Goal: Contribute content: Add original content to the website for others to see

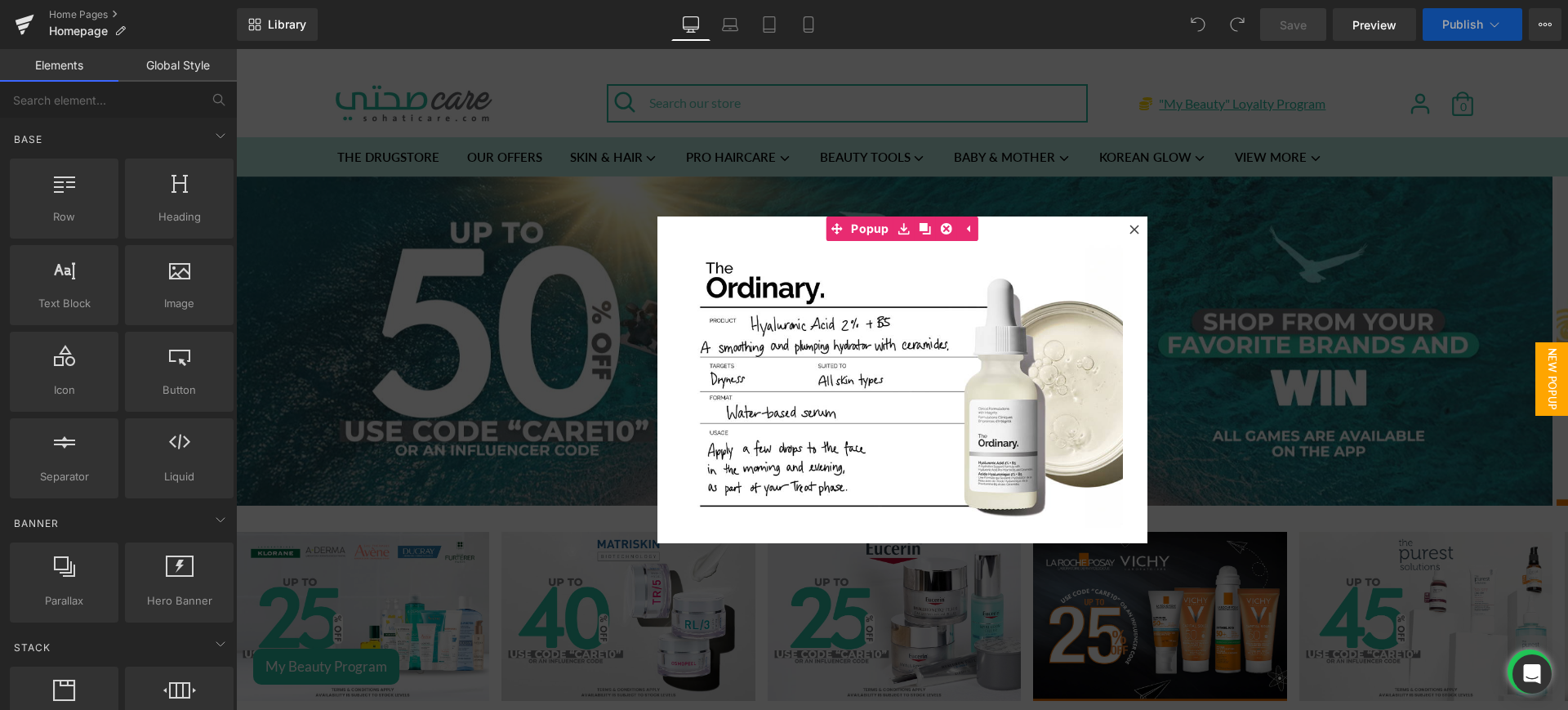
click at [1129, 224] on icon at bounding box center [1134, 229] width 9 height 9
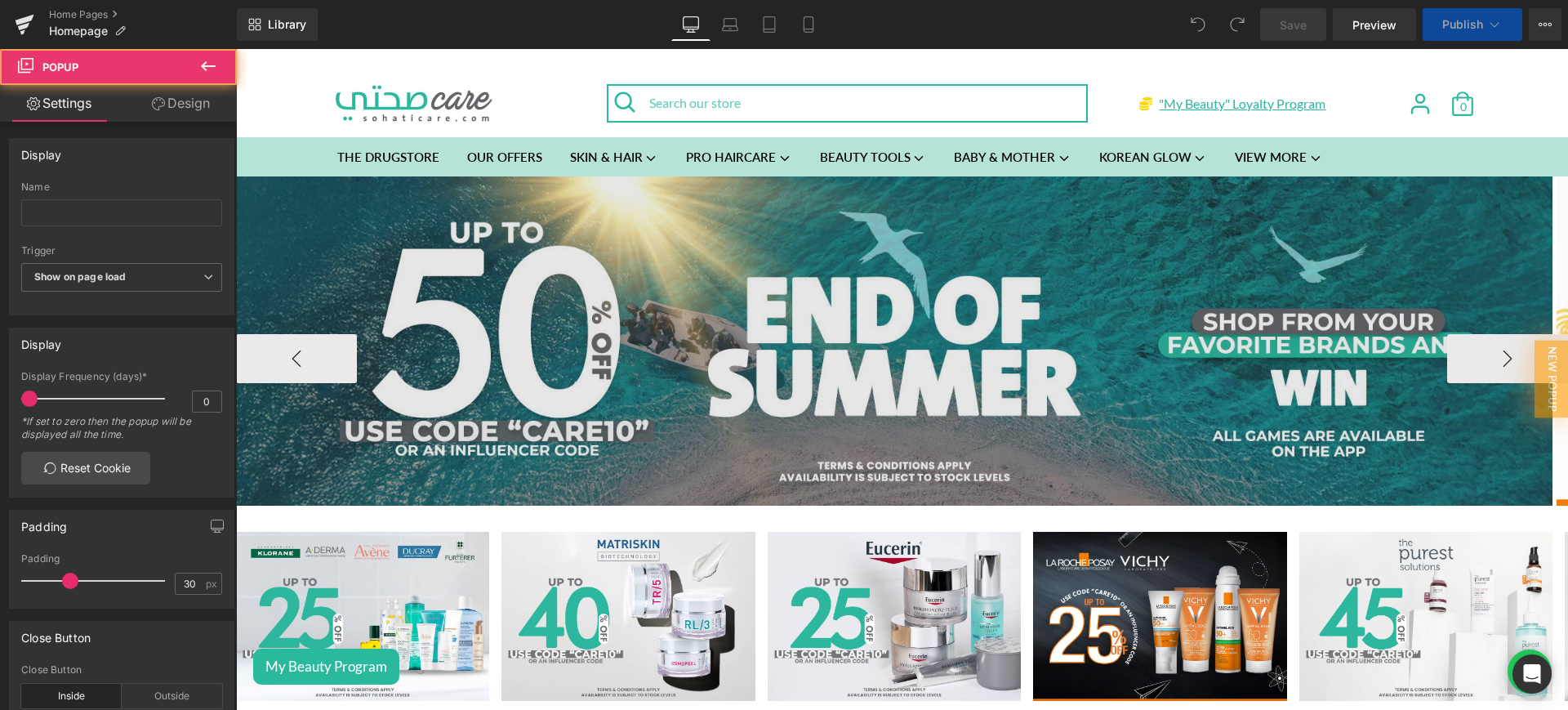
click at [722, 303] on img at bounding box center [895, 340] width 1317 height 329
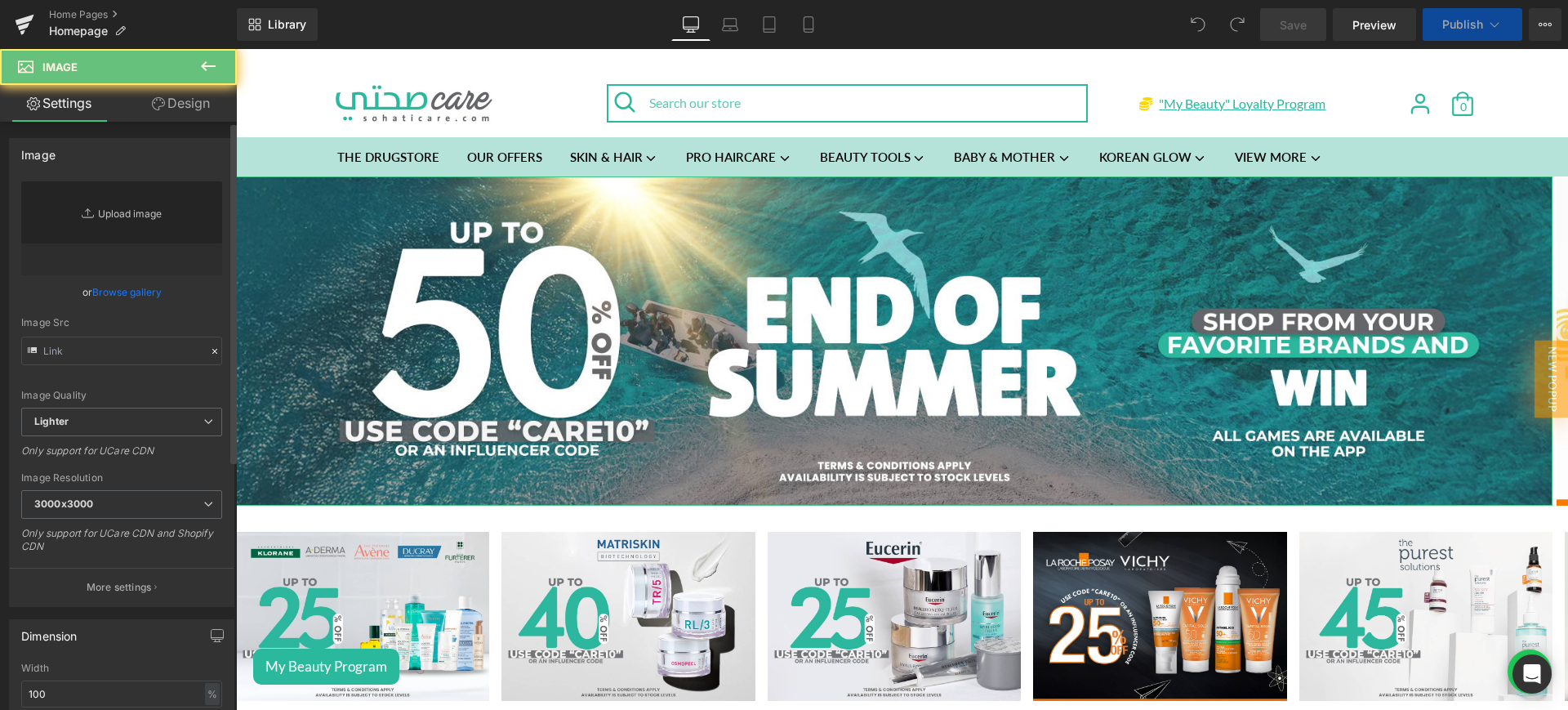
click at [126, 210] on link "Replace Image" at bounding box center [121, 228] width 201 height 94
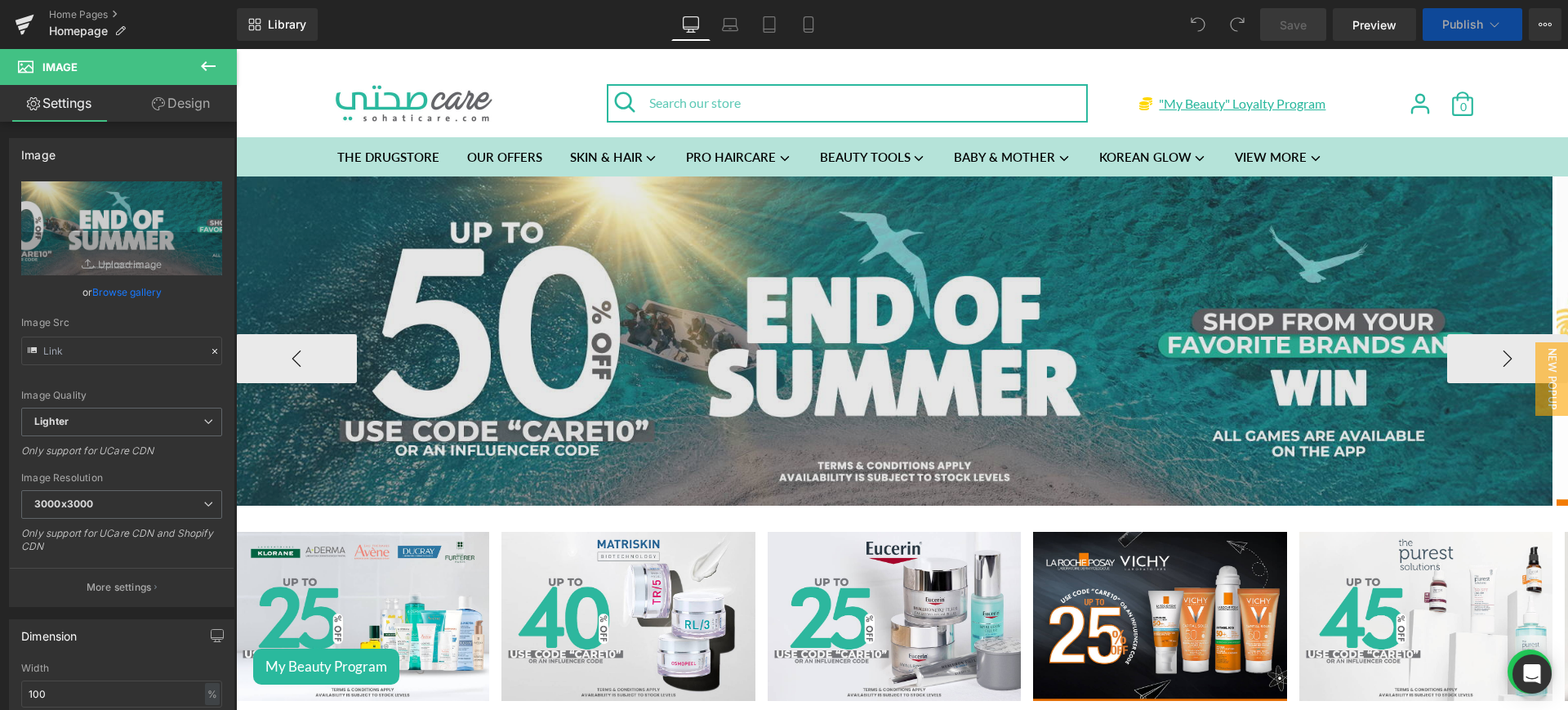
type input "C:\fakepath\pink web.png"
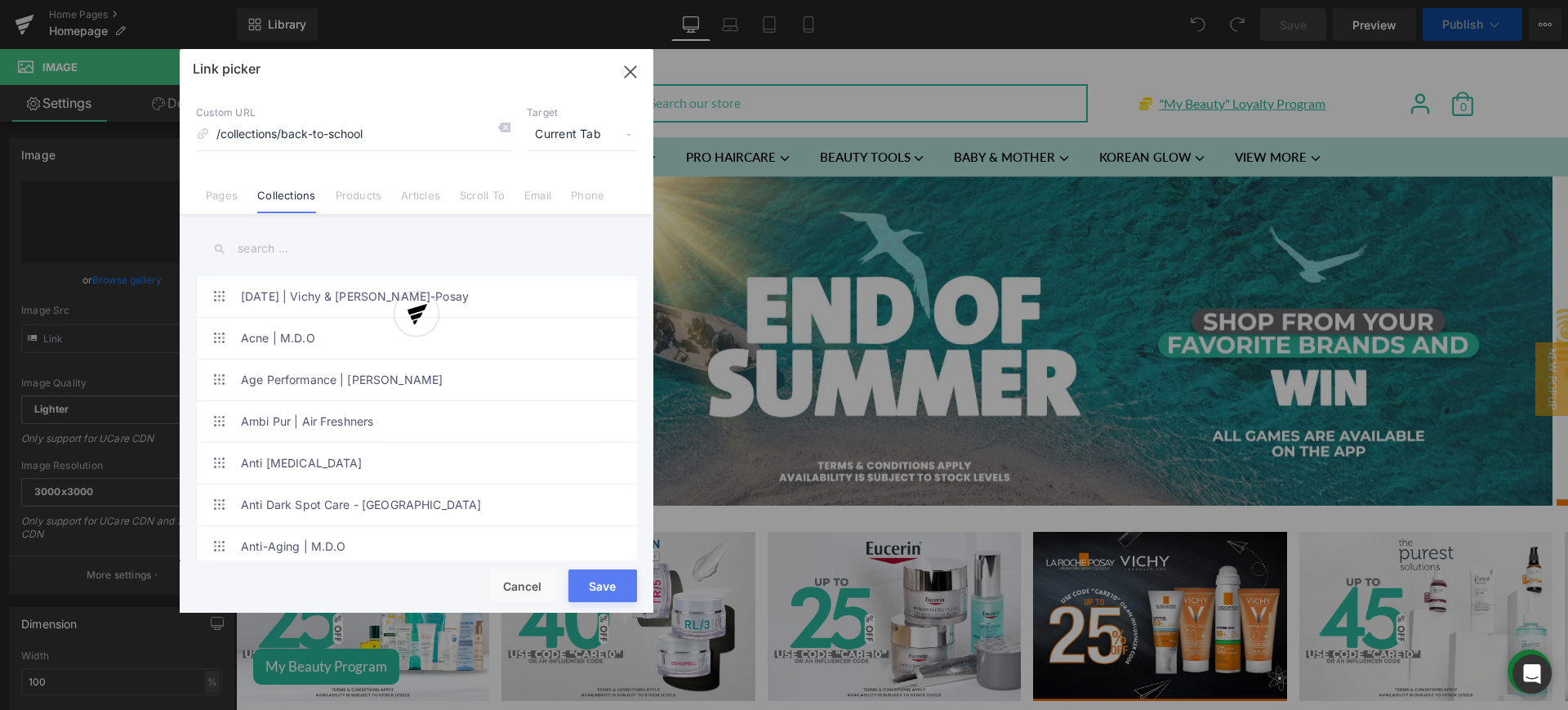
click at [273, 247] on div at bounding box center [416, 331] width 474 height 563
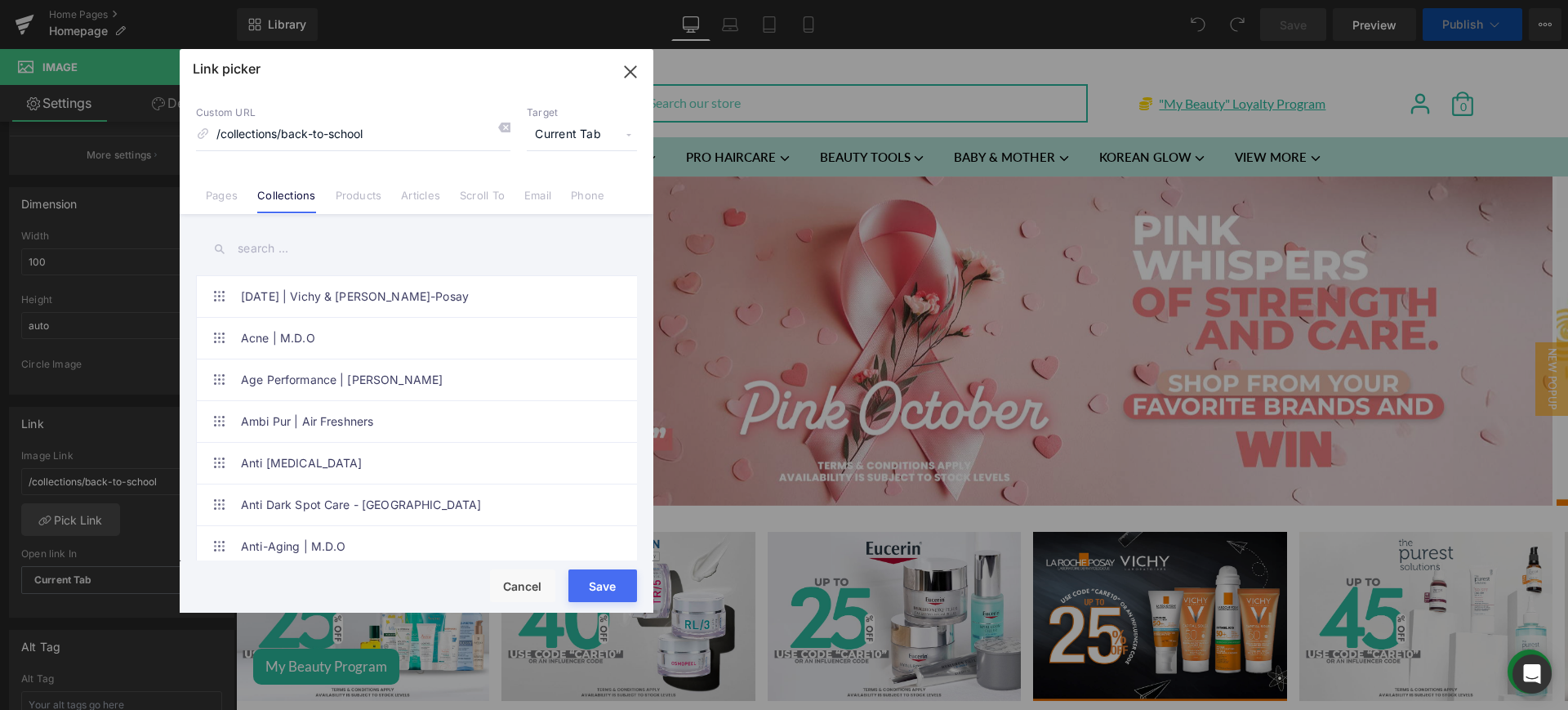
click at [257, 241] on input "text" at bounding box center [416, 249] width 441 height 37
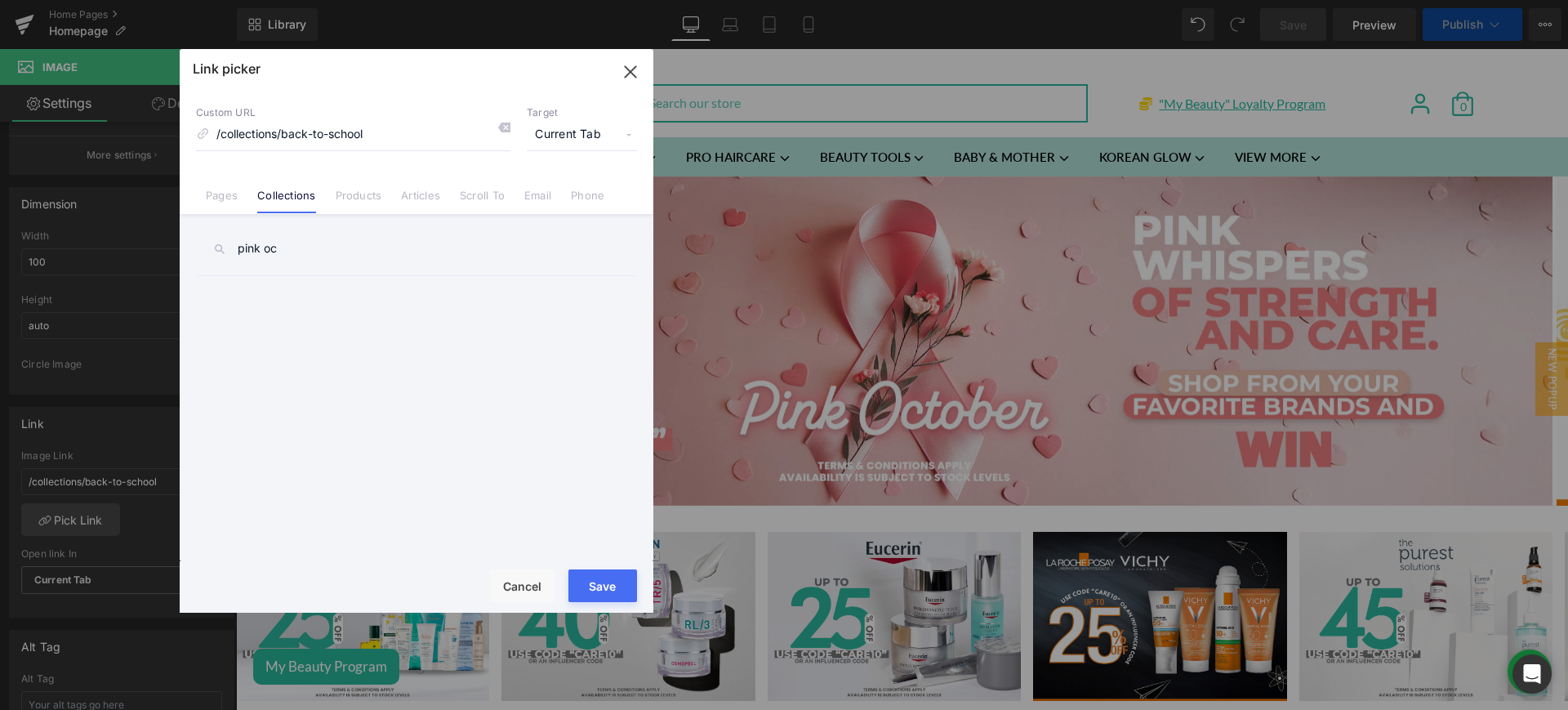
scroll to position [444, 0]
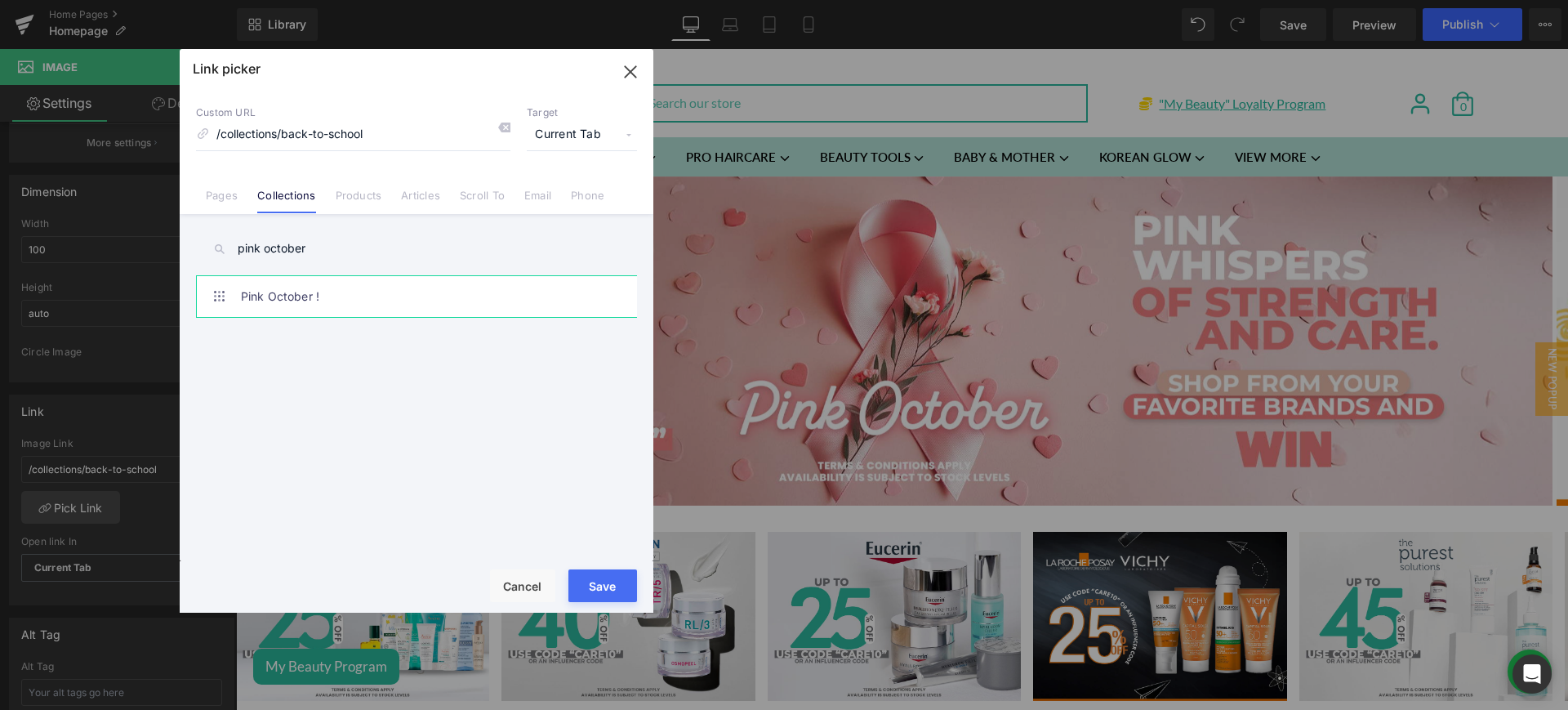
type input "pink october"
click at [372, 292] on link "Pink October !" at bounding box center [421, 296] width 360 height 40
drag, startPoint x: 620, startPoint y: 593, endPoint x: 361, endPoint y: 536, distance: 265.2
click at [620, 593] on button "Save" at bounding box center [603, 585] width 69 height 33
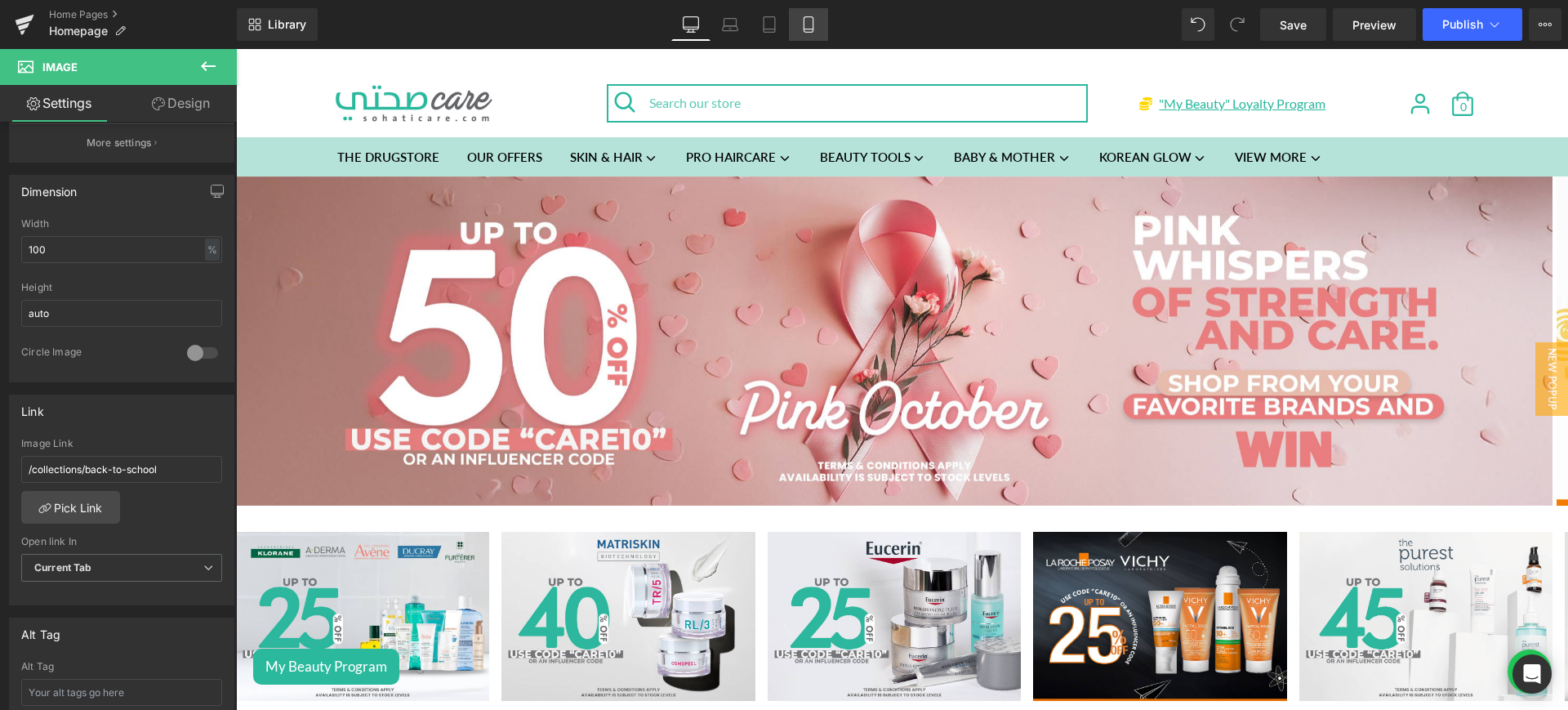
click at [812, 29] on icon at bounding box center [808, 29] width 9 height 0
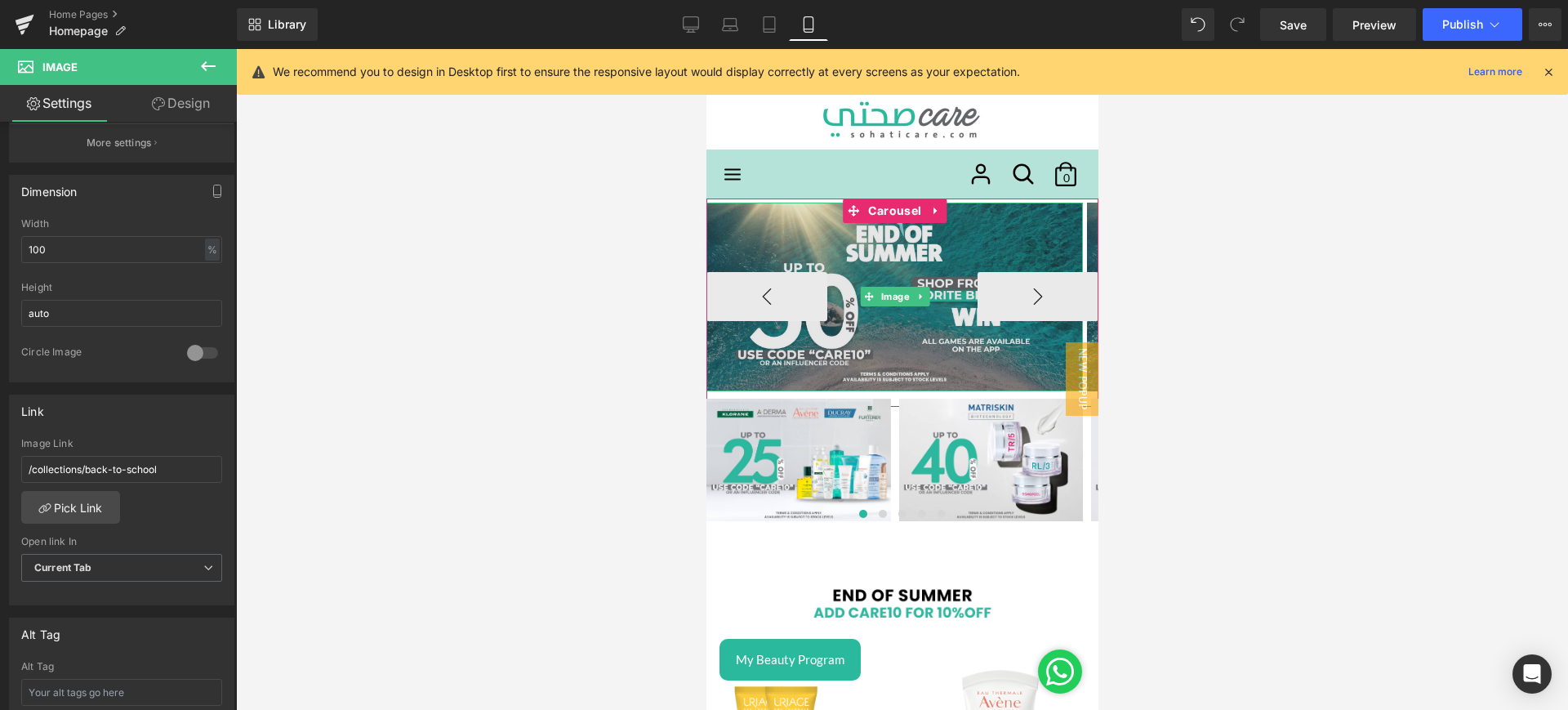
click at [883, 234] on img at bounding box center [894, 297] width 377 height 188
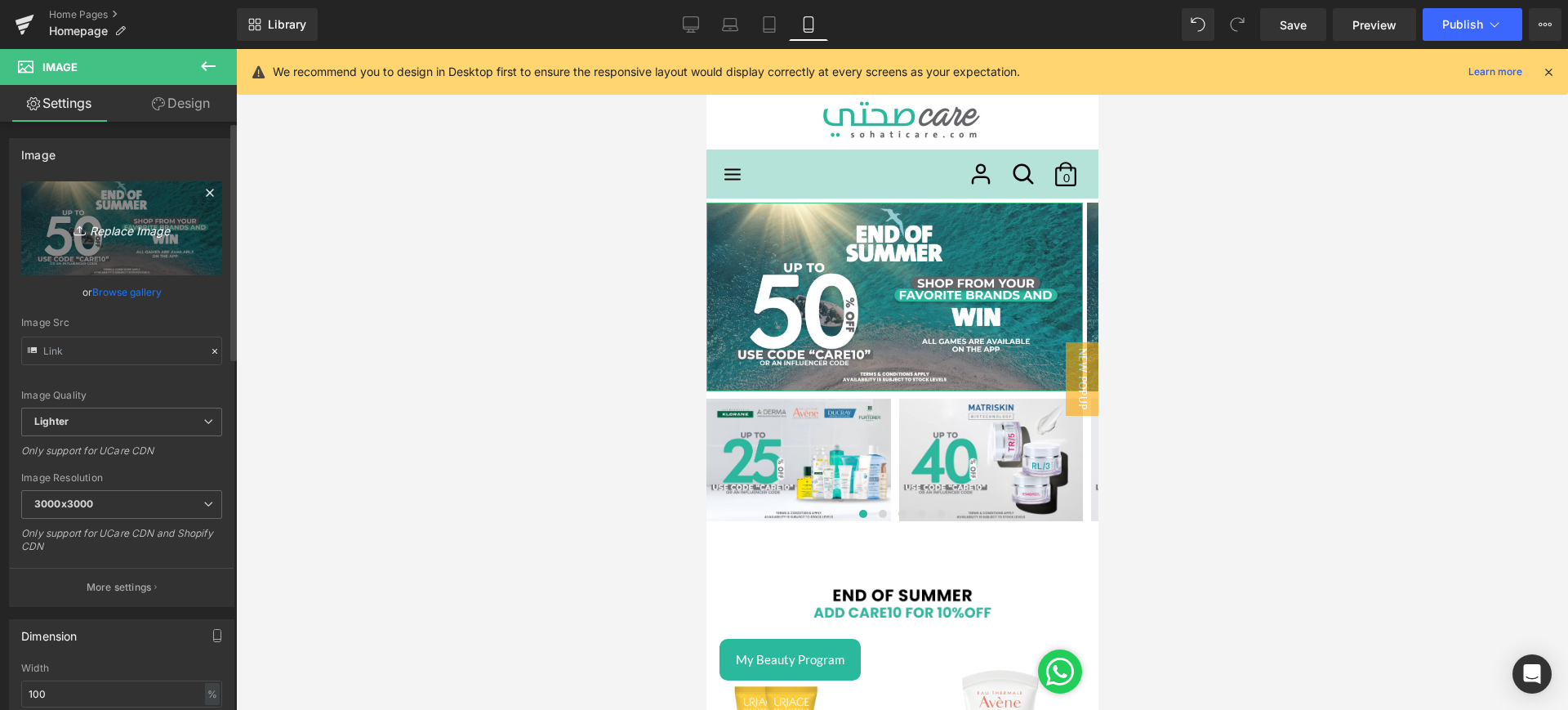
click at [131, 224] on icon "Replace Image" at bounding box center [121, 229] width 131 height 21
type input "C:\fakepath\pink mob.png"
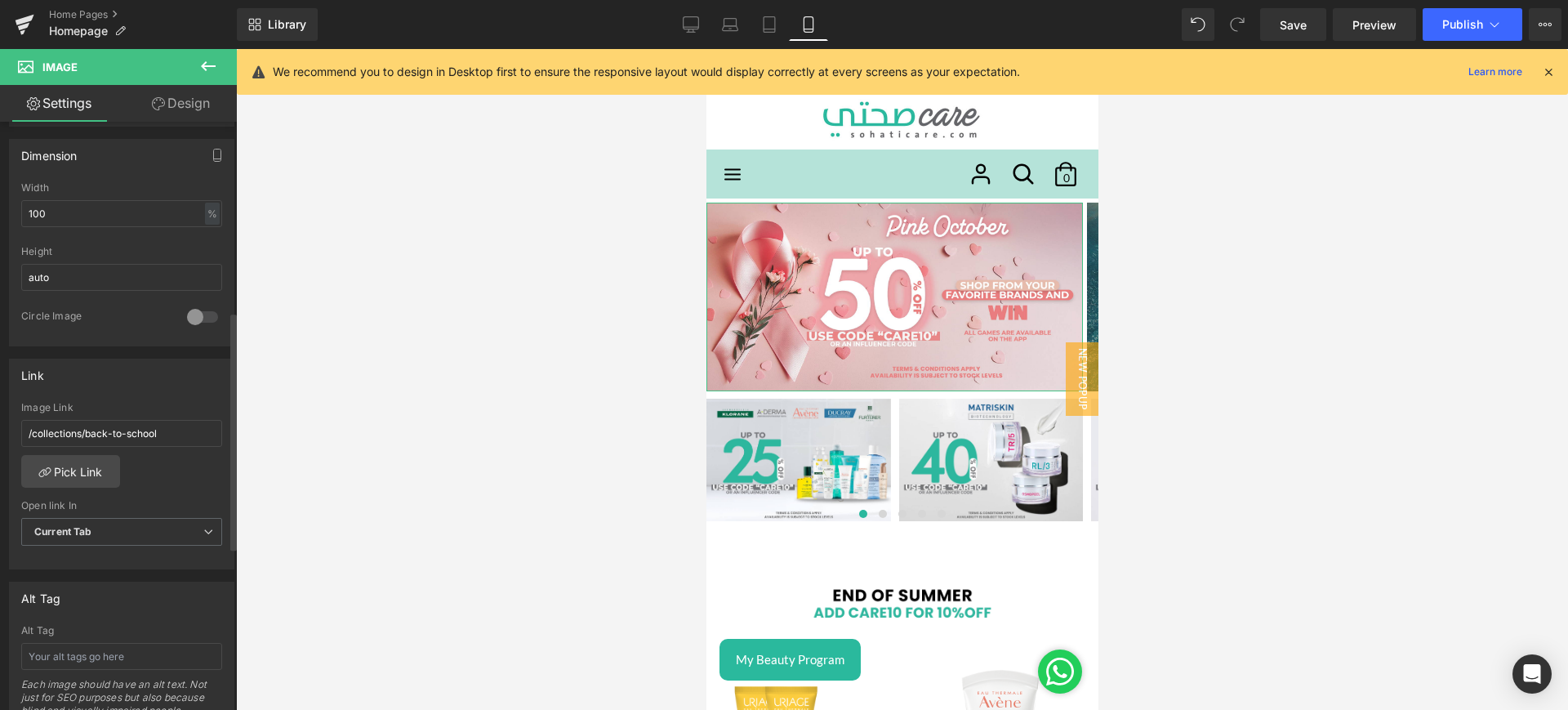
scroll to position [531, 0]
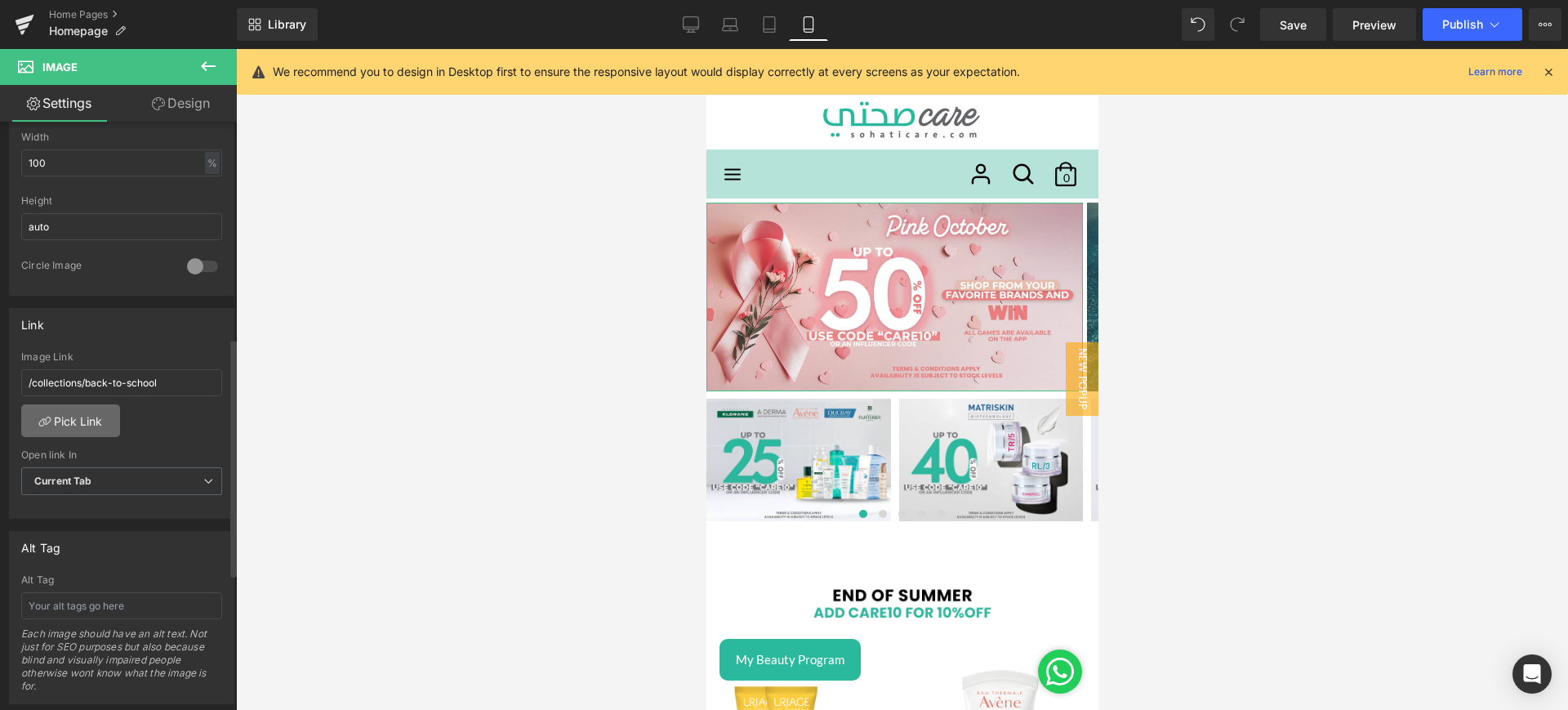
click at [84, 418] on link "Pick Link" at bounding box center [71, 420] width 99 height 33
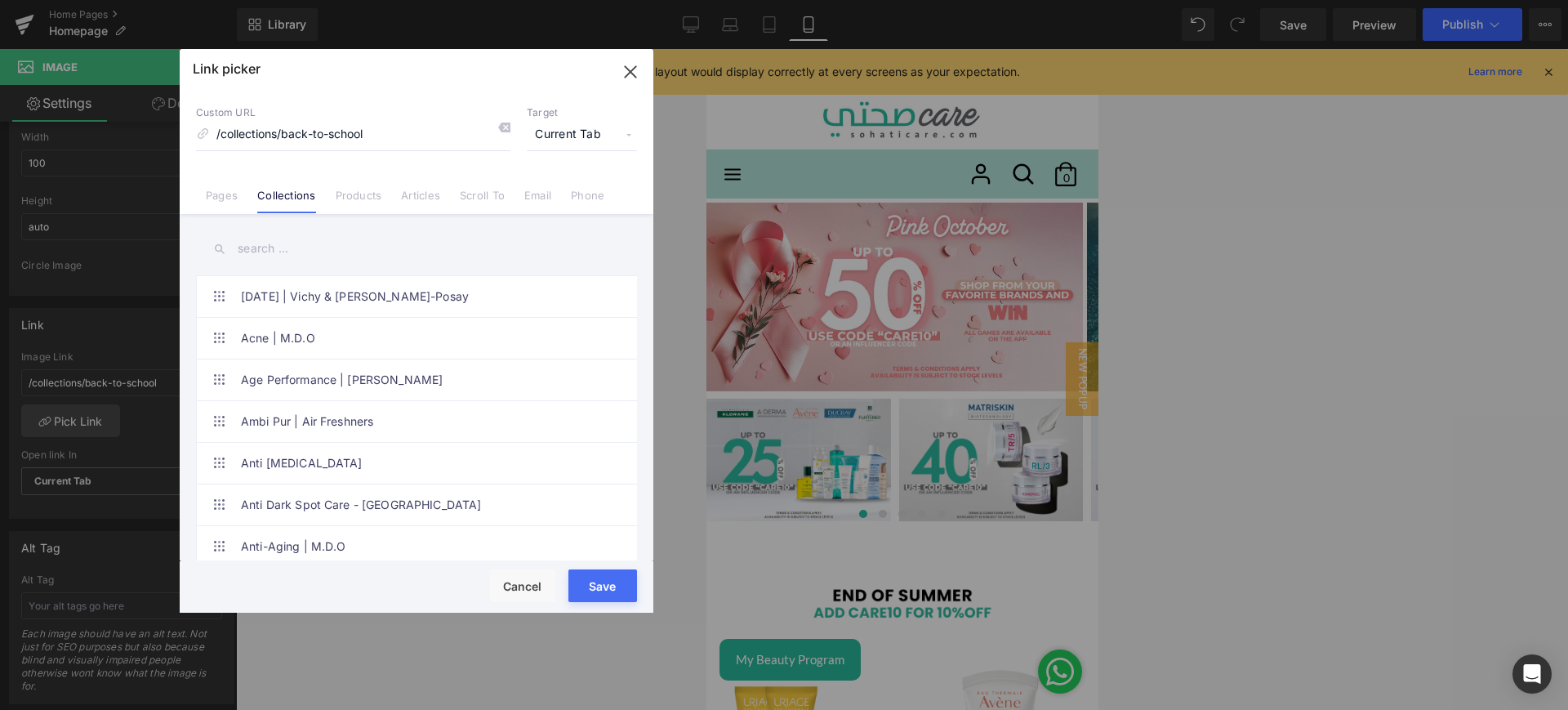
click at [313, 242] on input "text" at bounding box center [416, 249] width 441 height 37
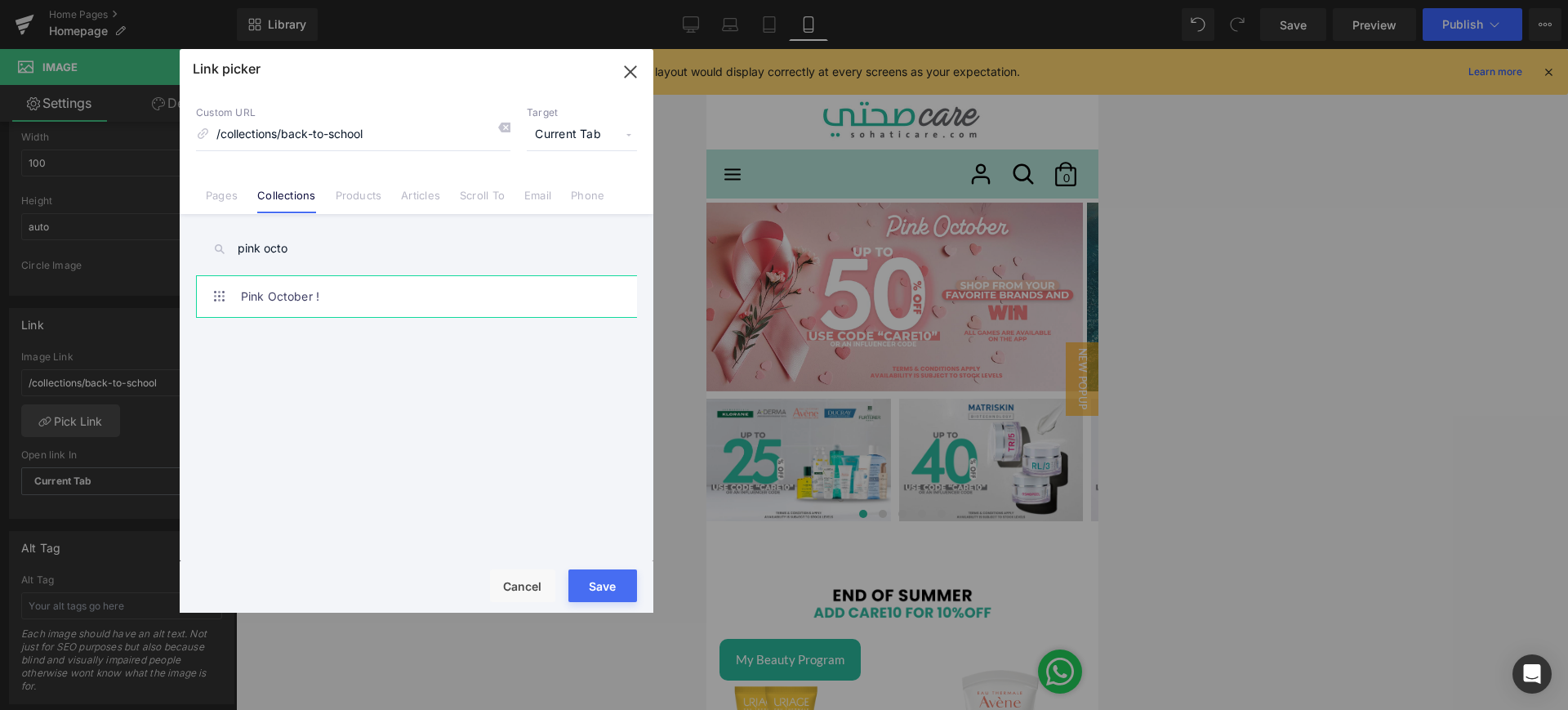
type input "pink octo"
click at [395, 291] on link "Pink October !" at bounding box center [421, 296] width 360 height 40
click at [602, 584] on button "Save" at bounding box center [603, 585] width 69 height 33
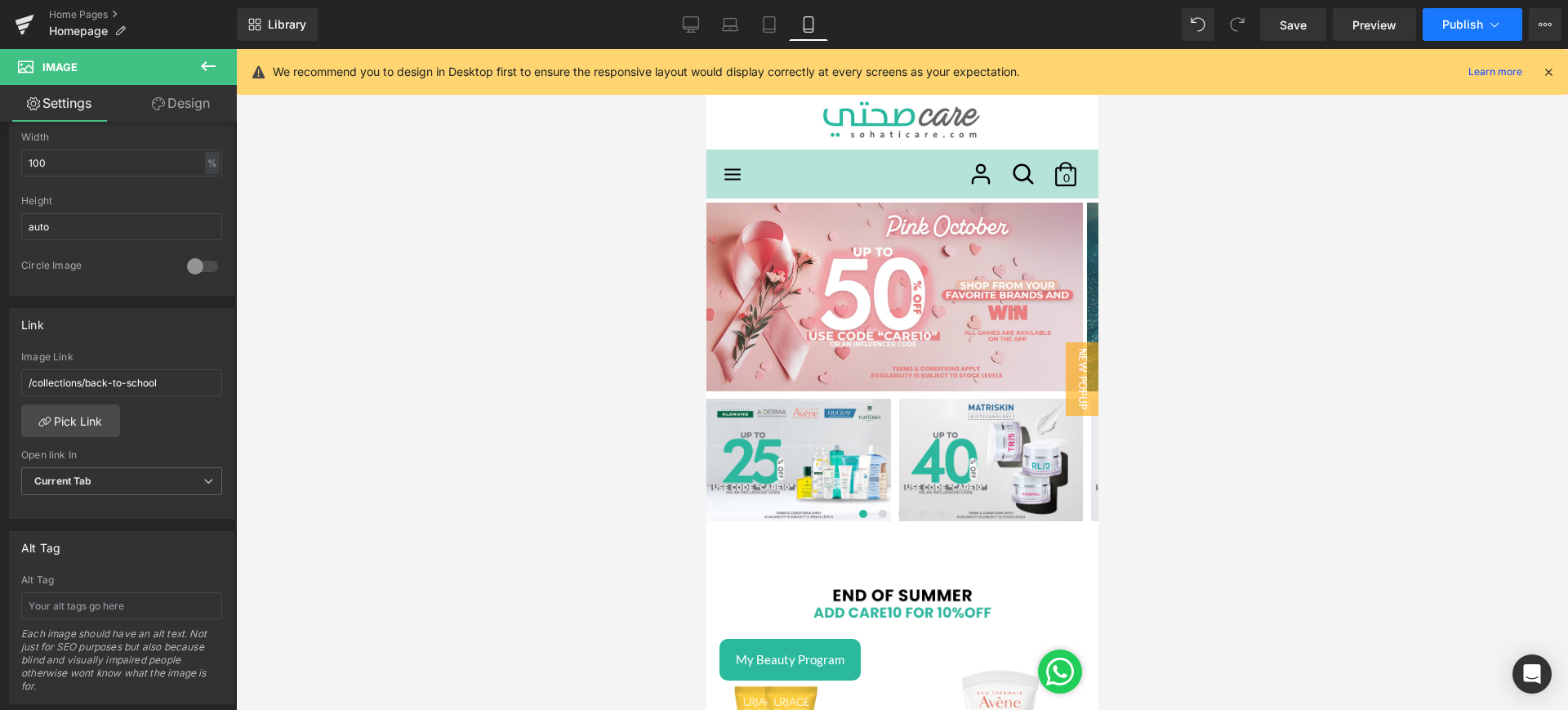
click at [1457, 18] on span "Publish" at bounding box center [1462, 24] width 40 height 13
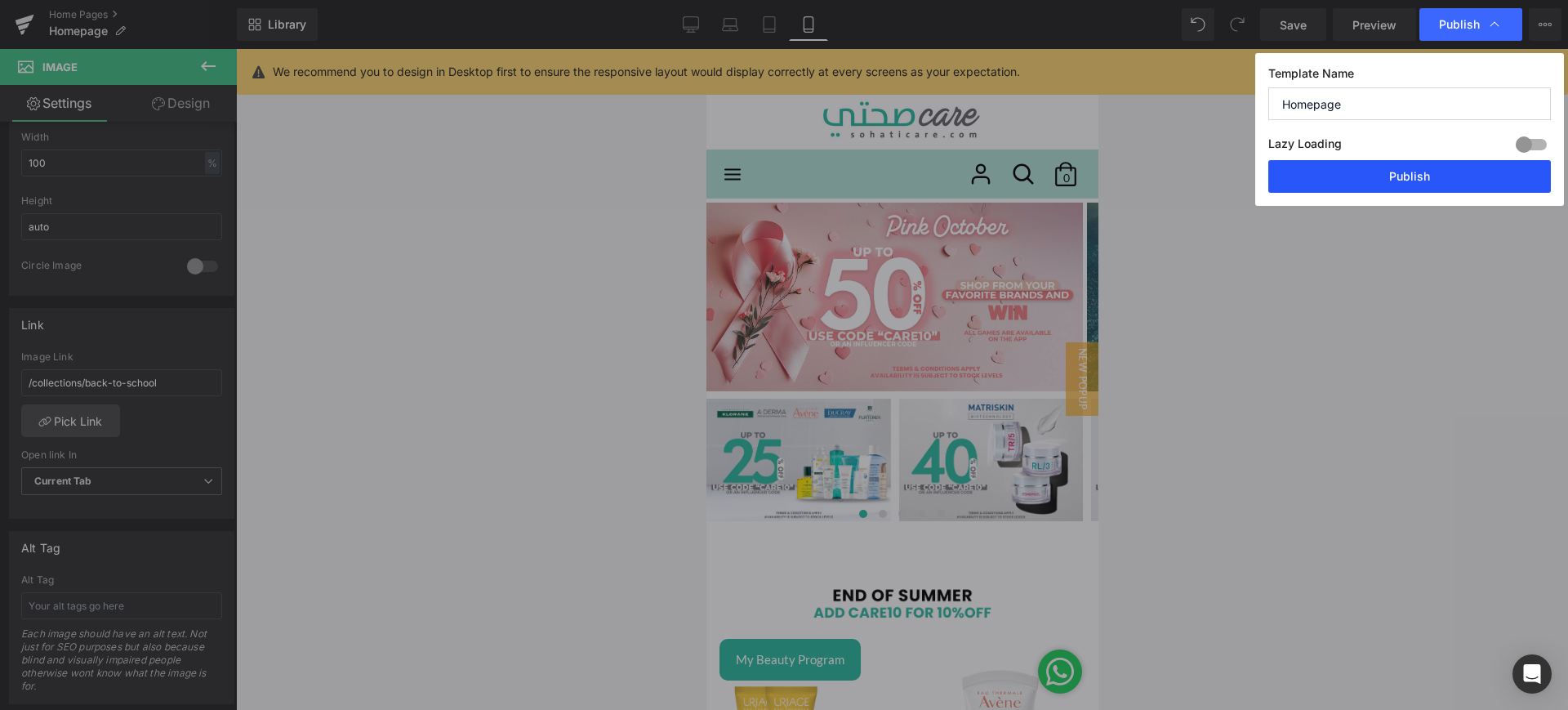
drag, startPoint x: 1410, startPoint y: 170, endPoint x: 269, endPoint y: 408, distance: 1165.6
click at [1410, 170] on button "Publish" at bounding box center [1410, 176] width 283 height 33
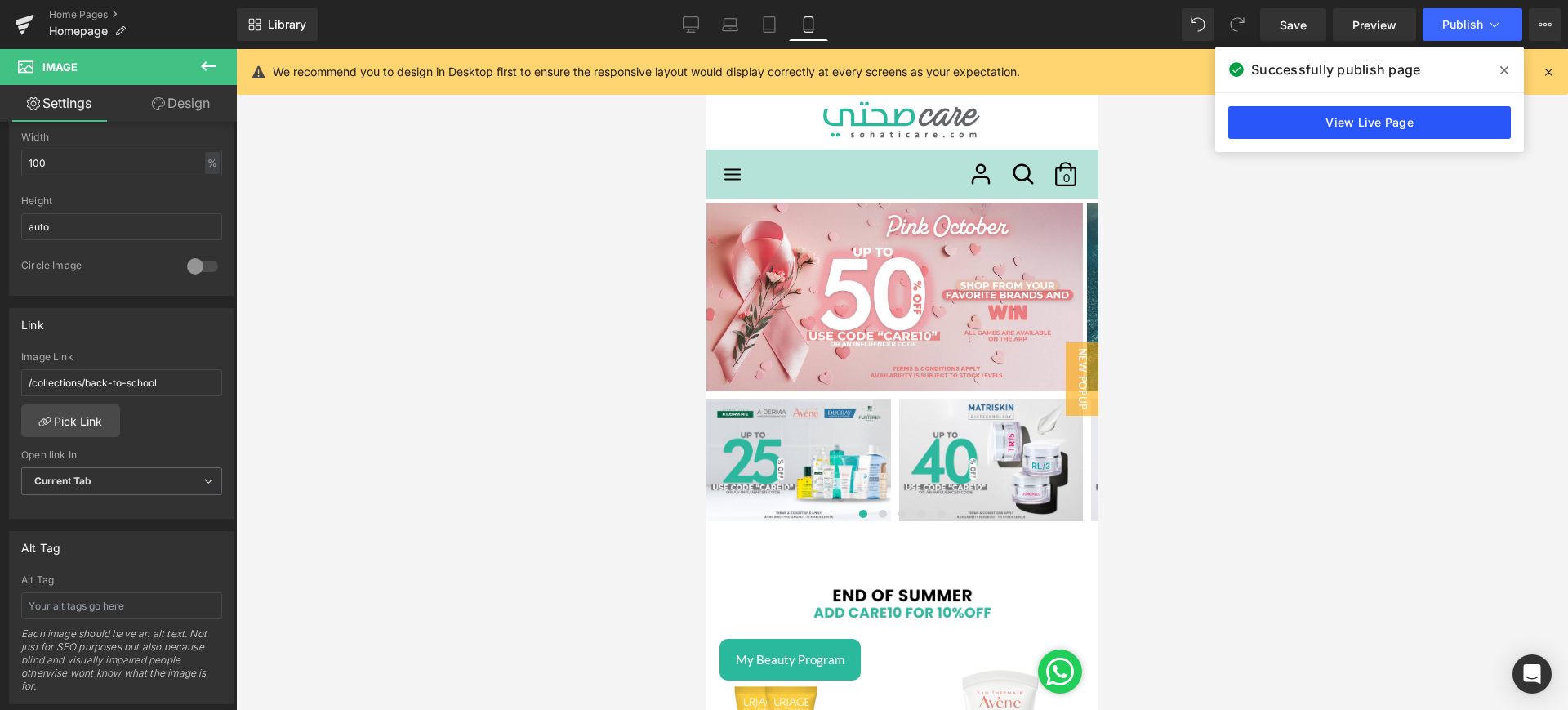
click at [1337, 120] on link "View Live Page" at bounding box center [1369, 122] width 283 height 33
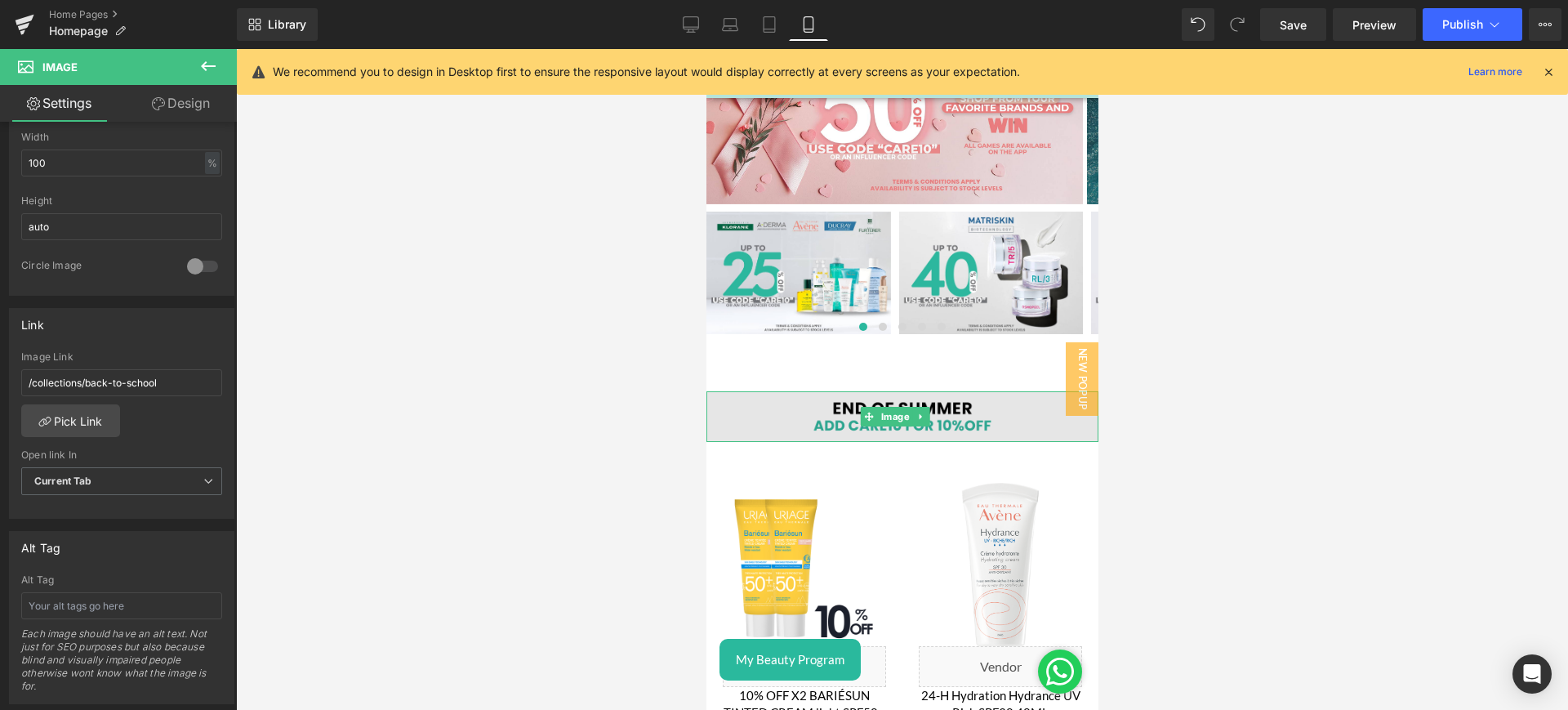
scroll to position [389, 0]
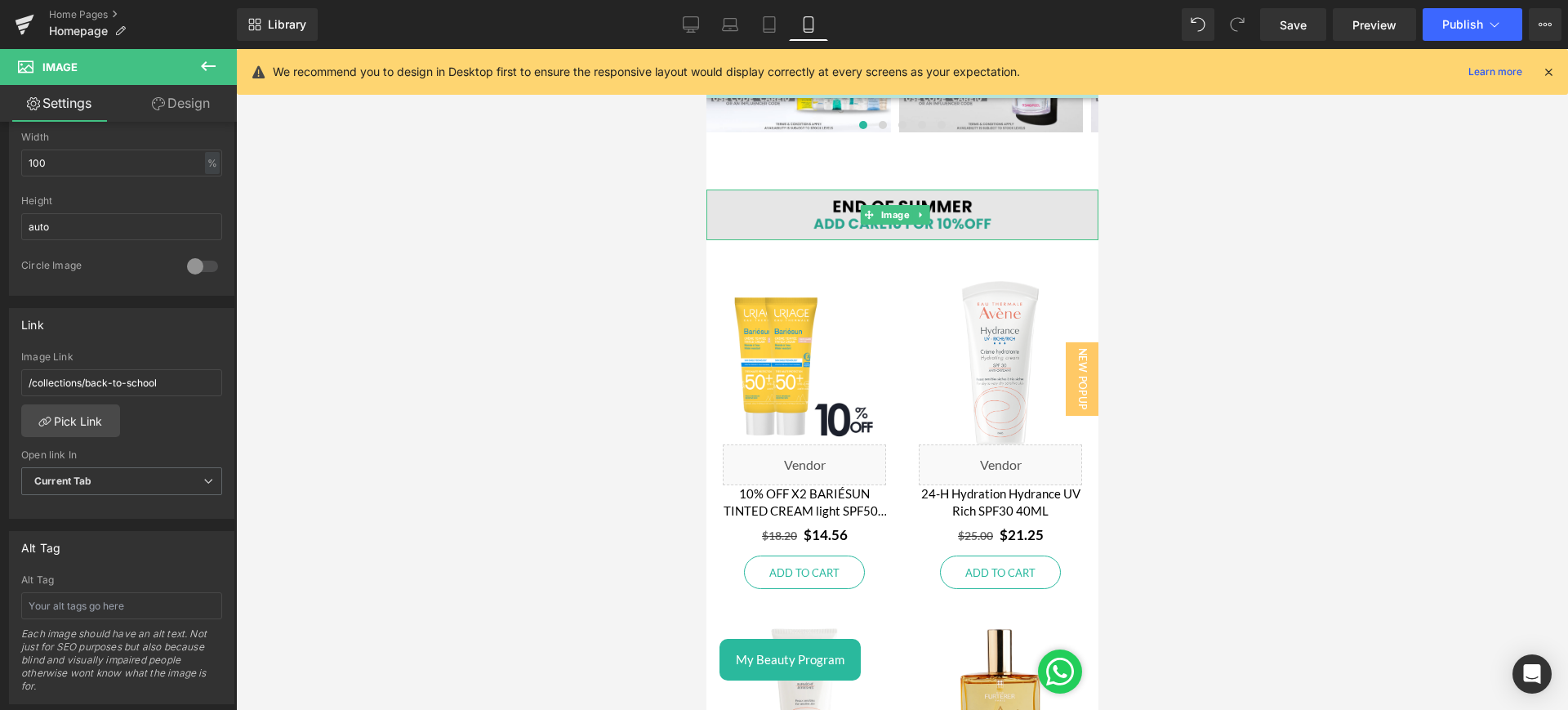
click at [1006, 207] on img at bounding box center [901, 215] width 392 height 51
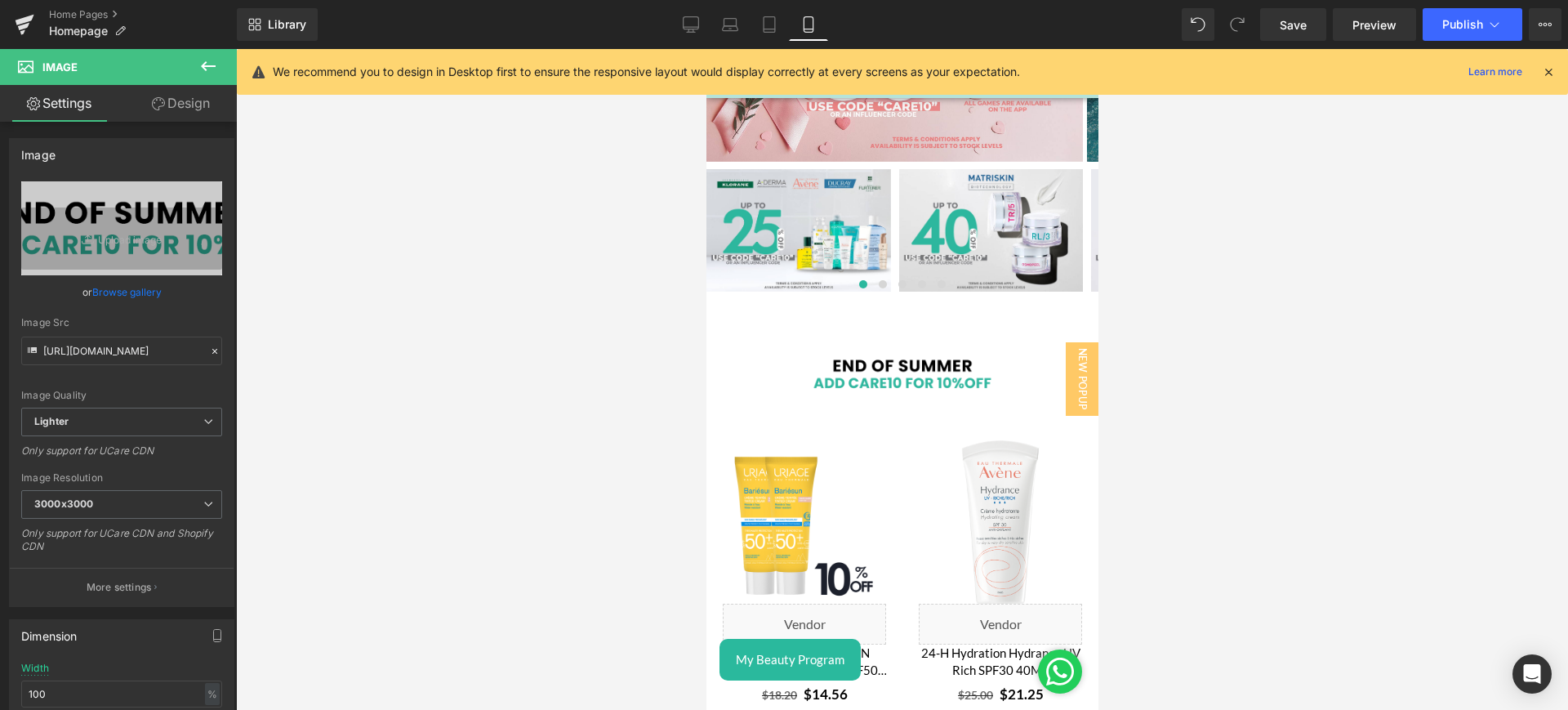
scroll to position [0, 0]
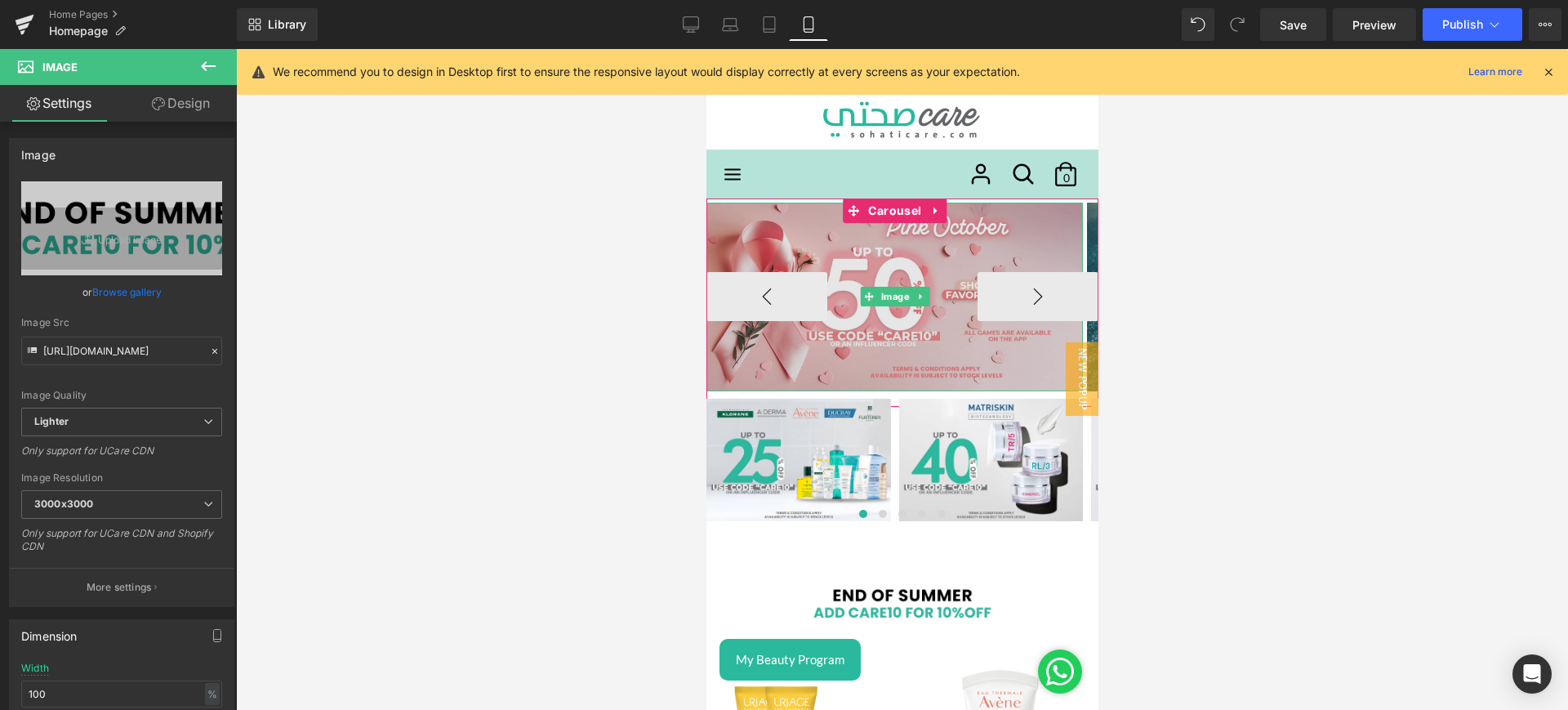
click at [963, 259] on img at bounding box center [894, 297] width 377 height 188
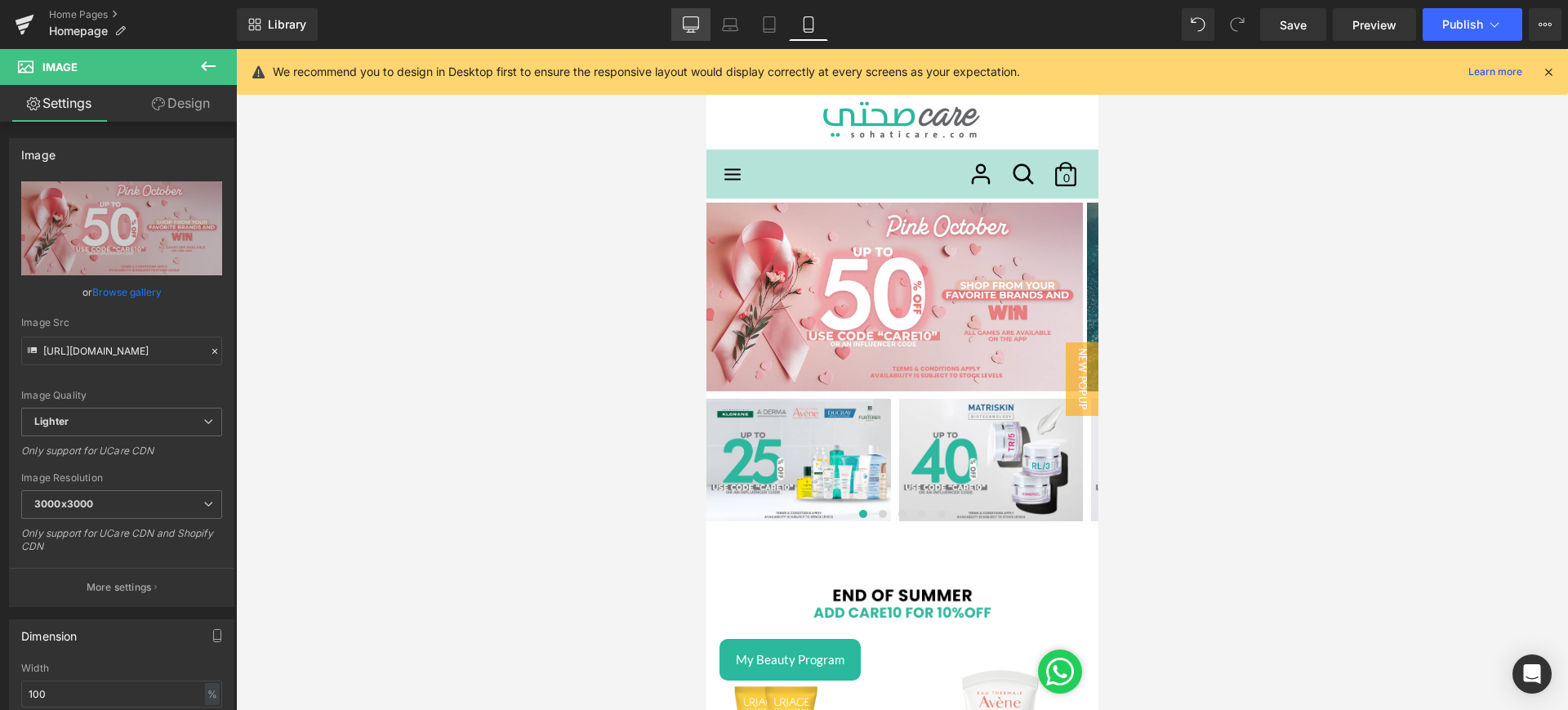
click at [686, 21] on icon at bounding box center [690, 24] width 16 height 16
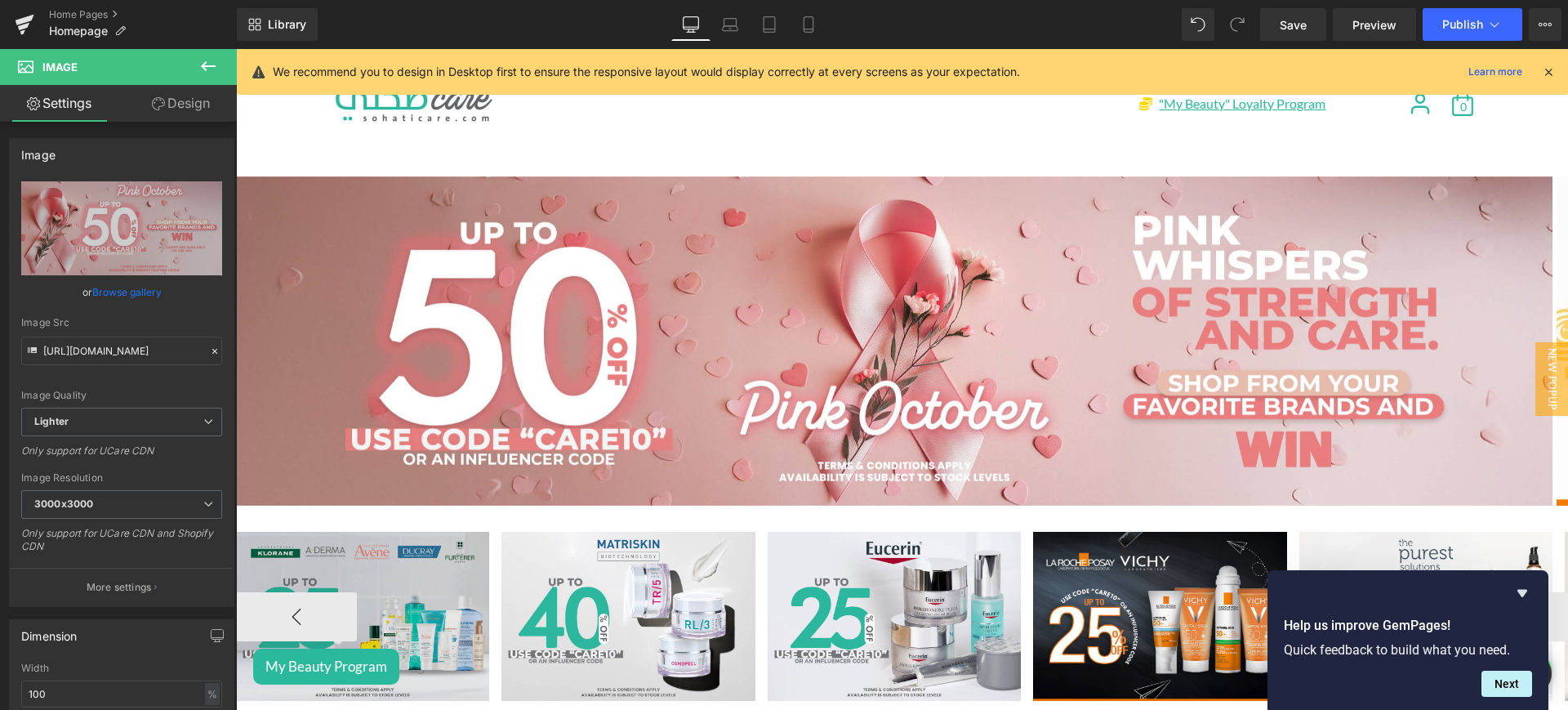
scroll to position [246, 0]
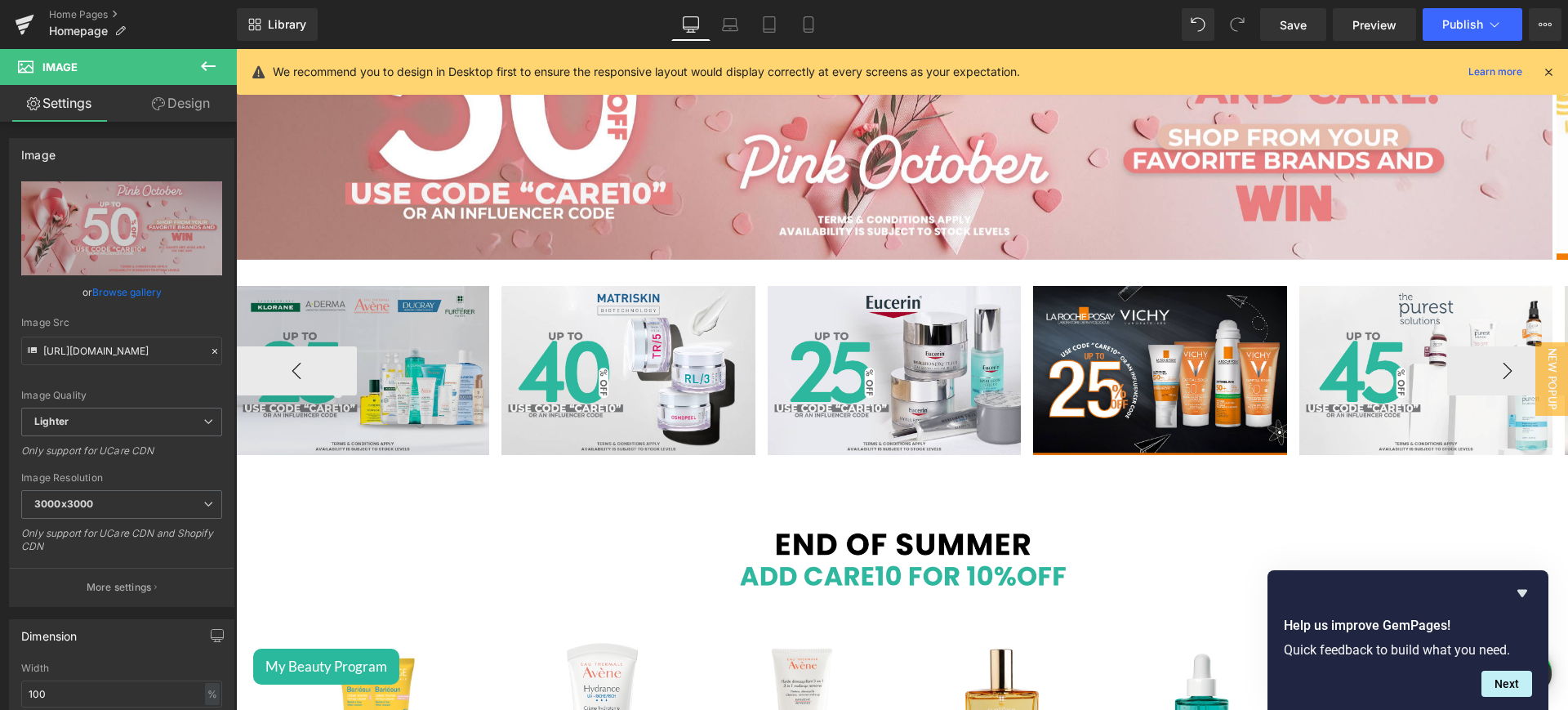
drag, startPoint x: 434, startPoint y: 315, endPoint x: 281, endPoint y: 319, distance: 153.1
click at [434, 315] on img at bounding box center [363, 369] width 253 height 169
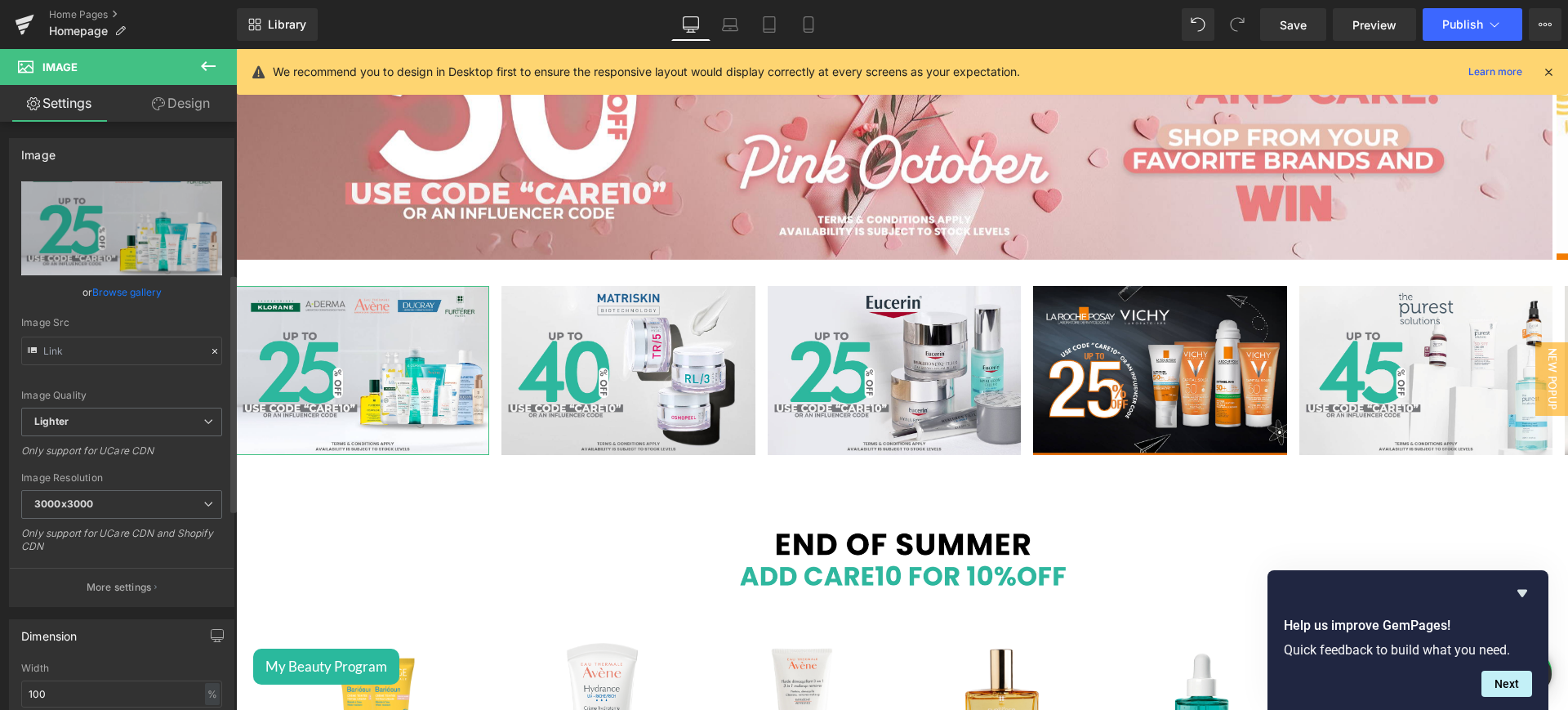
scroll to position [412, 0]
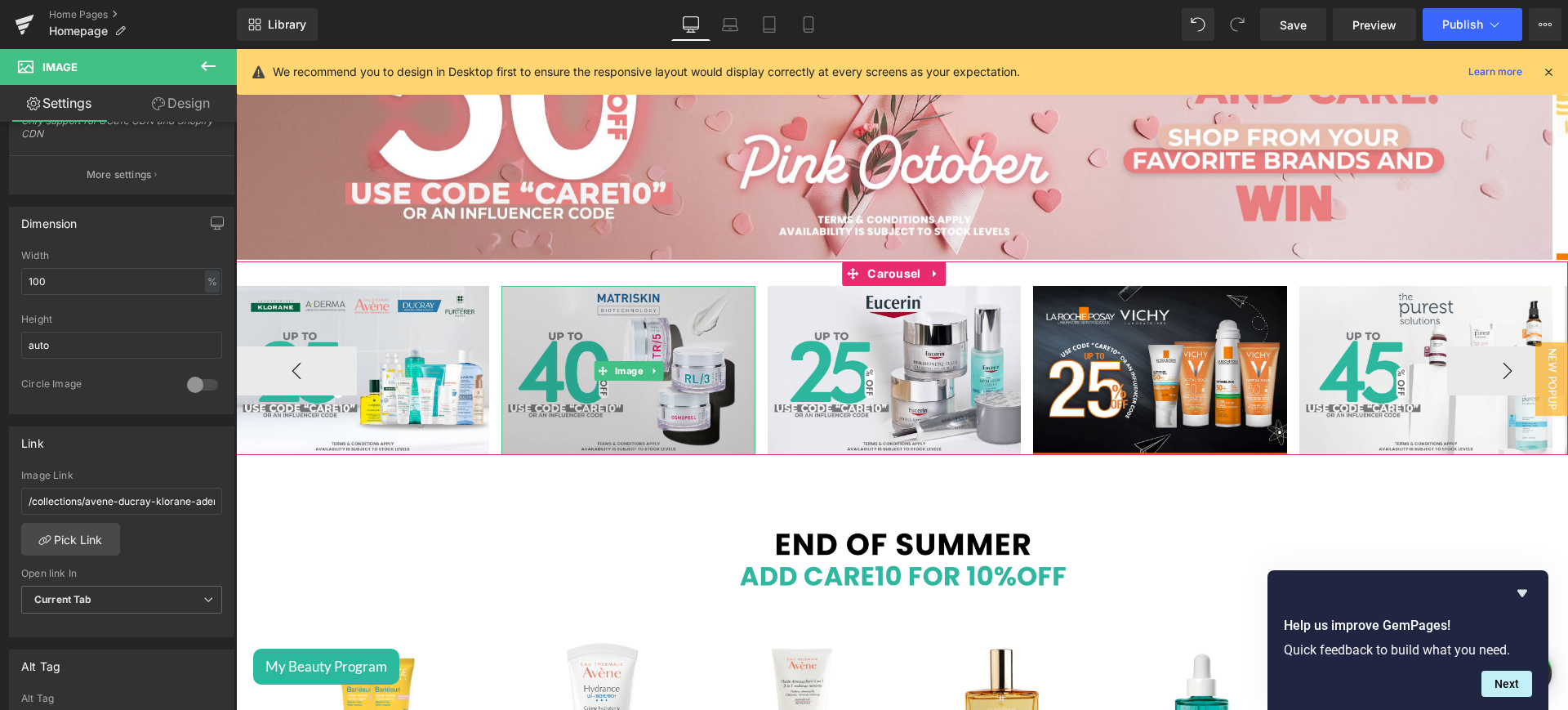
click at [690, 335] on img at bounding box center [627, 369] width 253 height 169
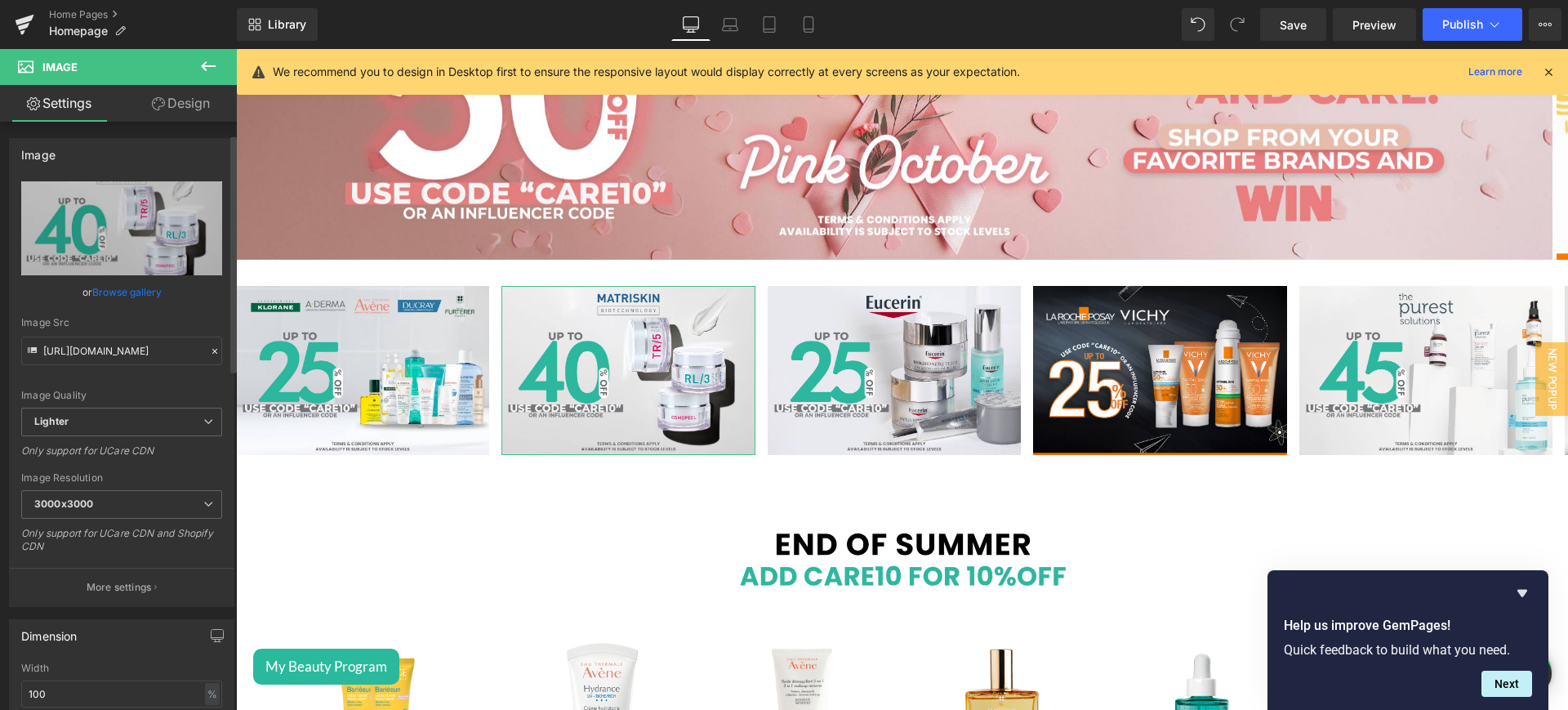
scroll to position [438, 0]
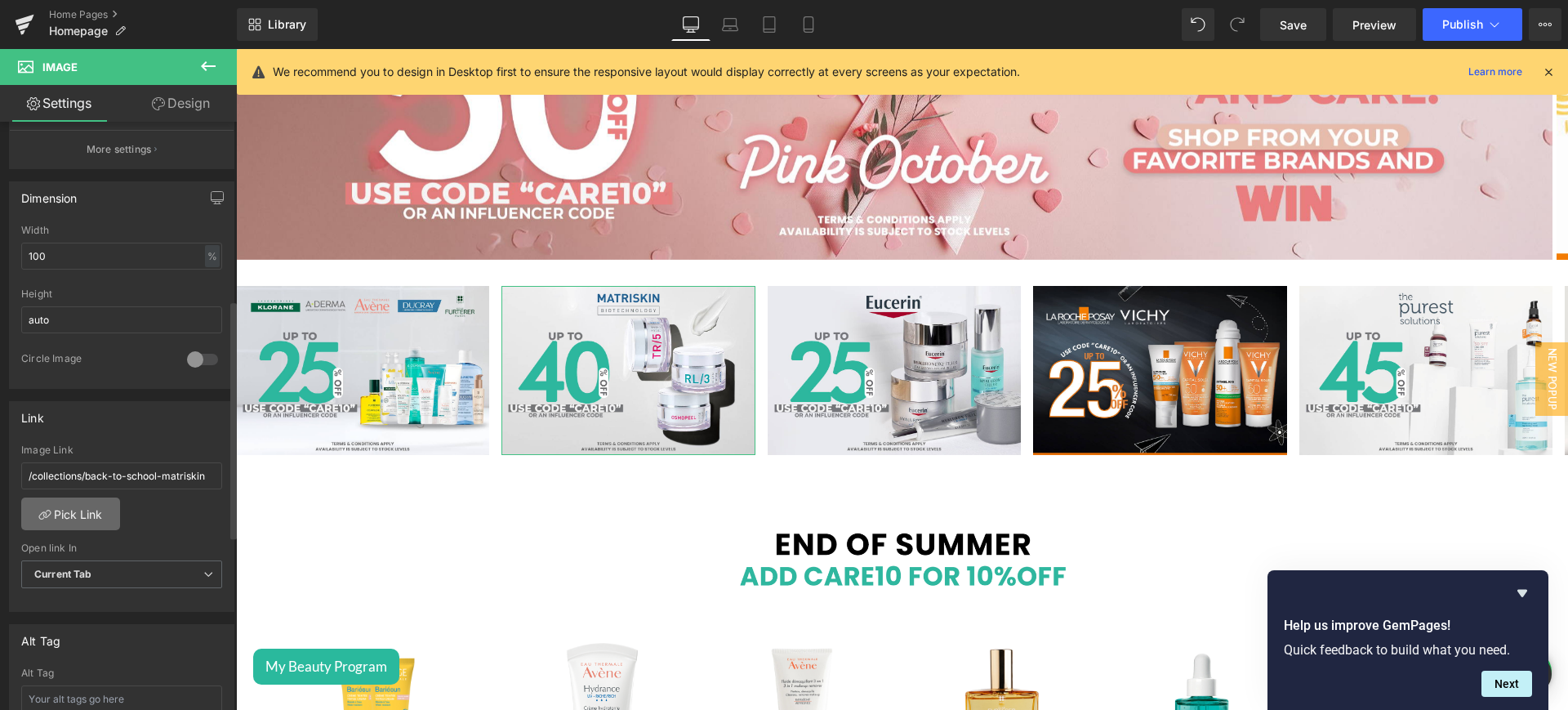
click at [90, 510] on link "Pick Link" at bounding box center [71, 513] width 99 height 33
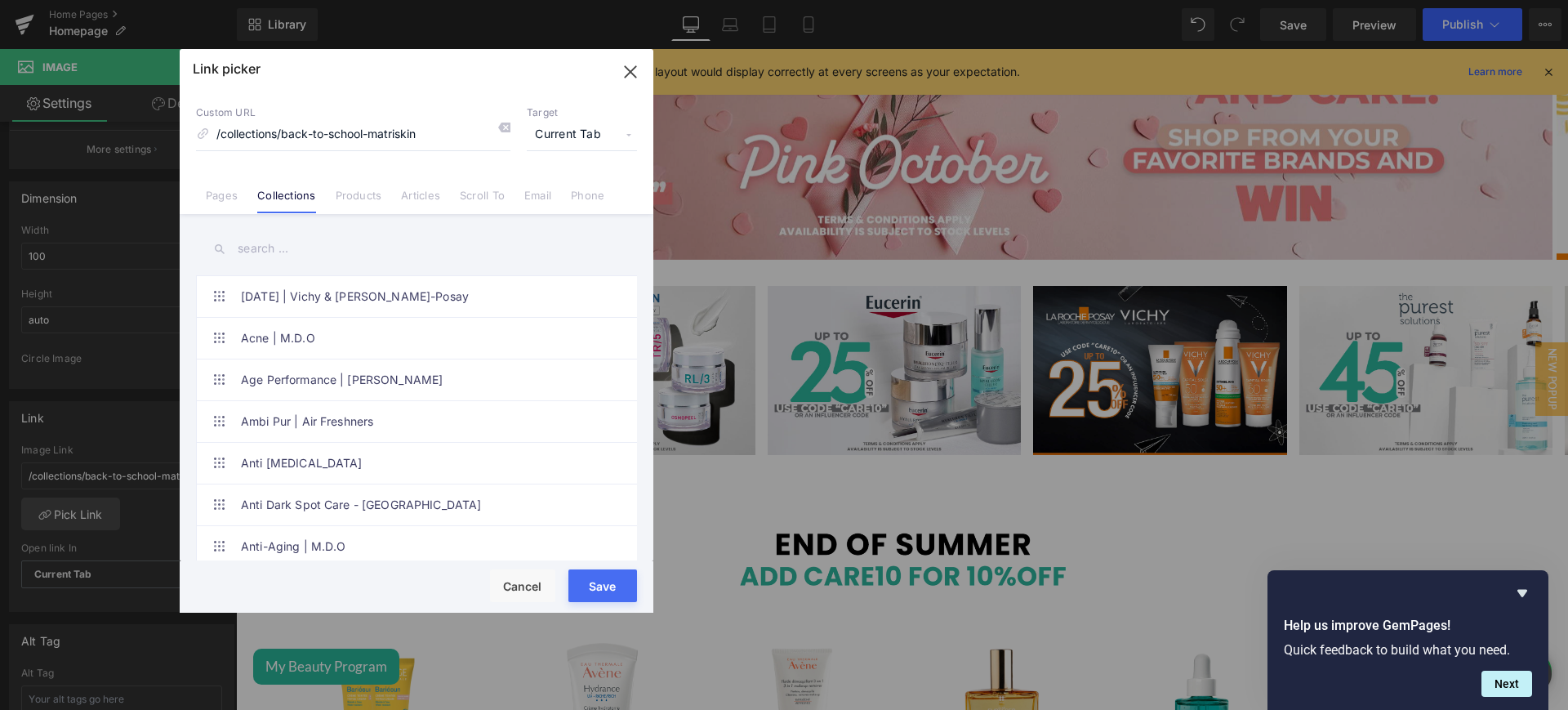
click at [299, 249] on input "text" at bounding box center [416, 249] width 441 height 37
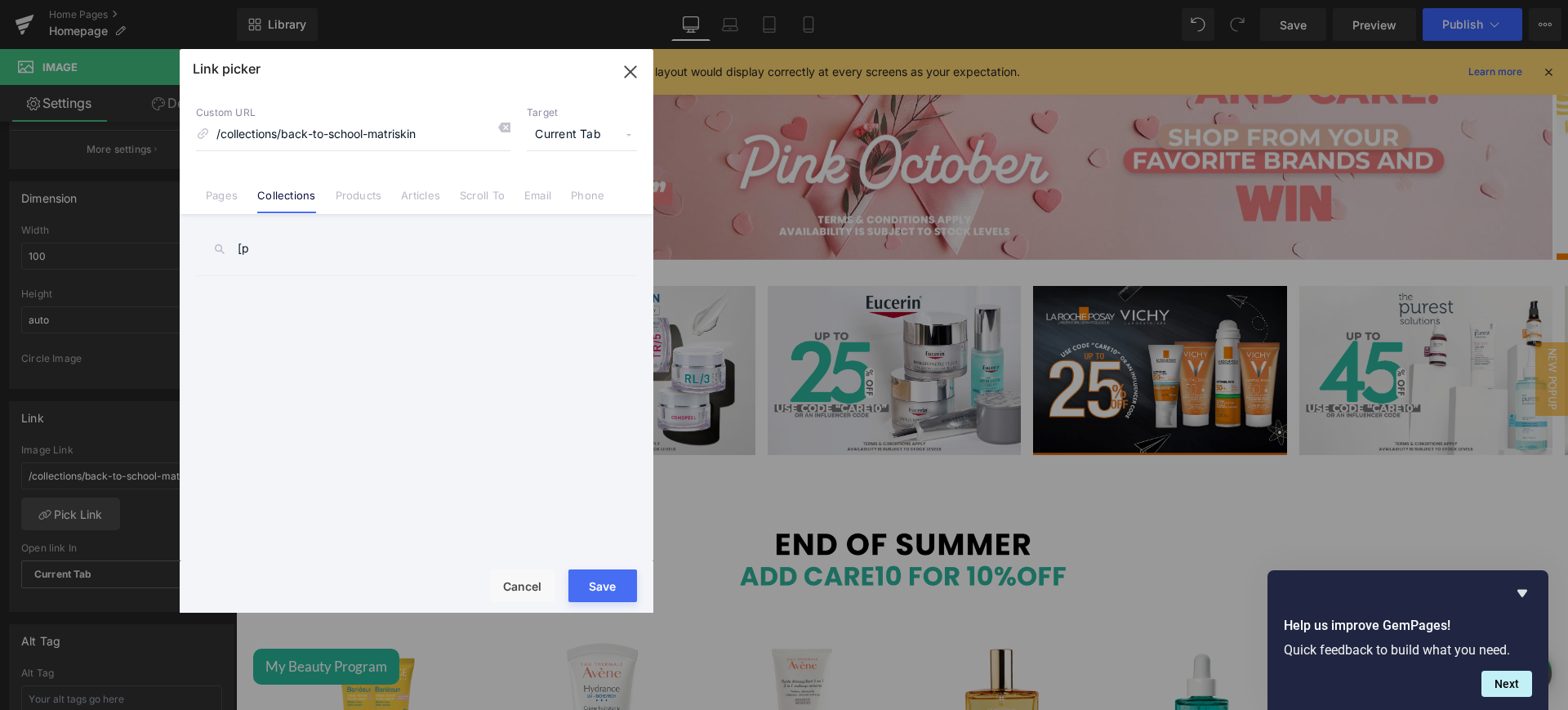
type input "["
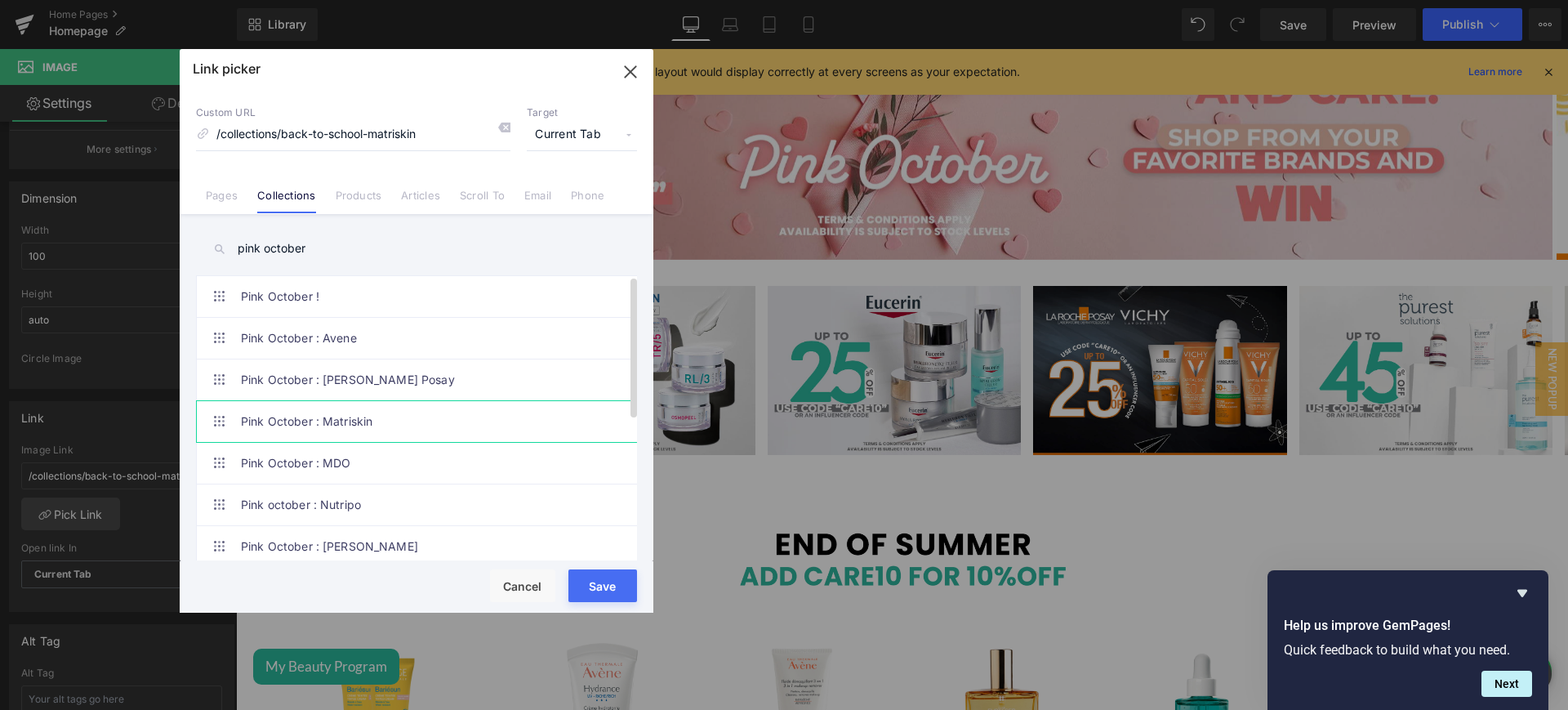
type input "pink october"
click at [409, 421] on link "Pink October : Matriskin" at bounding box center [421, 421] width 360 height 40
drag, startPoint x: 612, startPoint y: 582, endPoint x: 322, endPoint y: 444, distance: 321.2
click at [613, 582] on button "Save" at bounding box center [603, 585] width 69 height 33
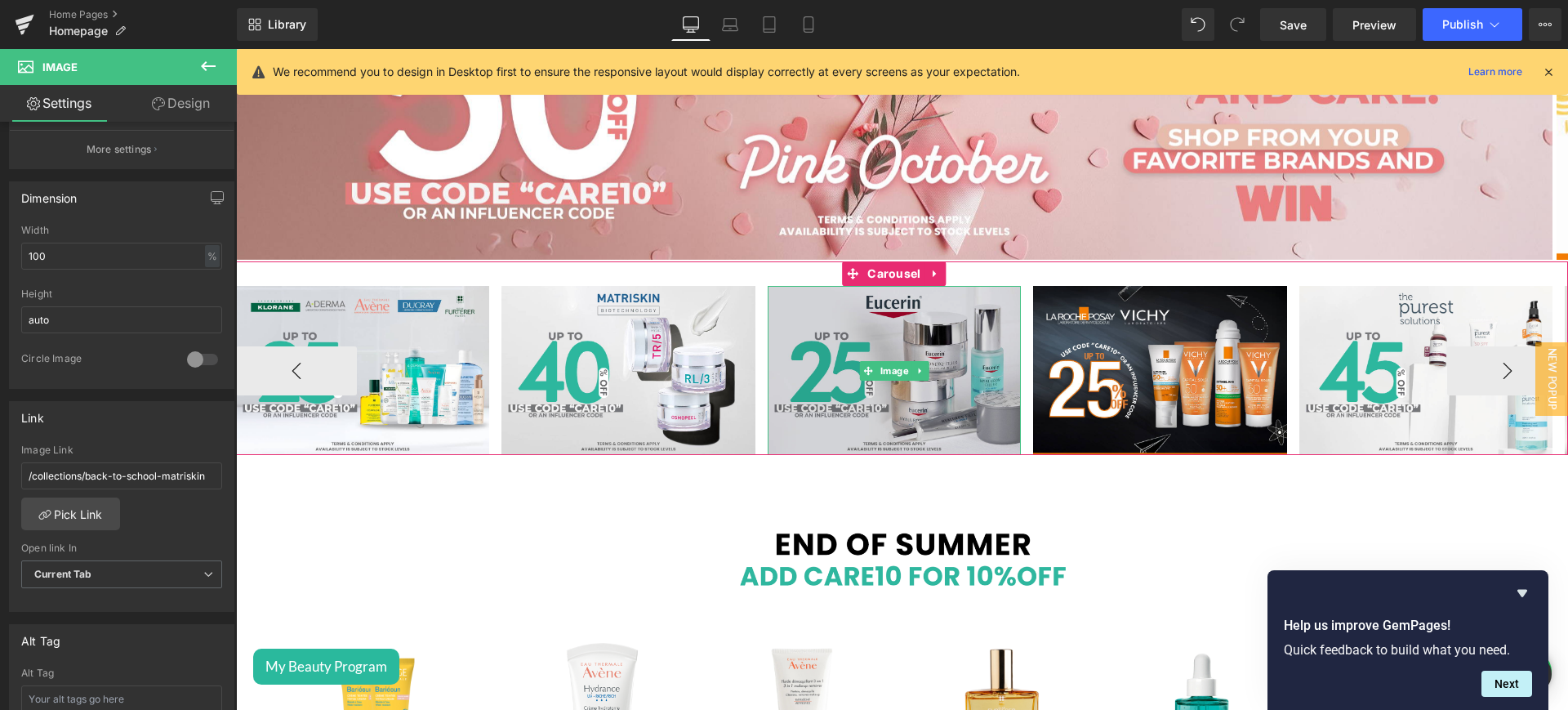
click at [815, 323] on img at bounding box center [894, 369] width 253 height 169
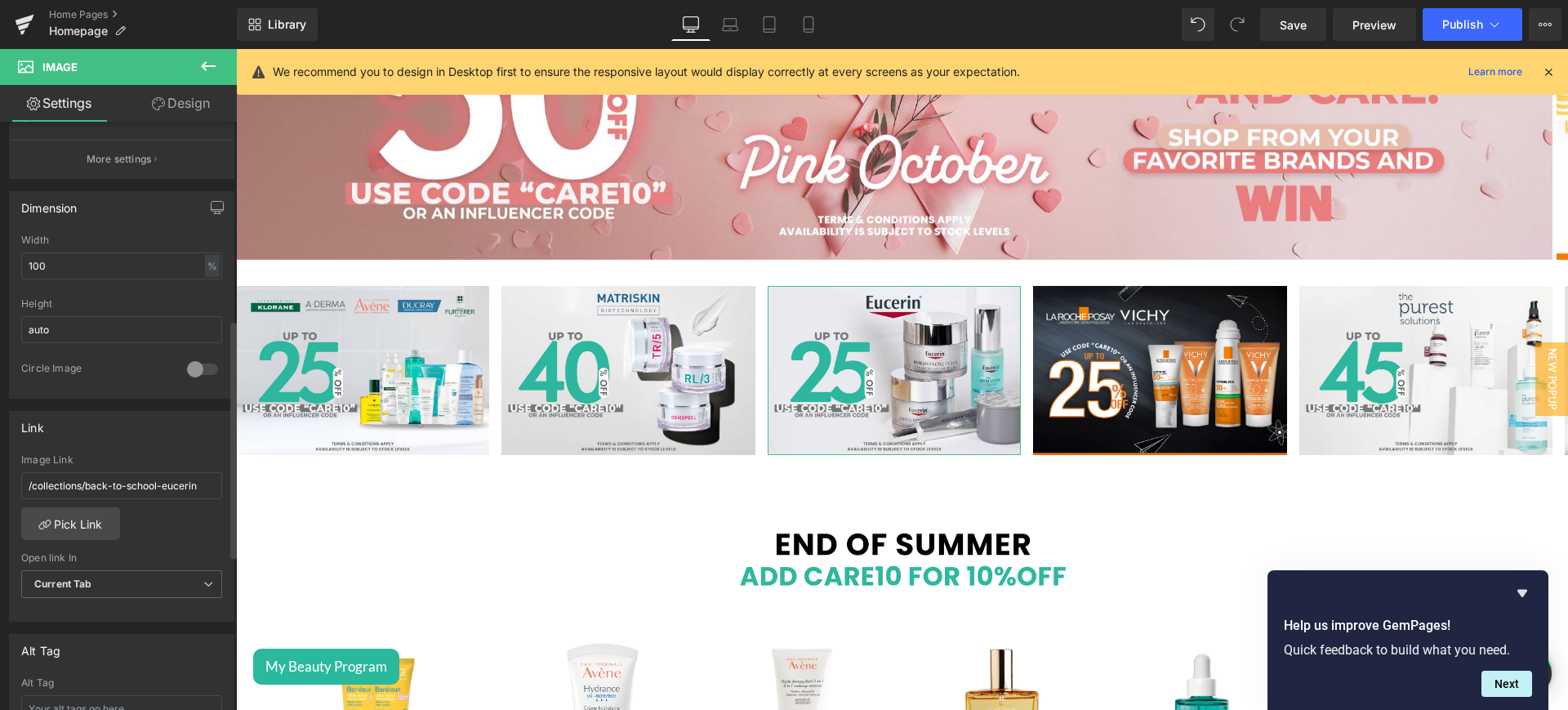
scroll to position [539, 0]
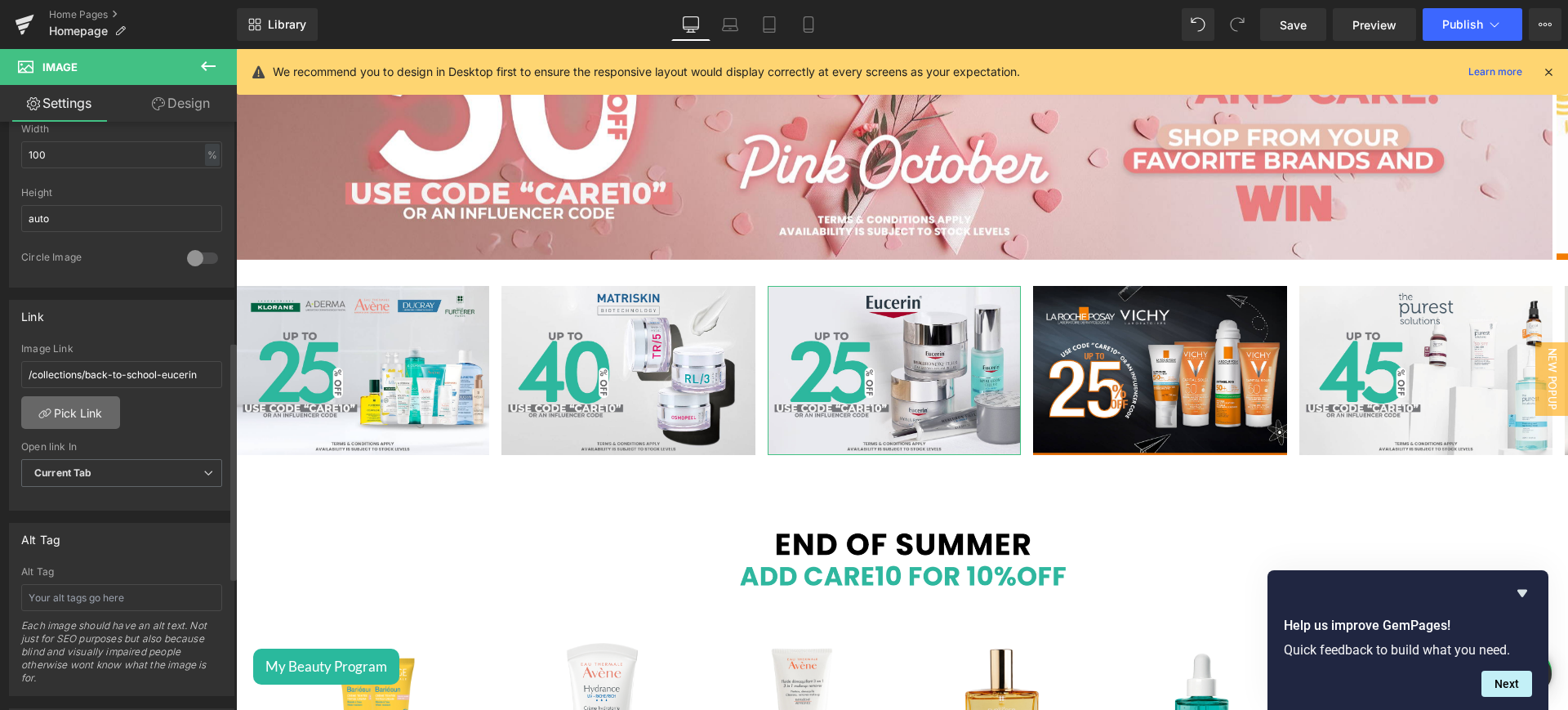
click at [85, 423] on link "Pick Link" at bounding box center [71, 412] width 99 height 33
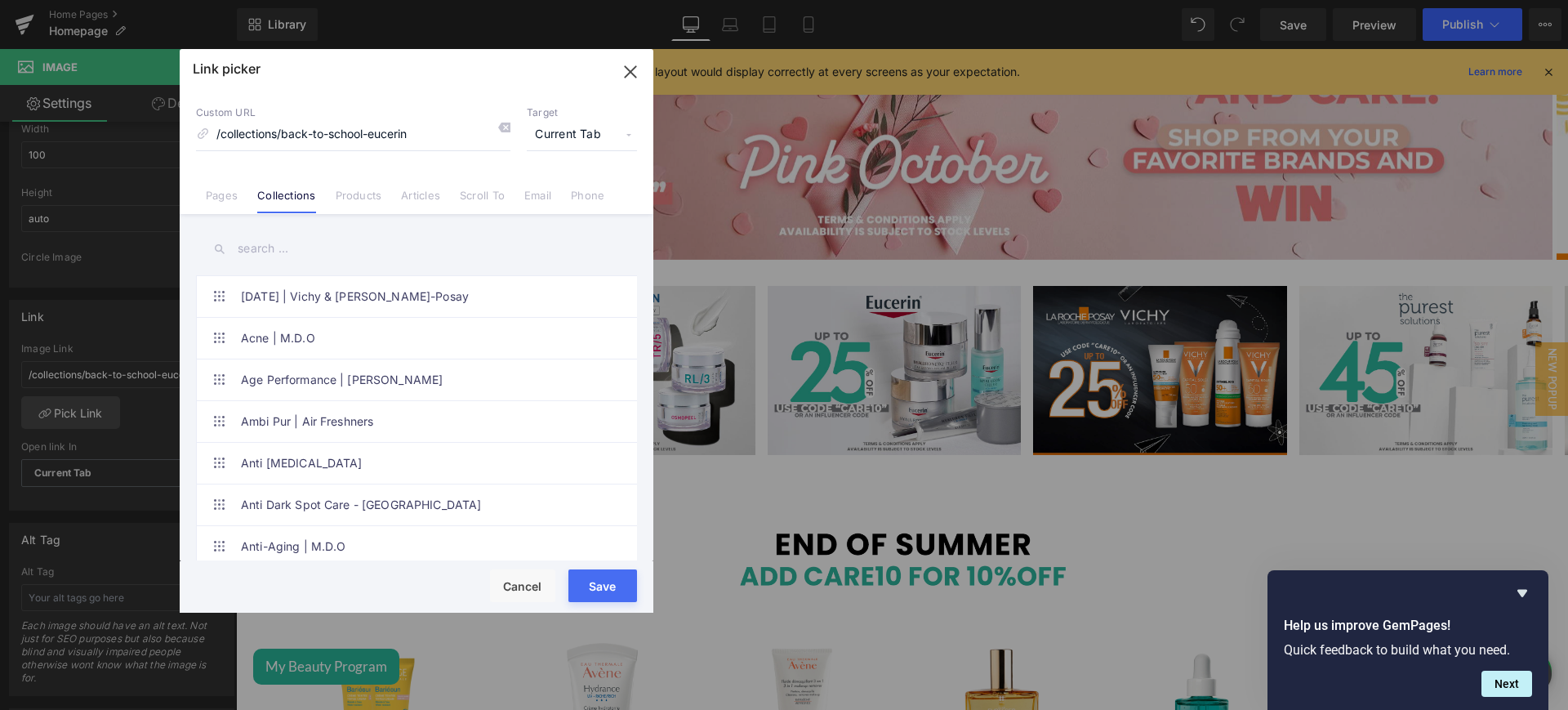
click at [280, 246] on input "text" at bounding box center [416, 249] width 441 height 37
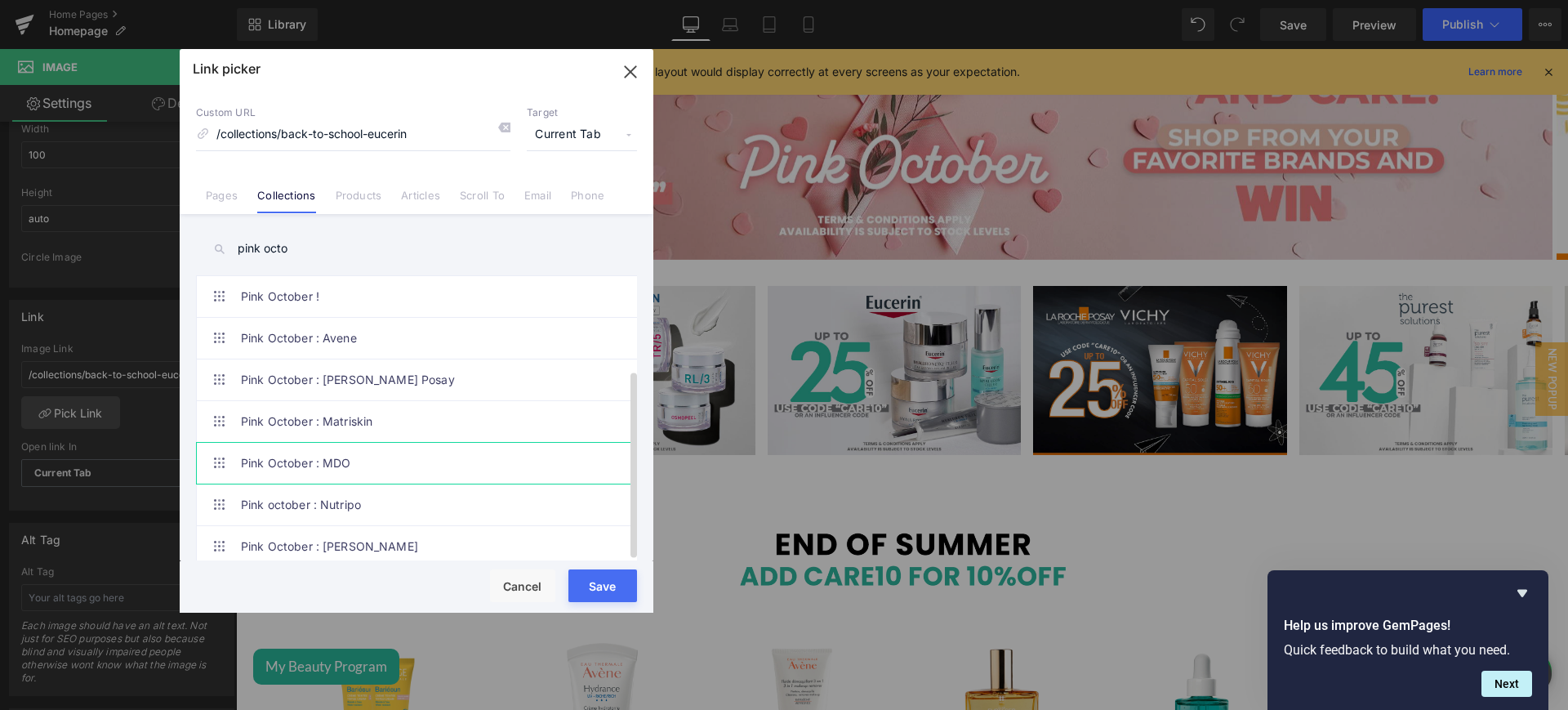
scroll to position [141, 0]
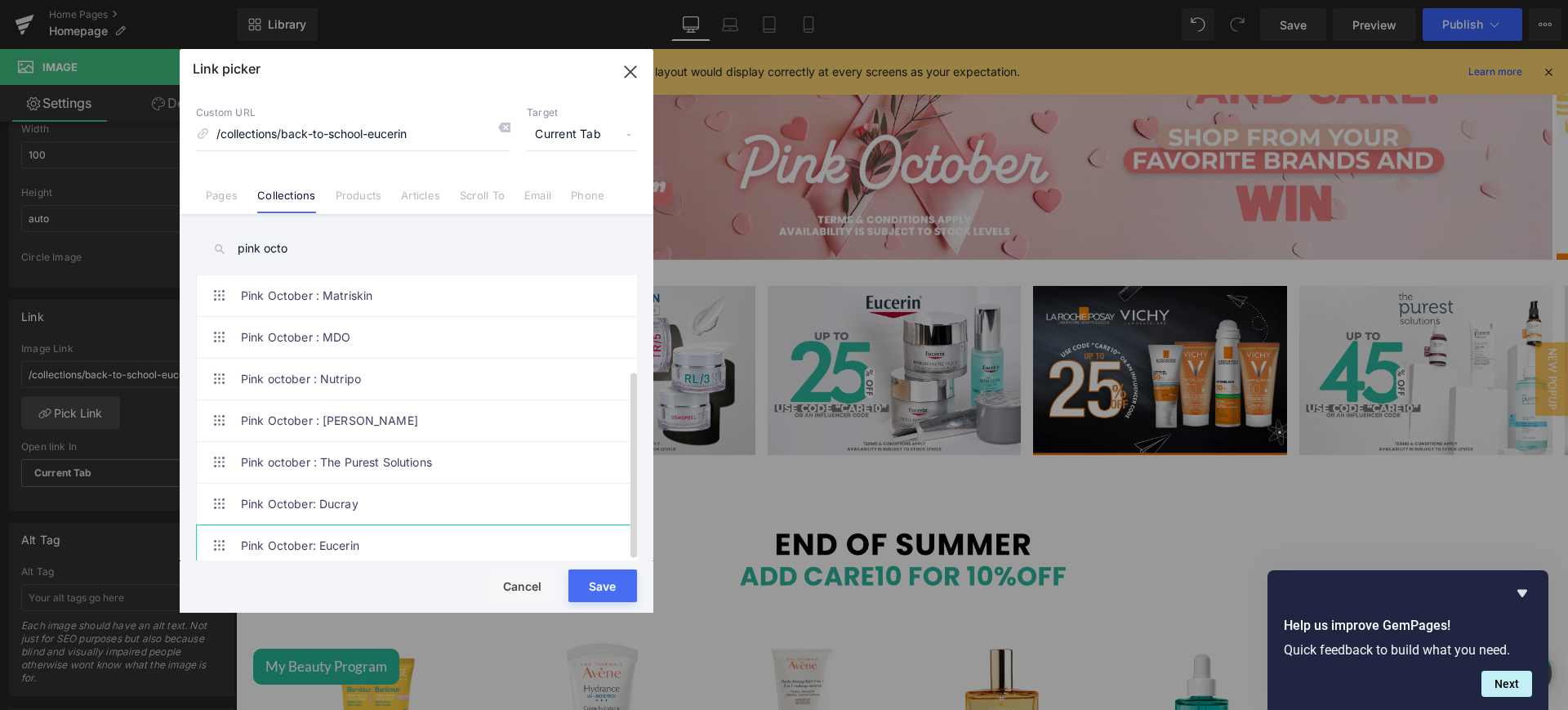
type input "pink octo"
click at [385, 525] on link "Pink October: Eucerin" at bounding box center [421, 545] width 360 height 40
click at [620, 586] on button "Save" at bounding box center [603, 585] width 69 height 33
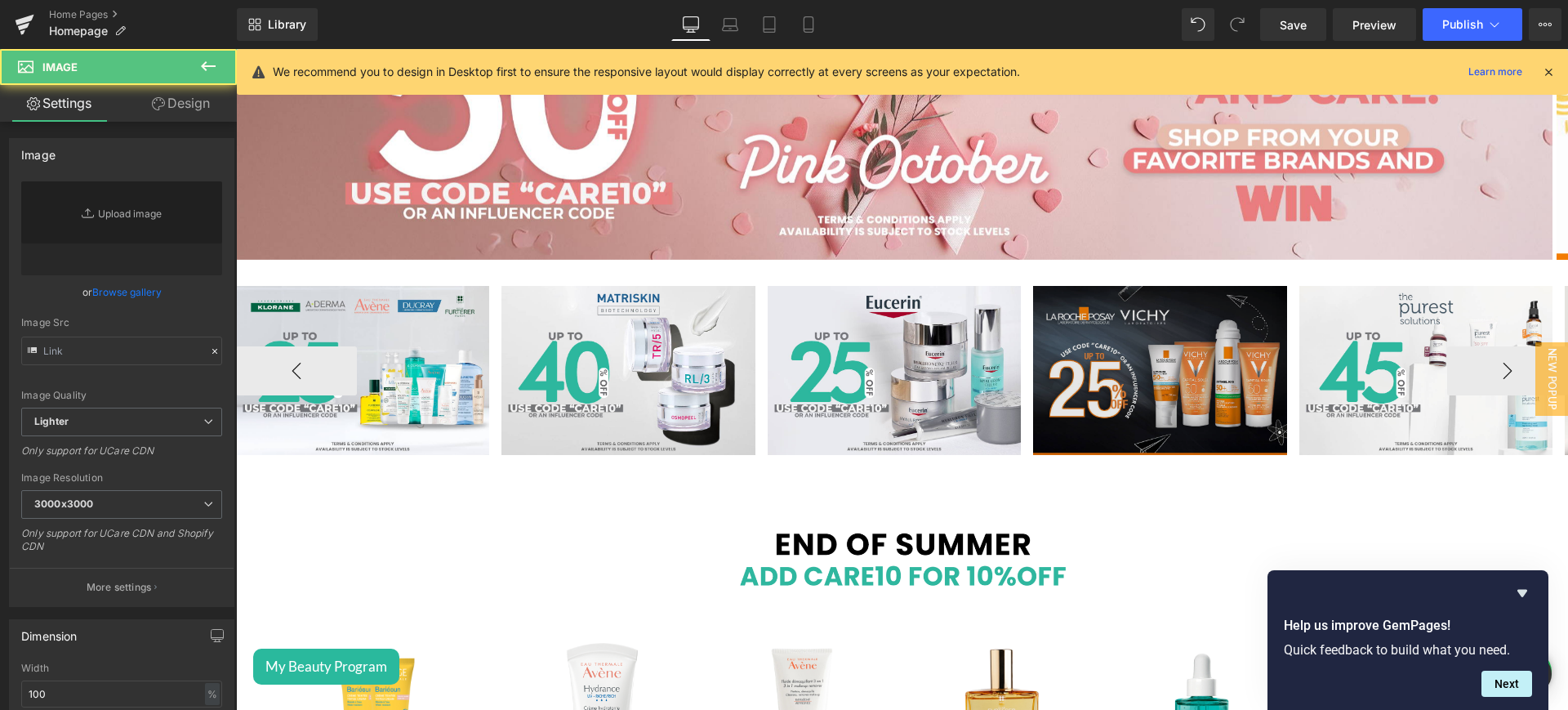
click at [1098, 353] on img at bounding box center [1159, 369] width 253 height 169
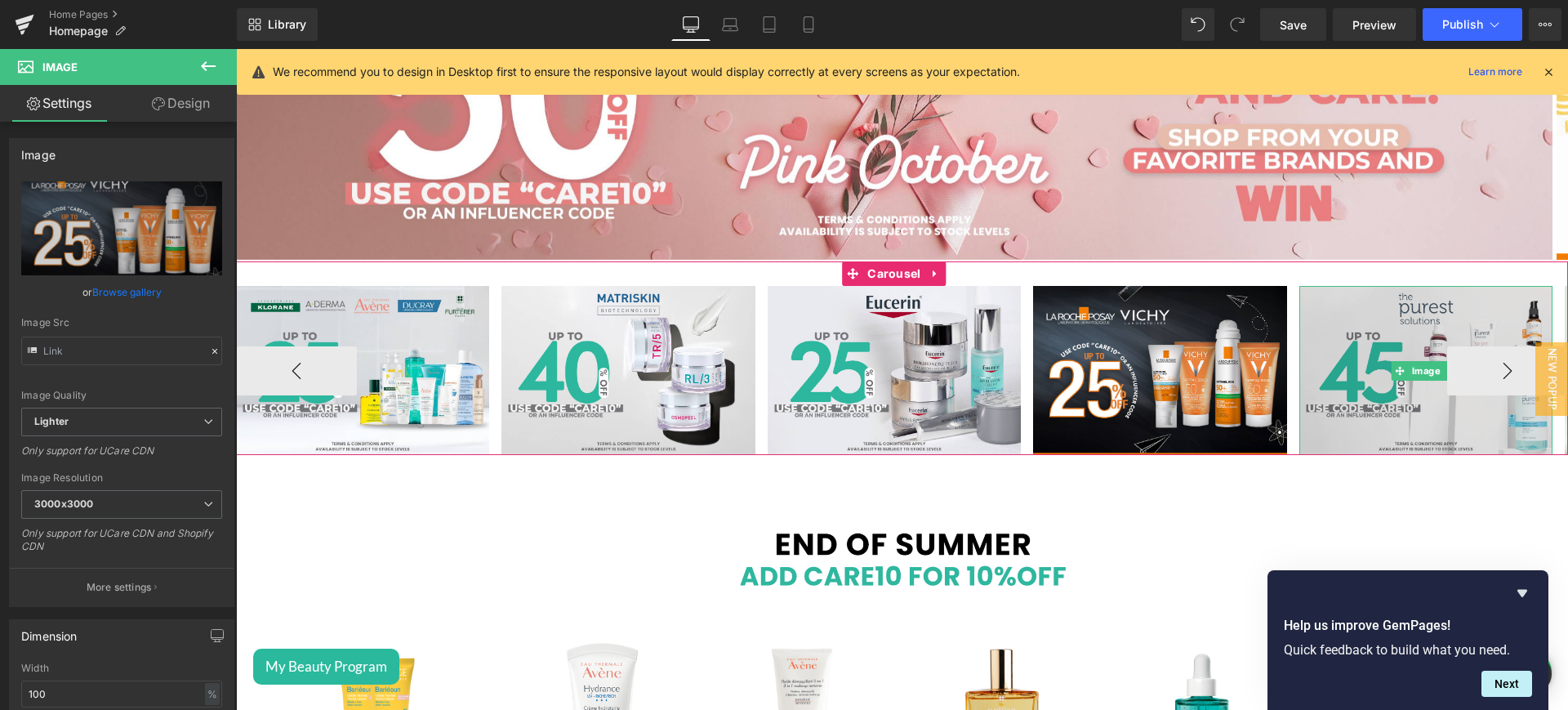
click at [1359, 320] on img at bounding box center [1426, 369] width 253 height 169
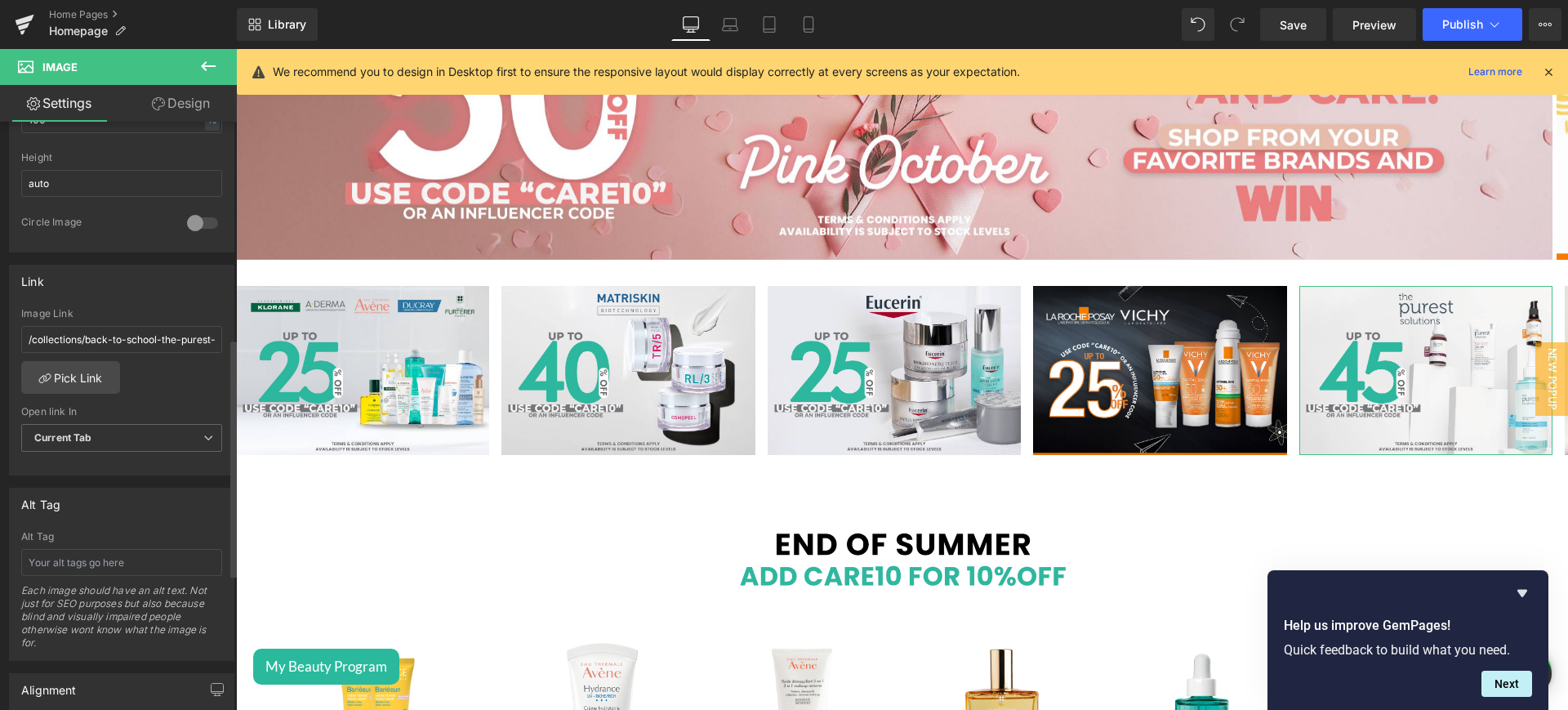
scroll to position [578, 0]
click at [90, 365] on link "Pick Link" at bounding box center [71, 373] width 99 height 33
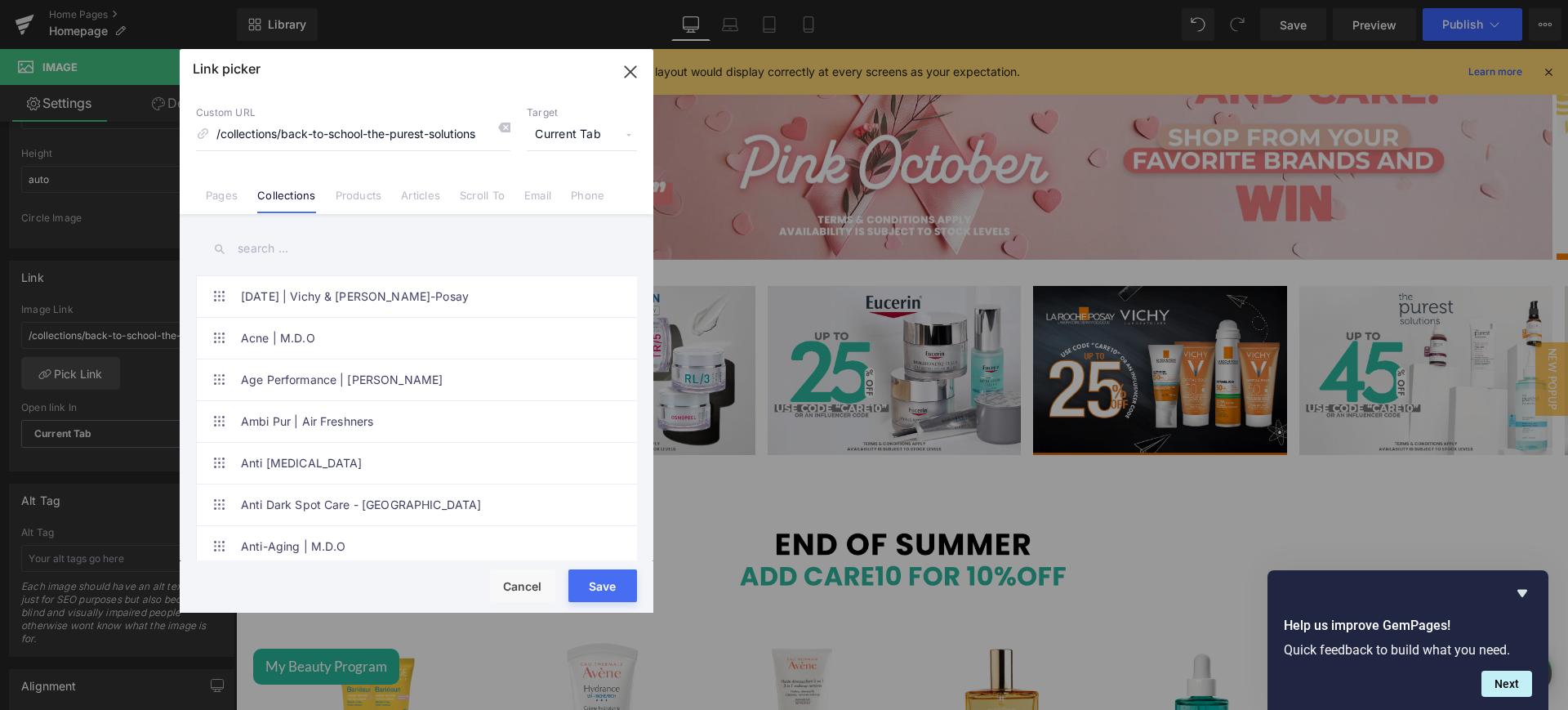
click at [285, 240] on input "text" at bounding box center [416, 249] width 441 height 37
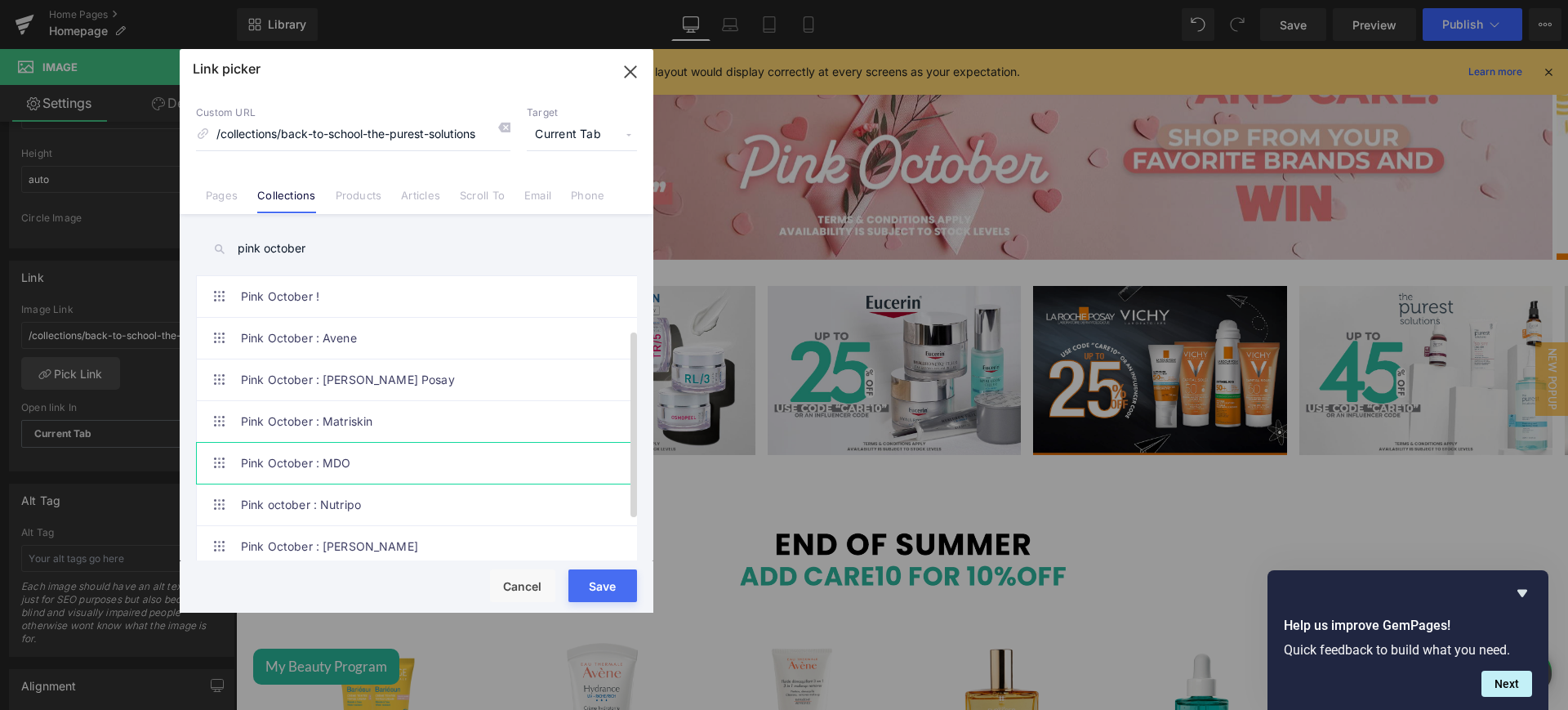
scroll to position [141, 0]
type input "pink october"
click at [343, 444] on link "Pink october : The Purest Solutions" at bounding box center [421, 461] width 360 height 40
click at [609, 588] on button "Save" at bounding box center [603, 585] width 69 height 33
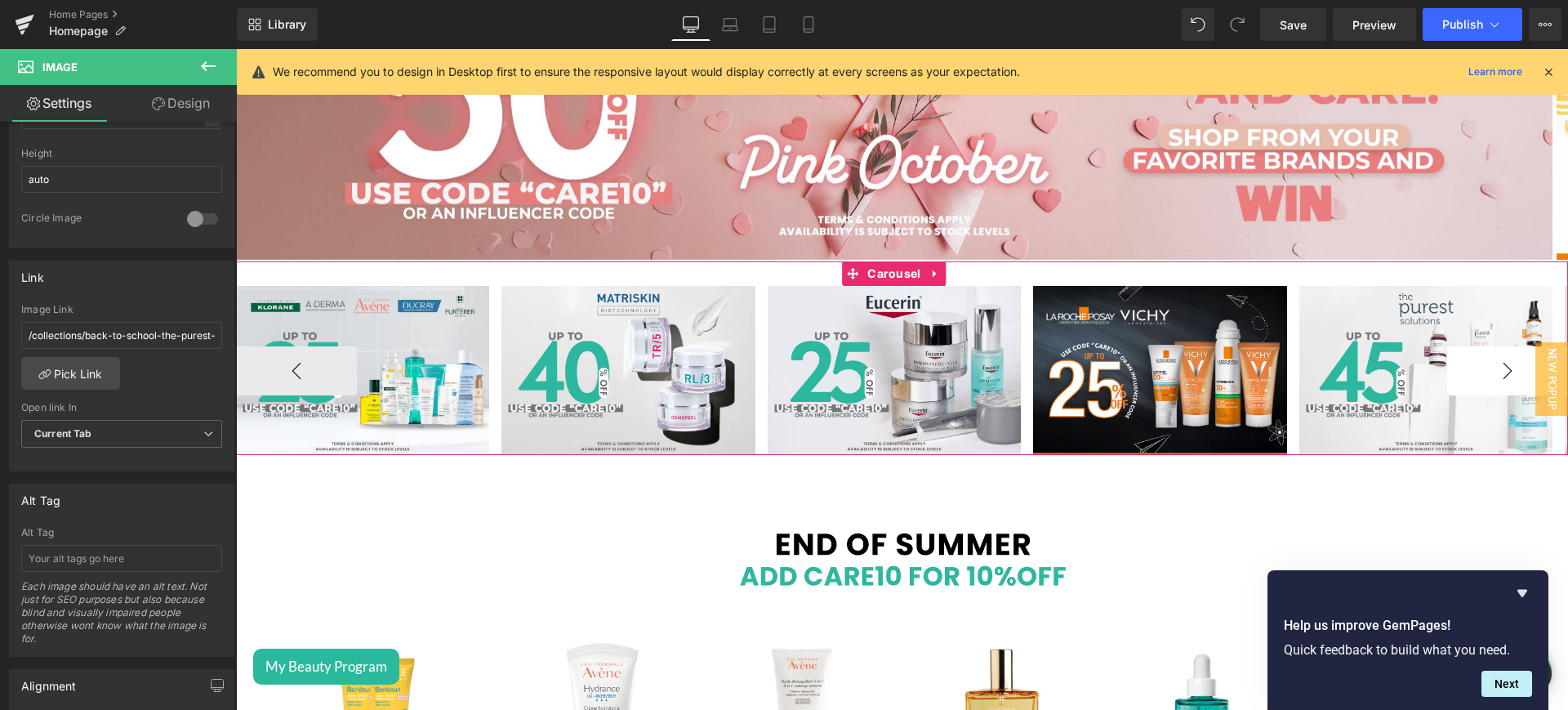
click at [1489, 382] on button "›" at bounding box center [1508, 371] width 121 height 49
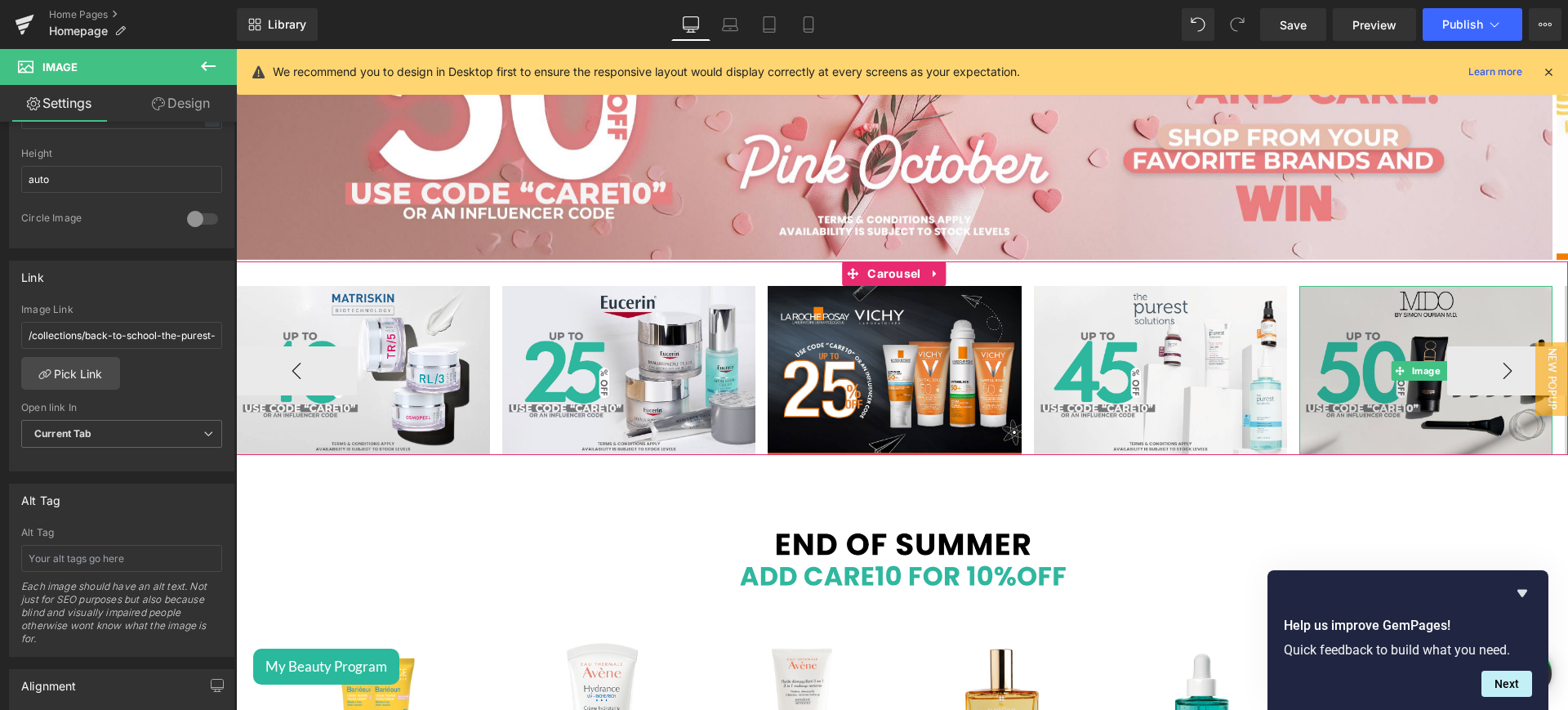
click at [1393, 325] on img at bounding box center [1426, 369] width 253 height 169
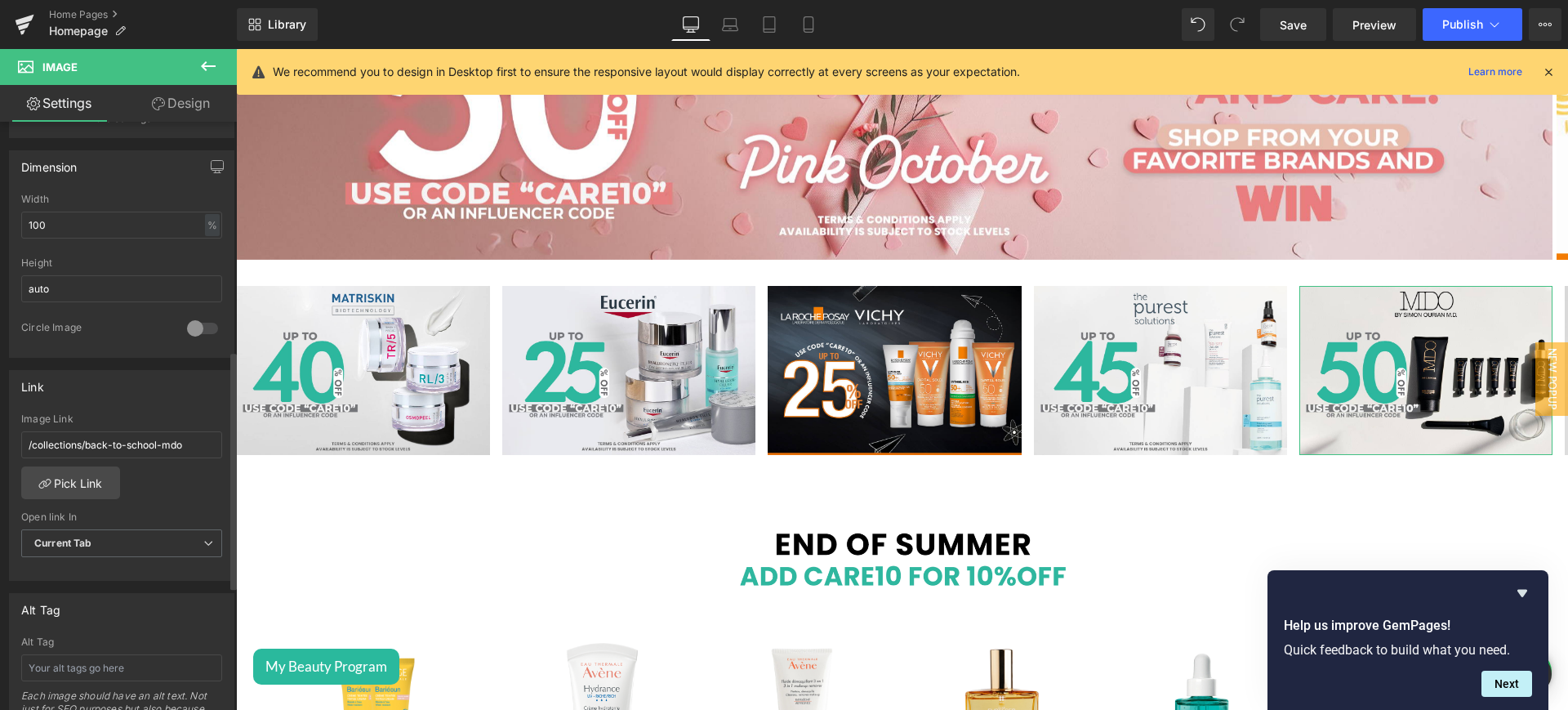
scroll to position [566, 0]
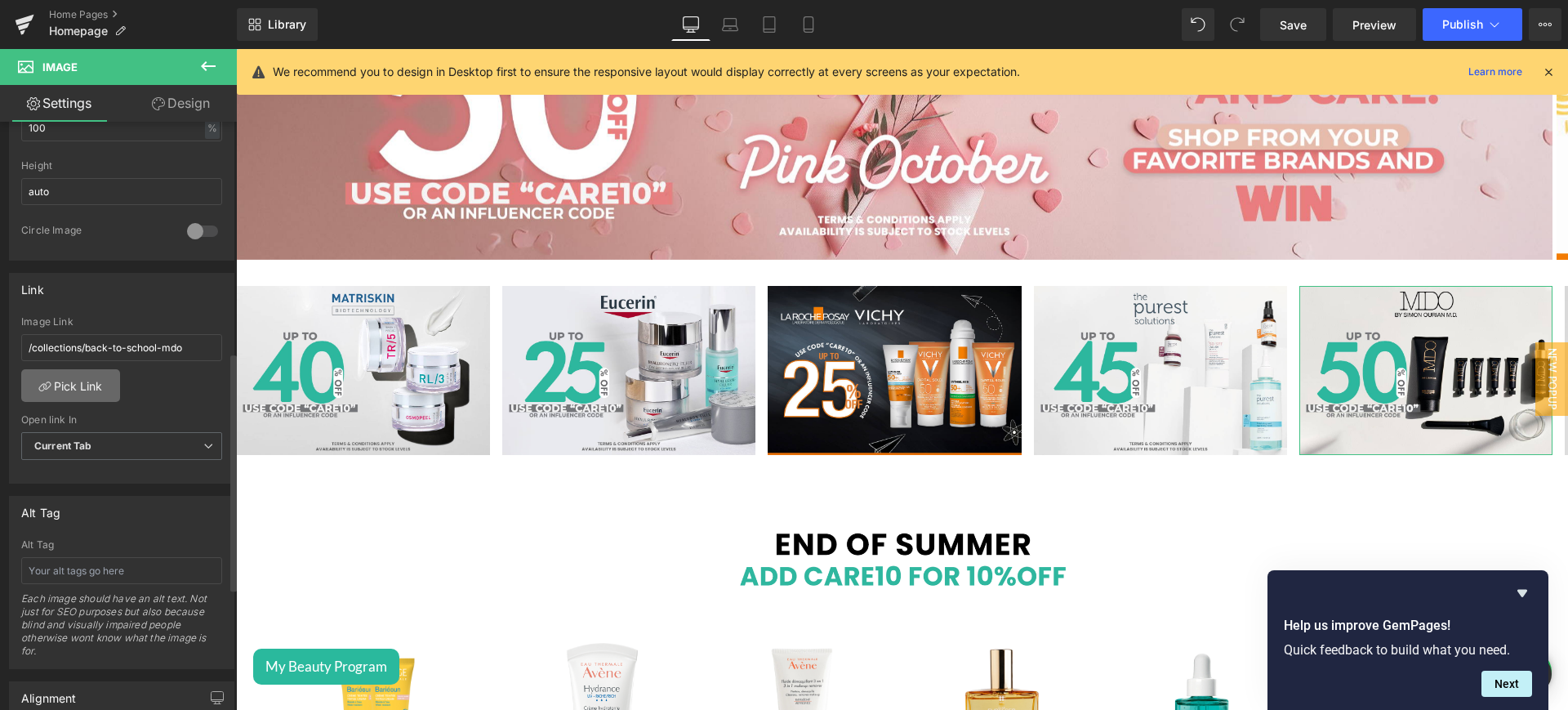
click at [89, 397] on link "Pick Link" at bounding box center [71, 385] width 99 height 33
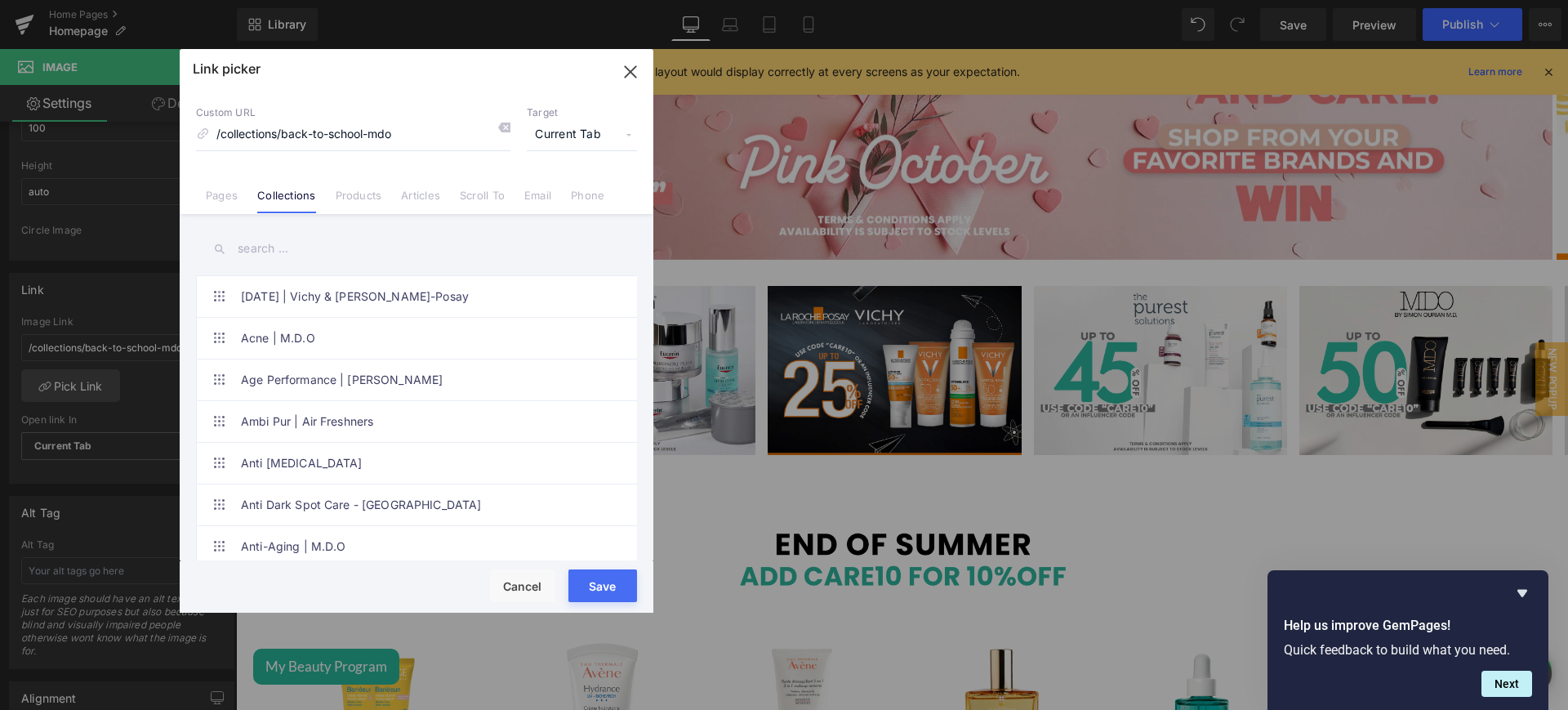
click at [283, 243] on input "text" at bounding box center [416, 249] width 441 height 37
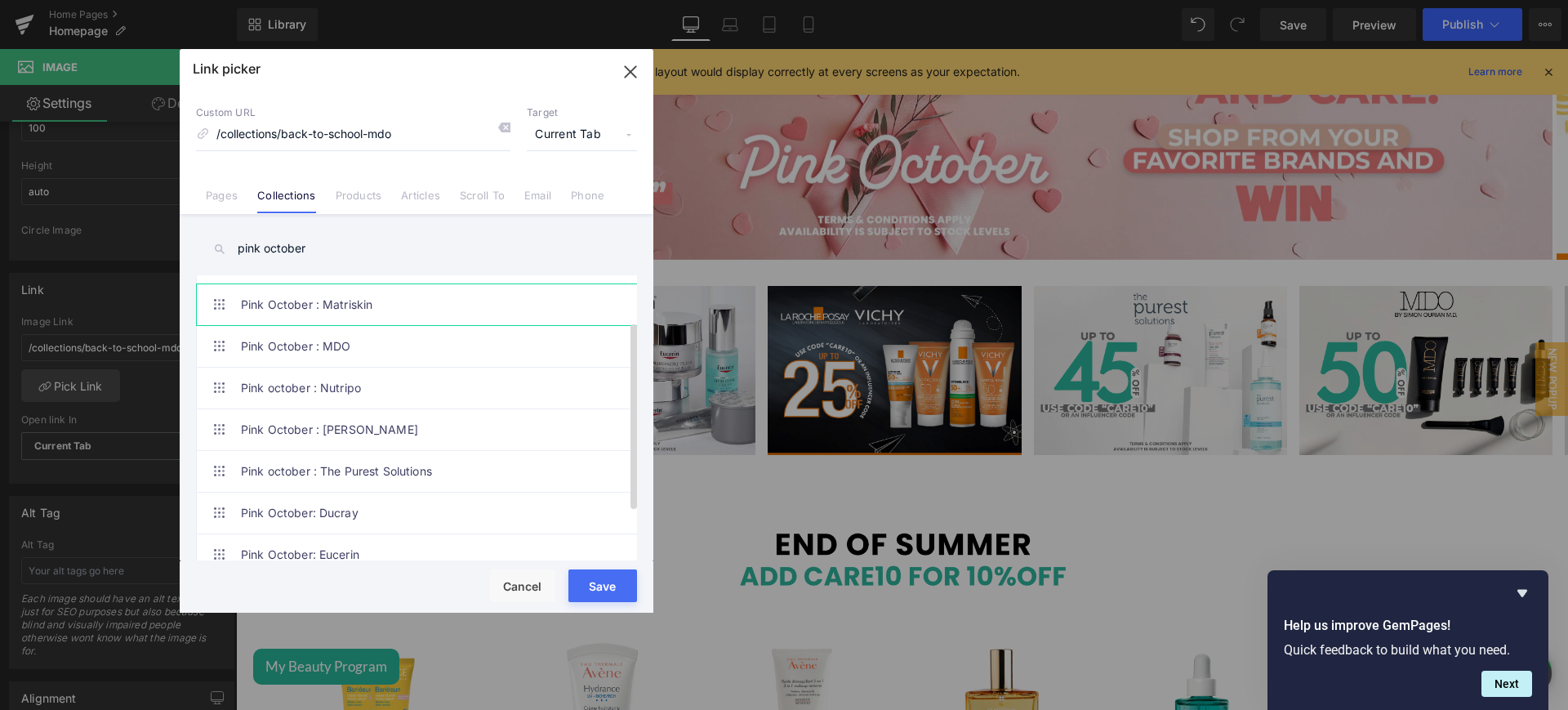
scroll to position [141, 0]
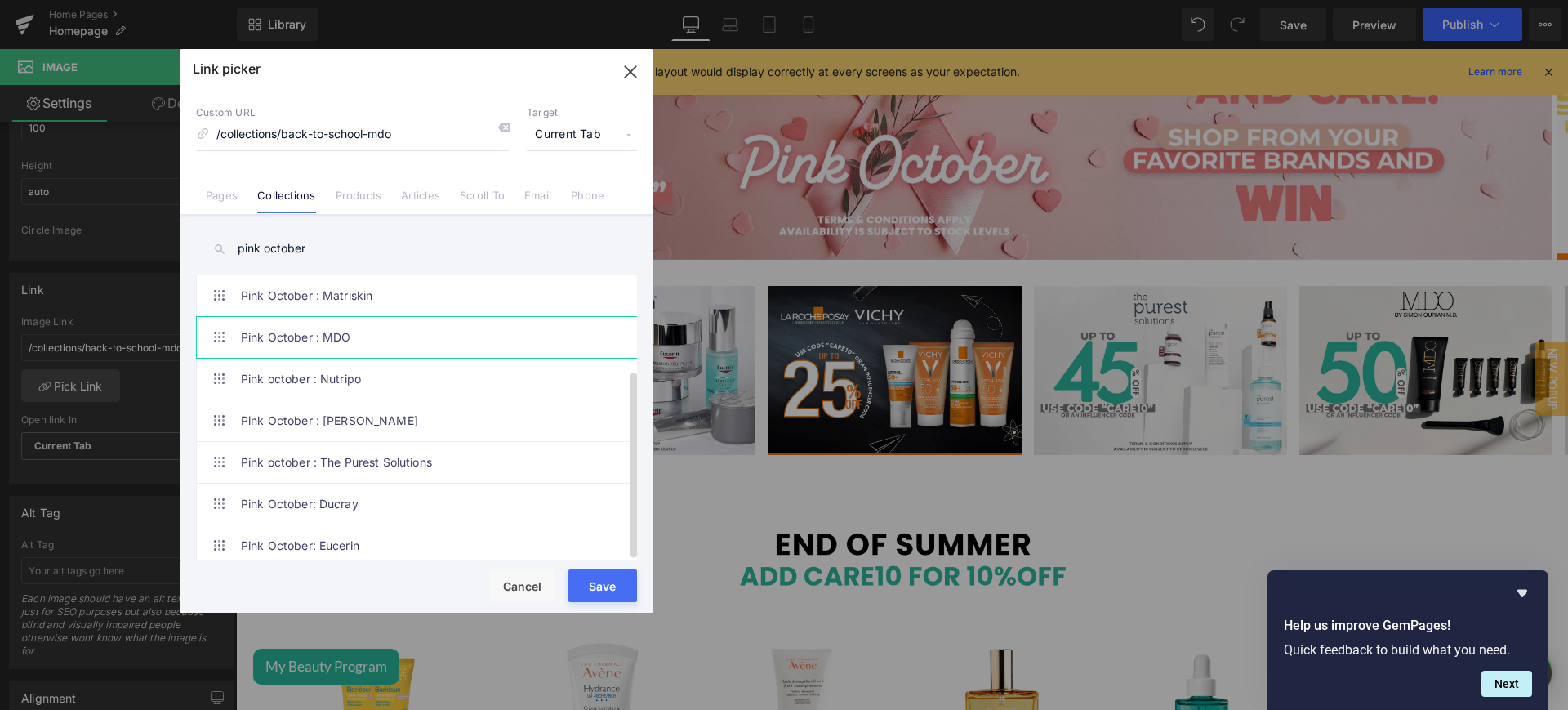
type input "pink october"
click at [353, 316] on link "Pink October : MDO" at bounding box center [421, 336] width 360 height 40
click at [622, 582] on button "Save" at bounding box center [603, 585] width 69 height 33
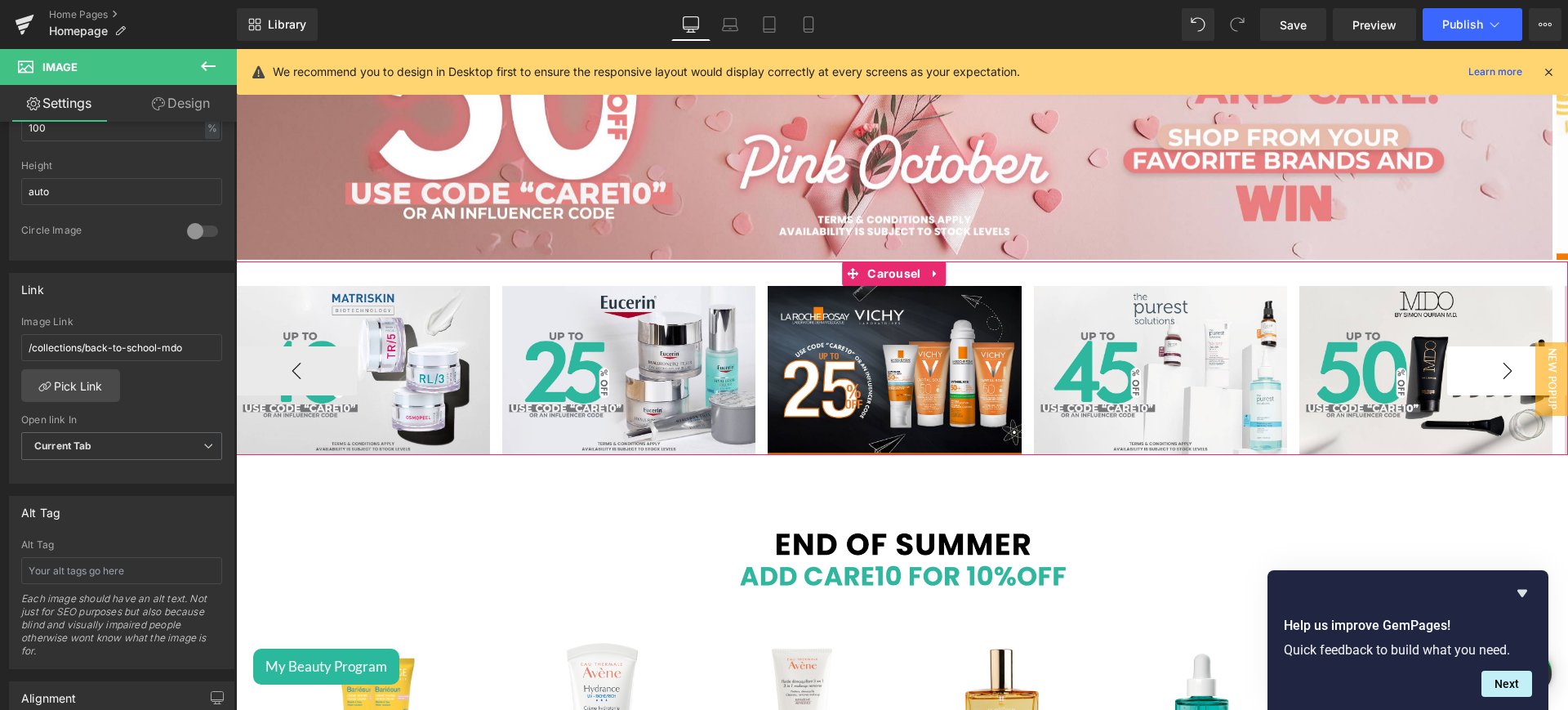
click at [1499, 376] on button "›" at bounding box center [1508, 371] width 121 height 49
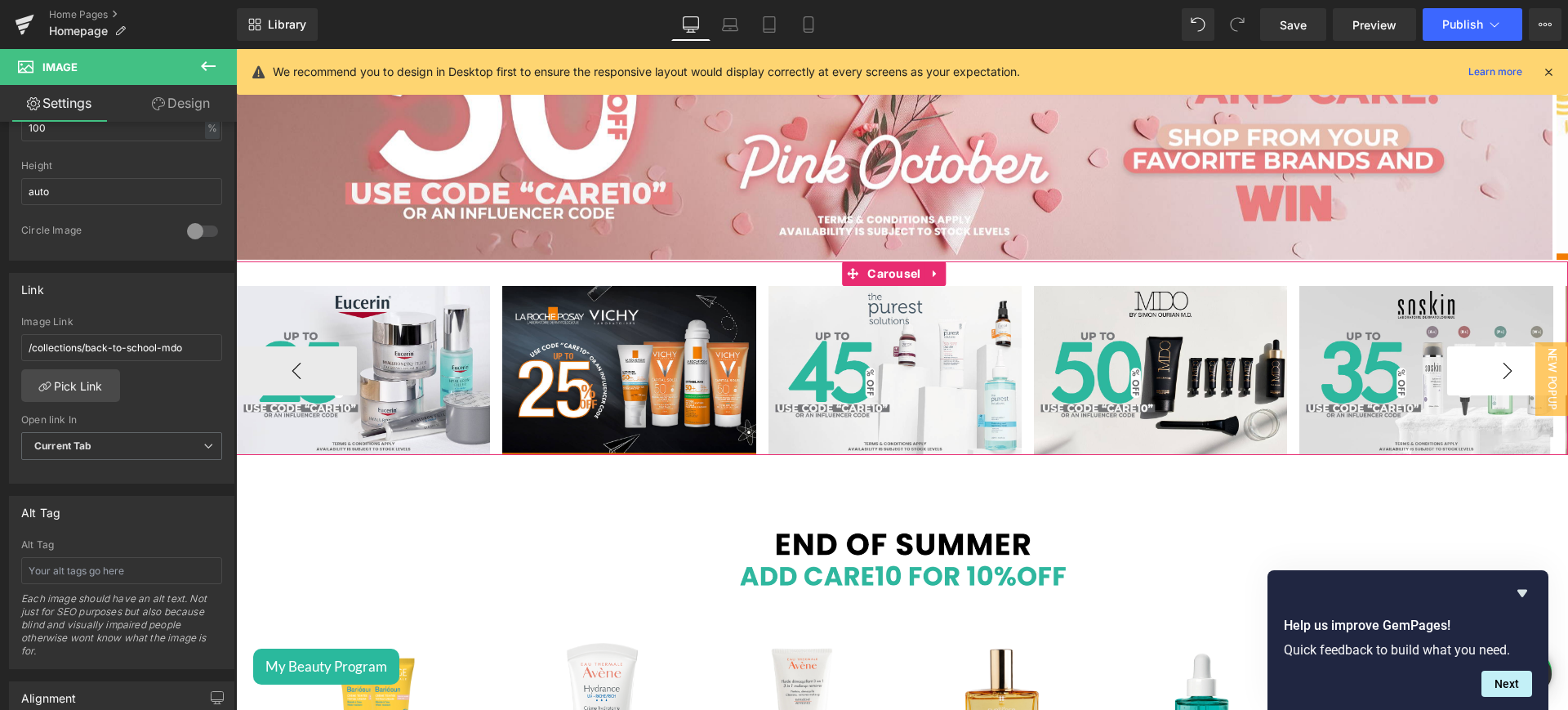
click at [1499, 376] on button "›" at bounding box center [1508, 371] width 121 height 49
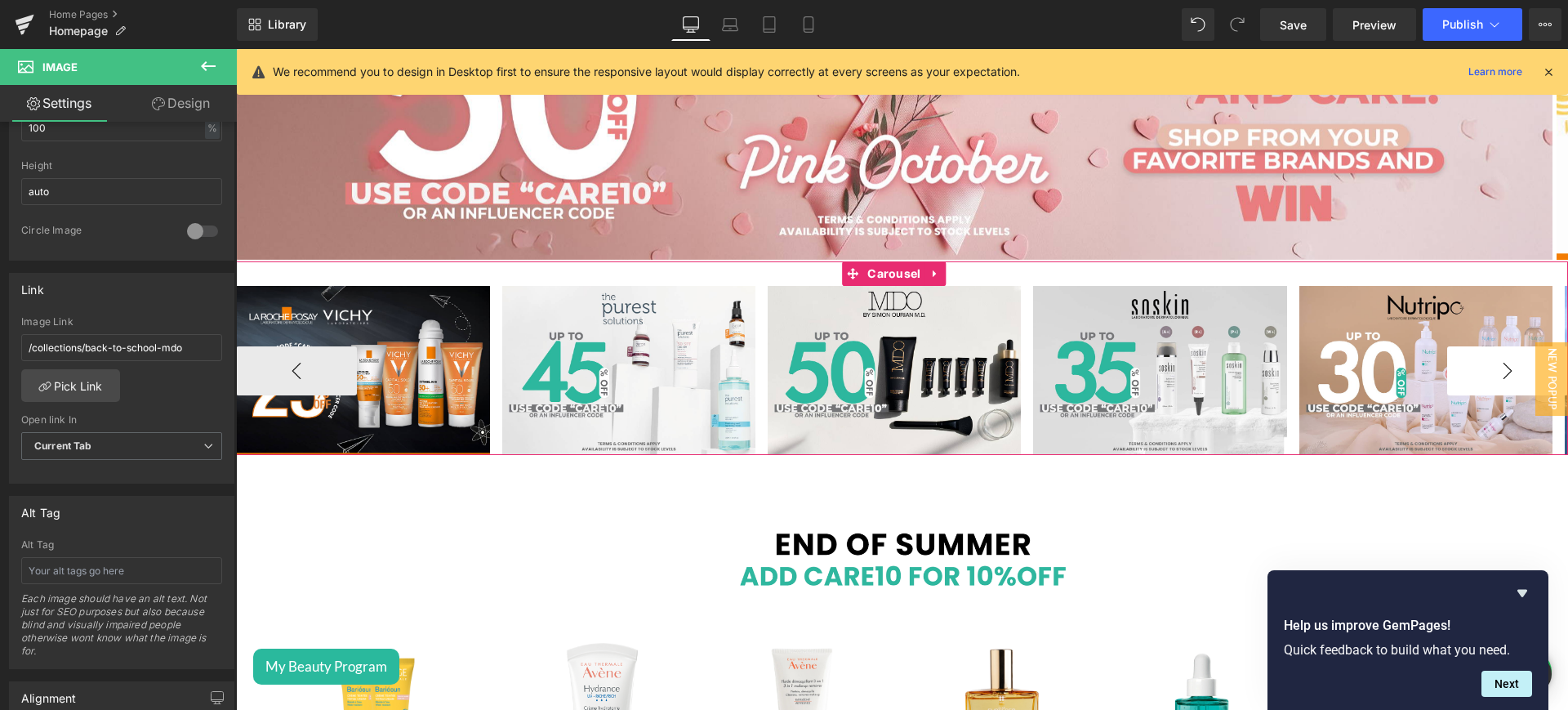
click at [1499, 376] on button "›" at bounding box center [1508, 371] width 121 height 49
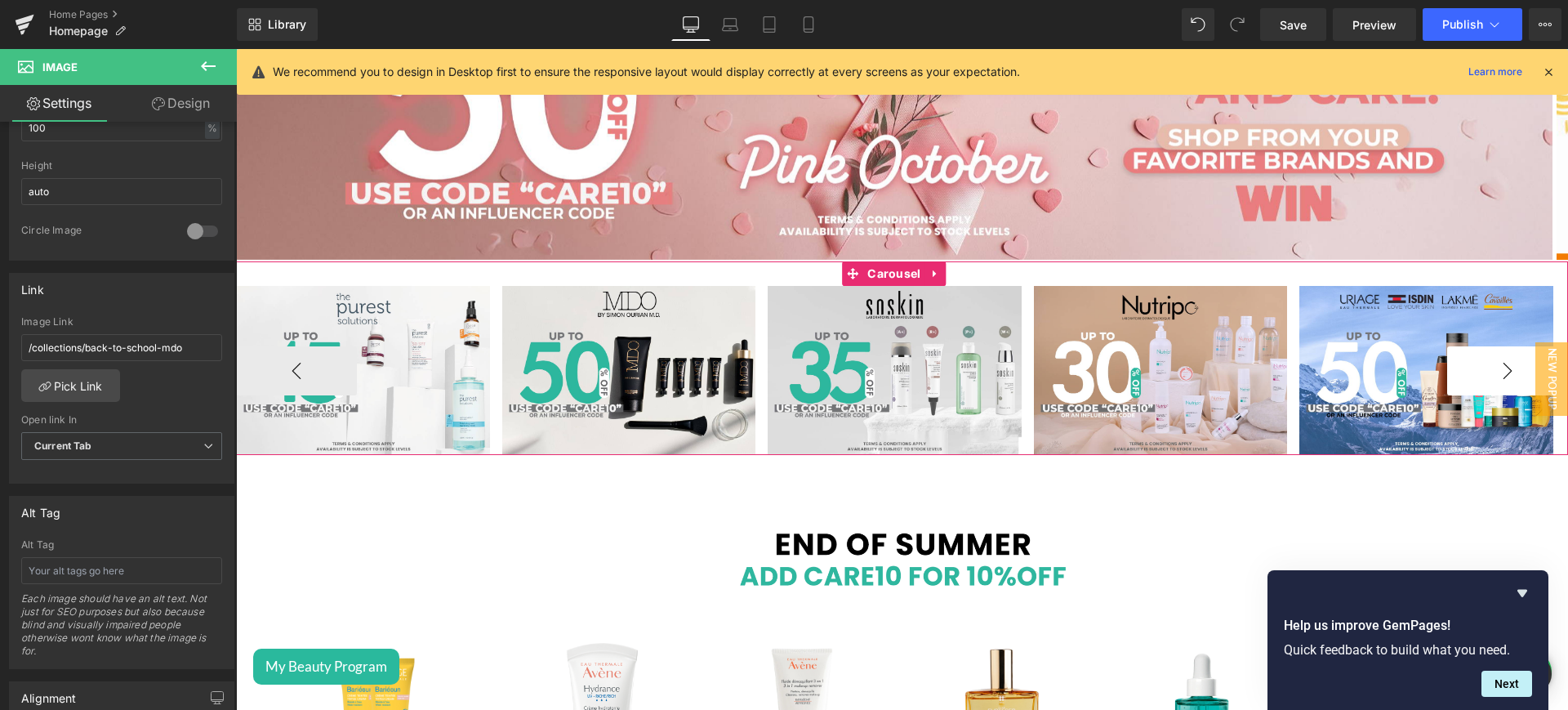
click at [1499, 376] on button "›" at bounding box center [1508, 371] width 121 height 49
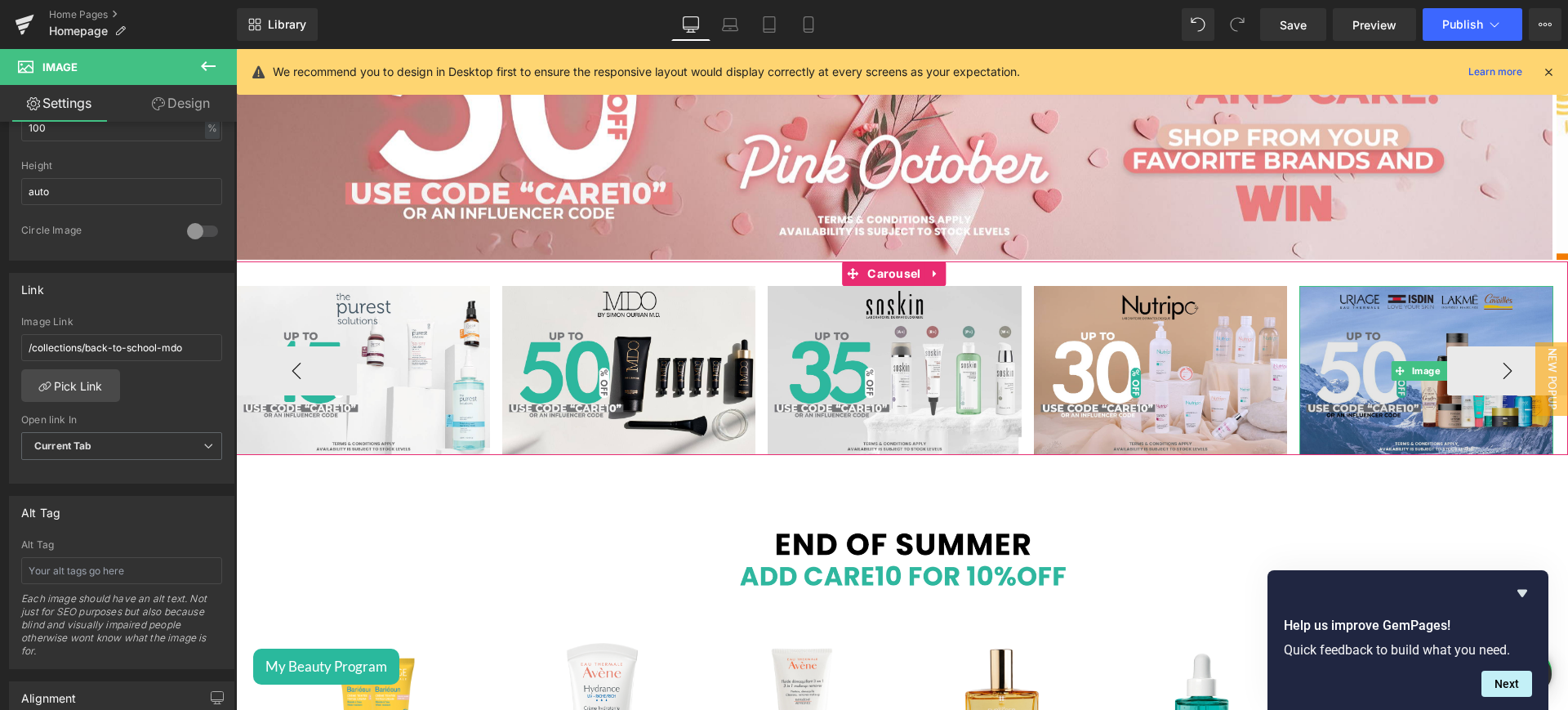
click at [1349, 331] on img at bounding box center [1426, 369] width 253 height 169
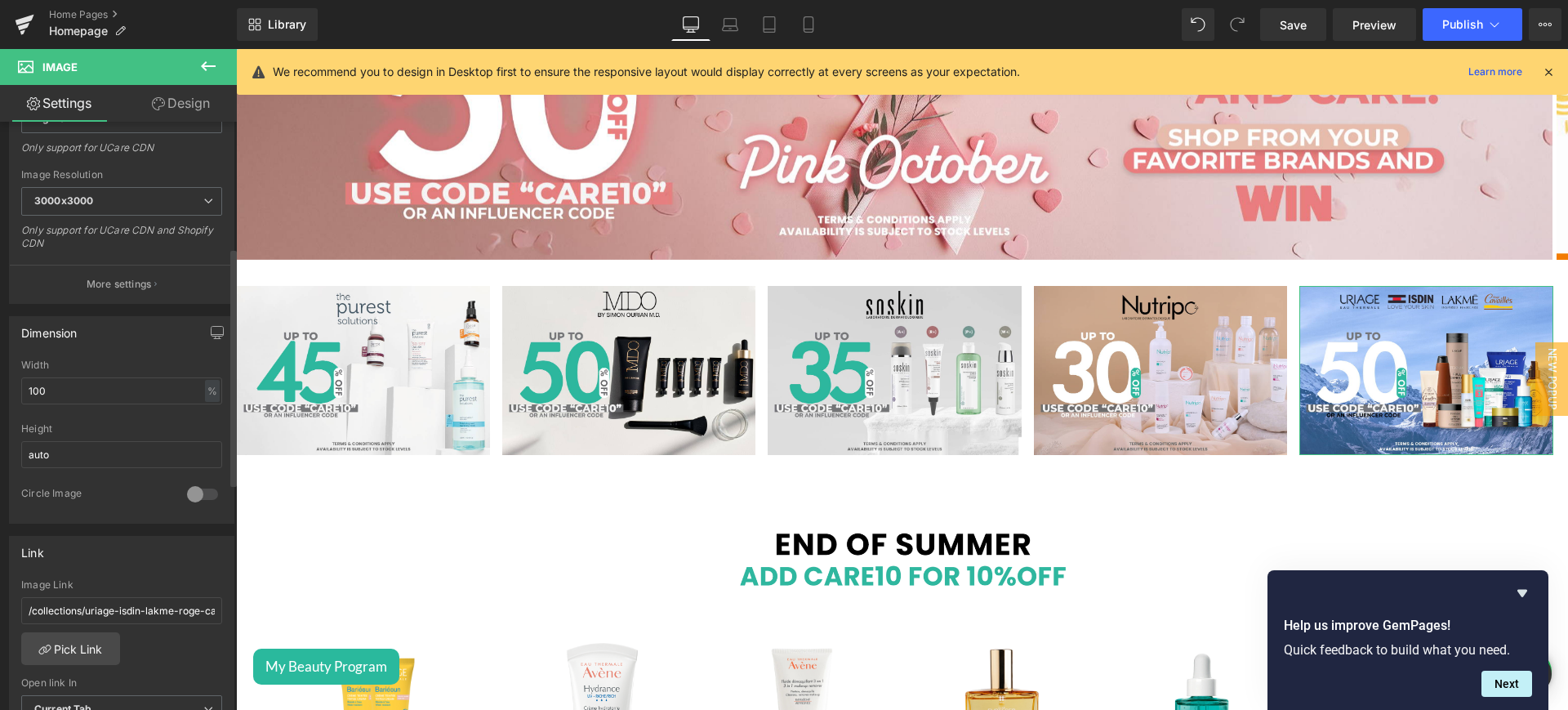
scroll to position [310, 0]
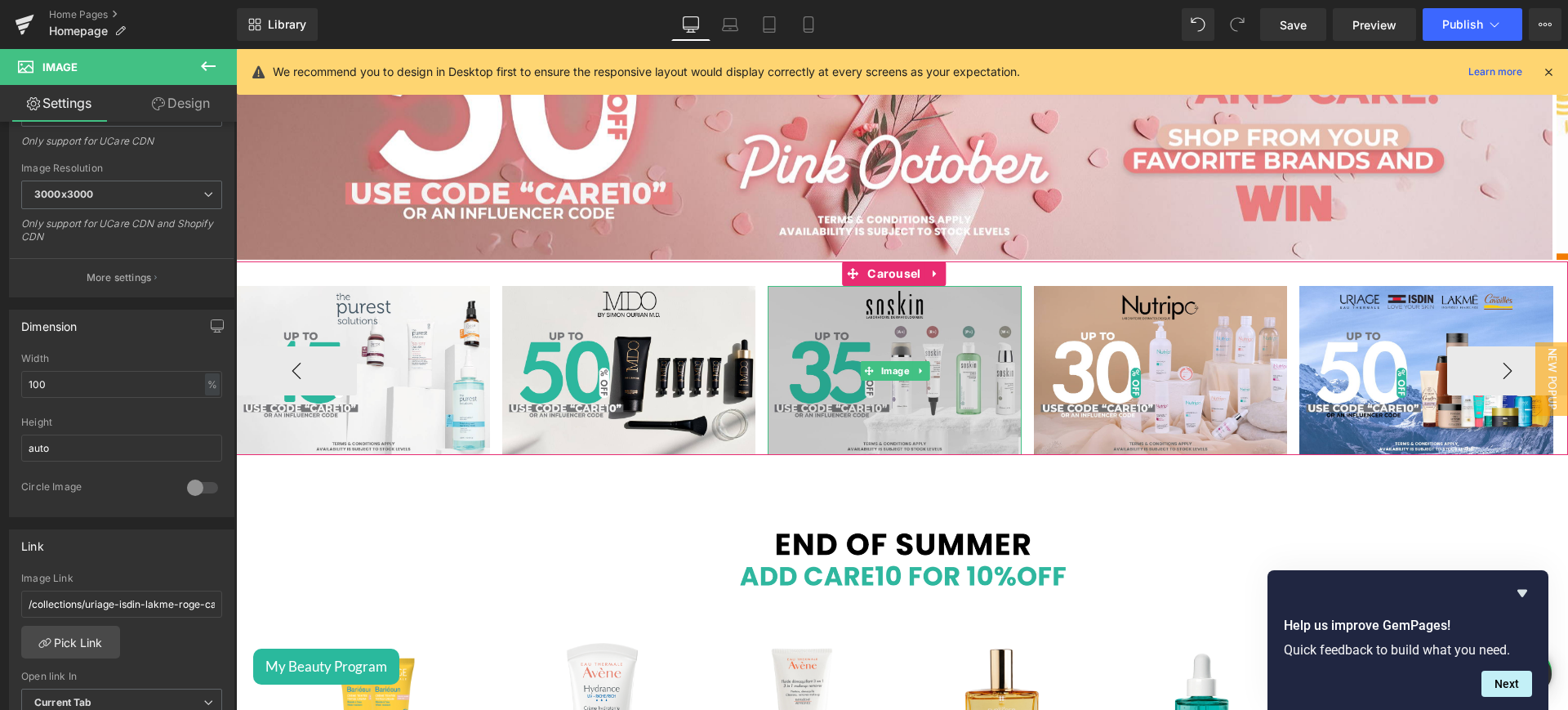
click at [945, 324] on img at bounding box center [894, 369] width 253 height 169
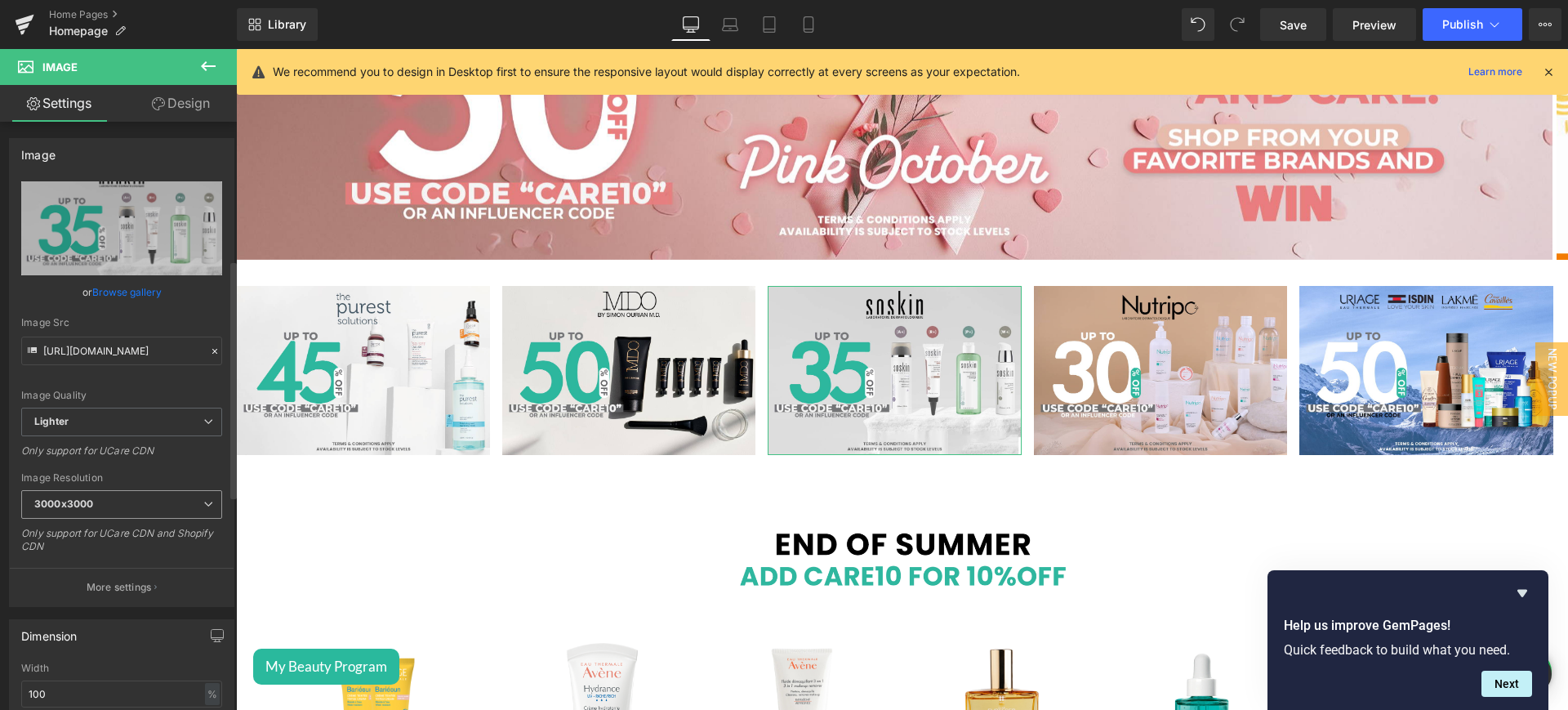
scroll to position [387, 0]
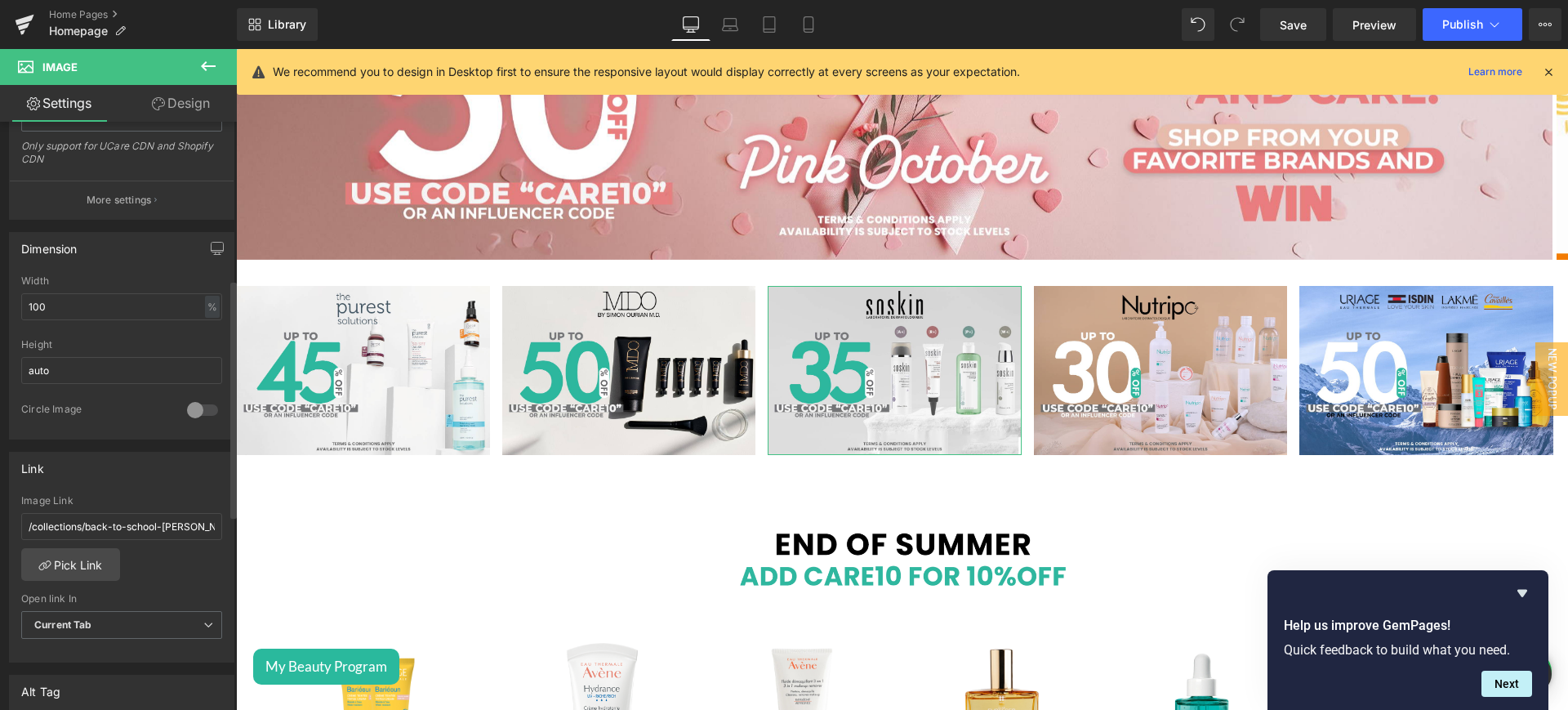
click at [70, 581] on div "/collections/back-to-school-[PERSON_NAME] Image Link /collections/back-to-schoo…" at bounding box center [121, 578] width 224 height 168
click at [65, 571] on link "Pick Link" at bounding box center [71, 564] width 99 height 33
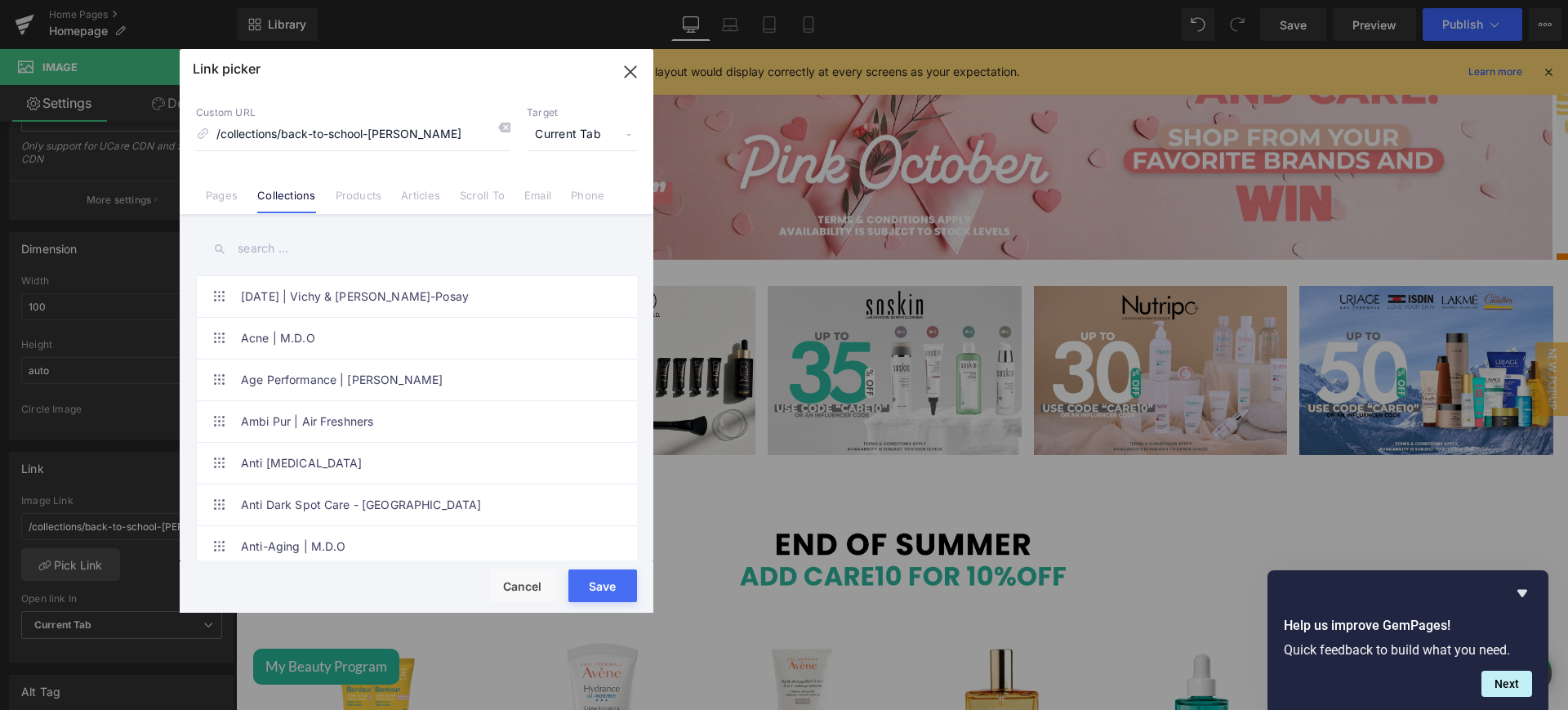
click at [294, 250] on input "text" at bounding box center [416, 249] width 441 height 37
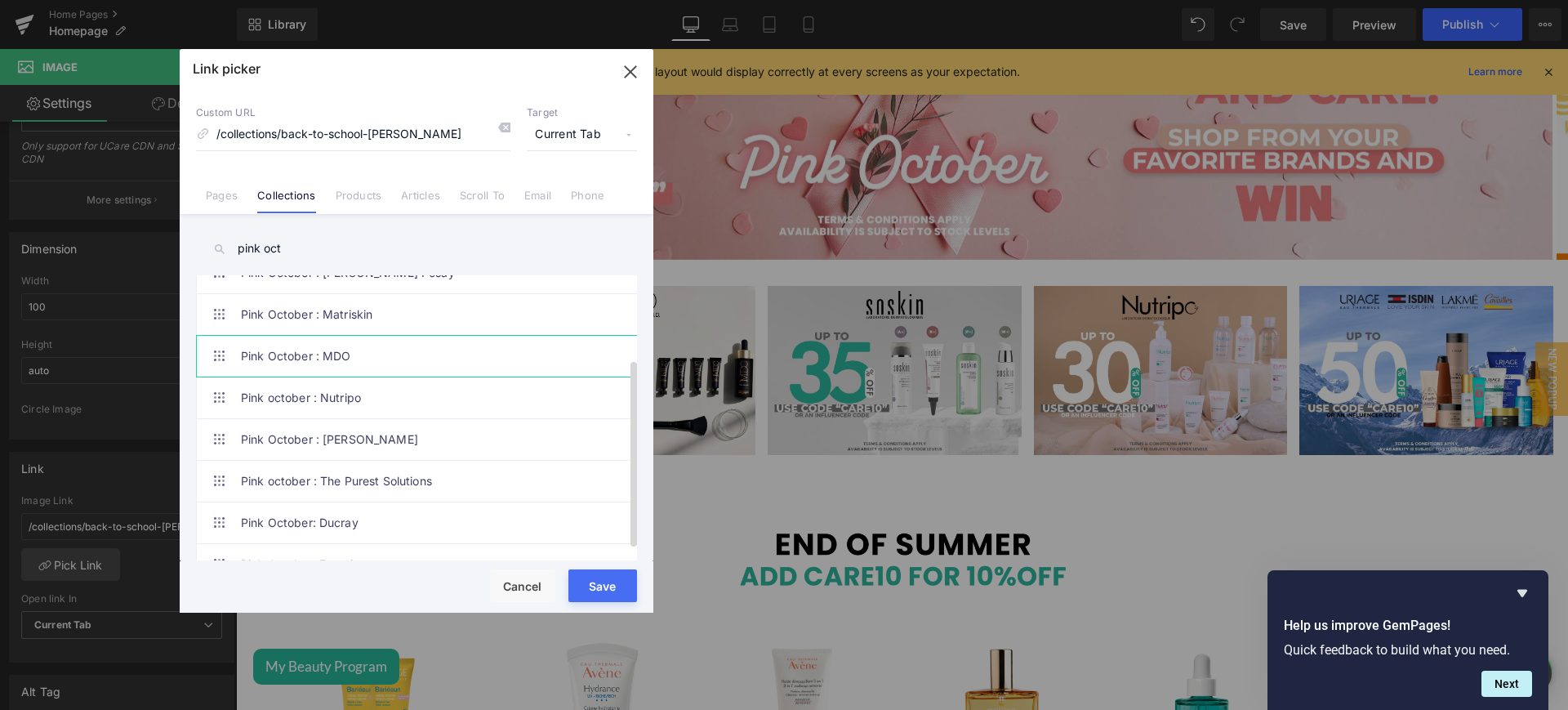
scroll to position [126, 0]
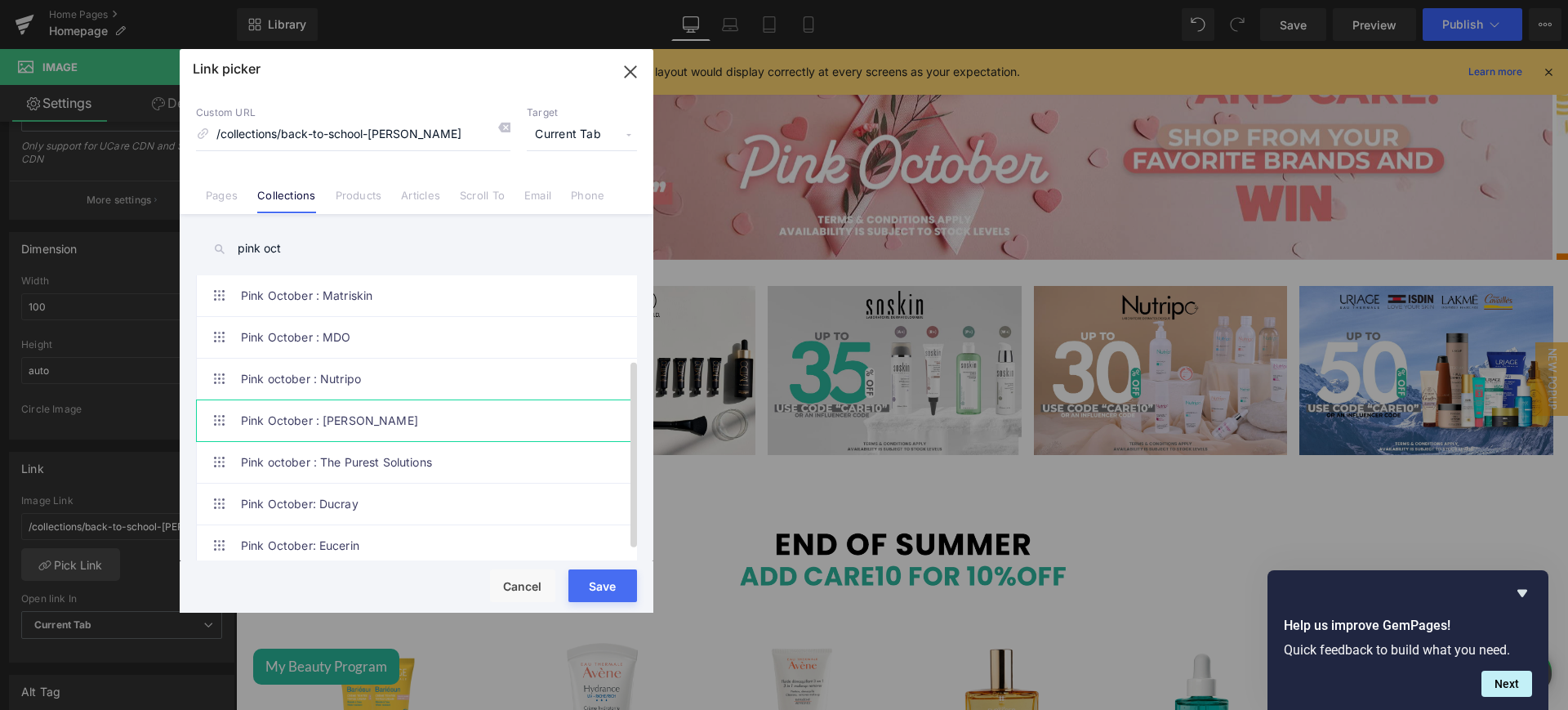
type input "pink oct"
click at [340, 429] on link "Pink October : [PERSON_NAME]" at bounding box center [421, 420] width 360 height 40
drag, startPoint x: 600, startPoint y: 578, endPoint x: 624, endPoint y: 432, distance: 148.0
click at [601, 578] on button "Save" at bounding box center [603, 585] width 69 height 33
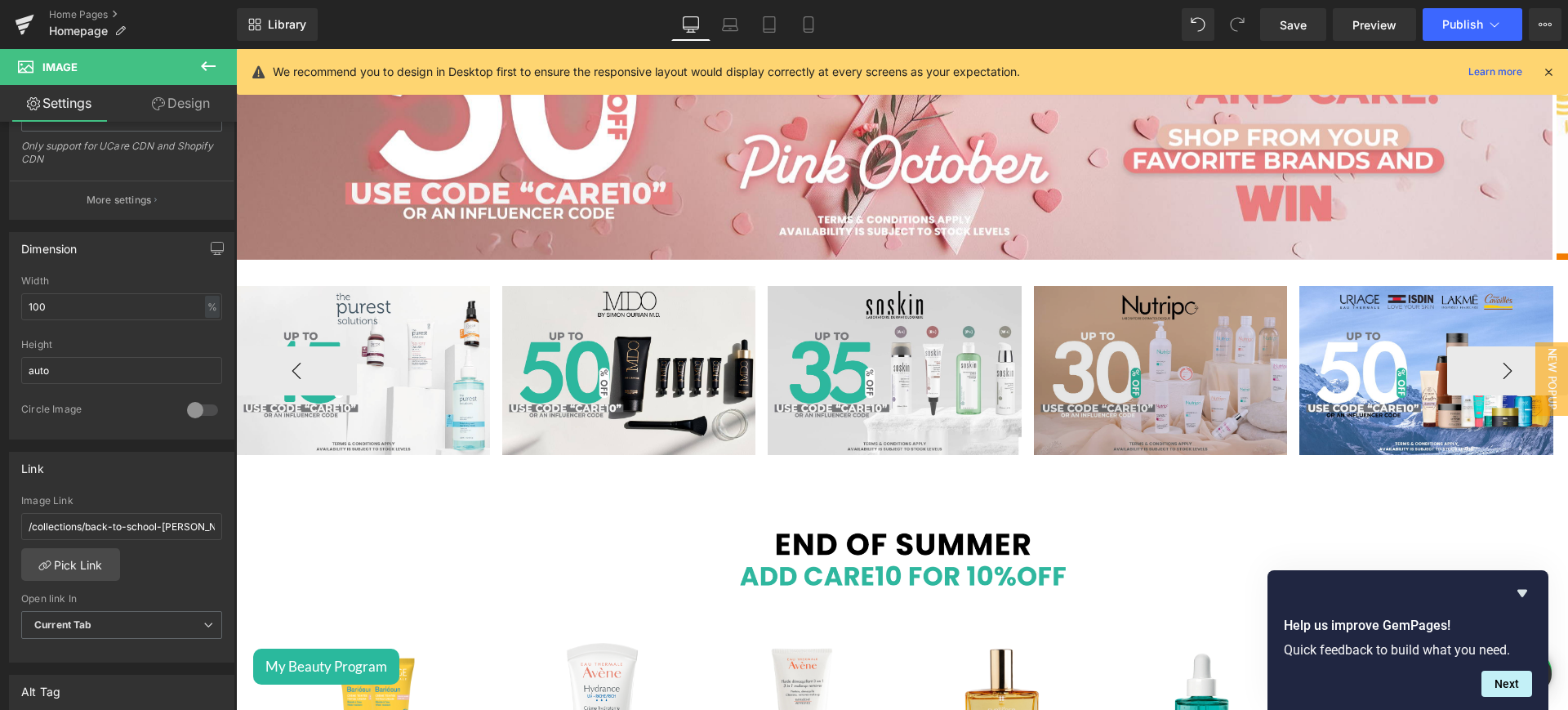
click at [1167, 352] on img at bounding box center [1160, 369] width 253 height 169
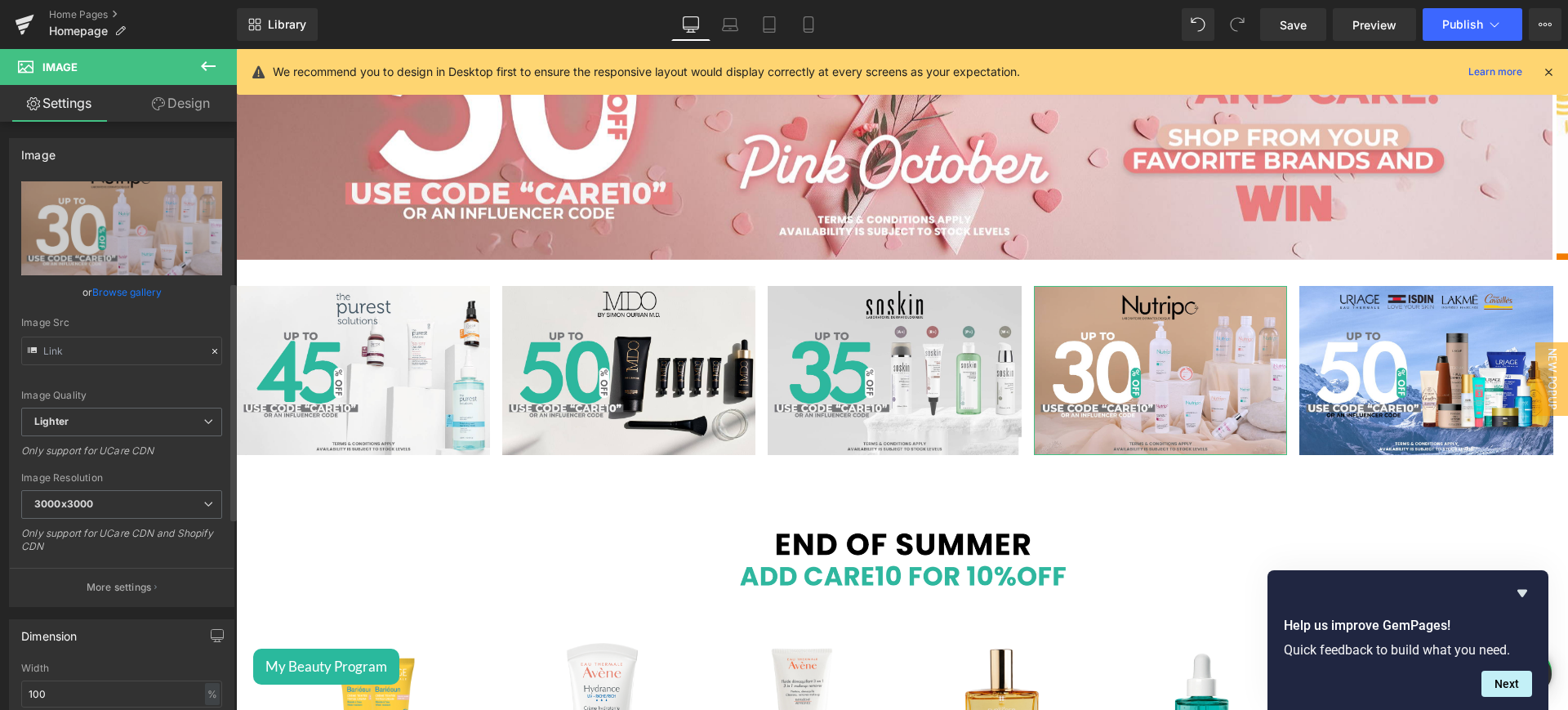
scroll to position [395, 0]
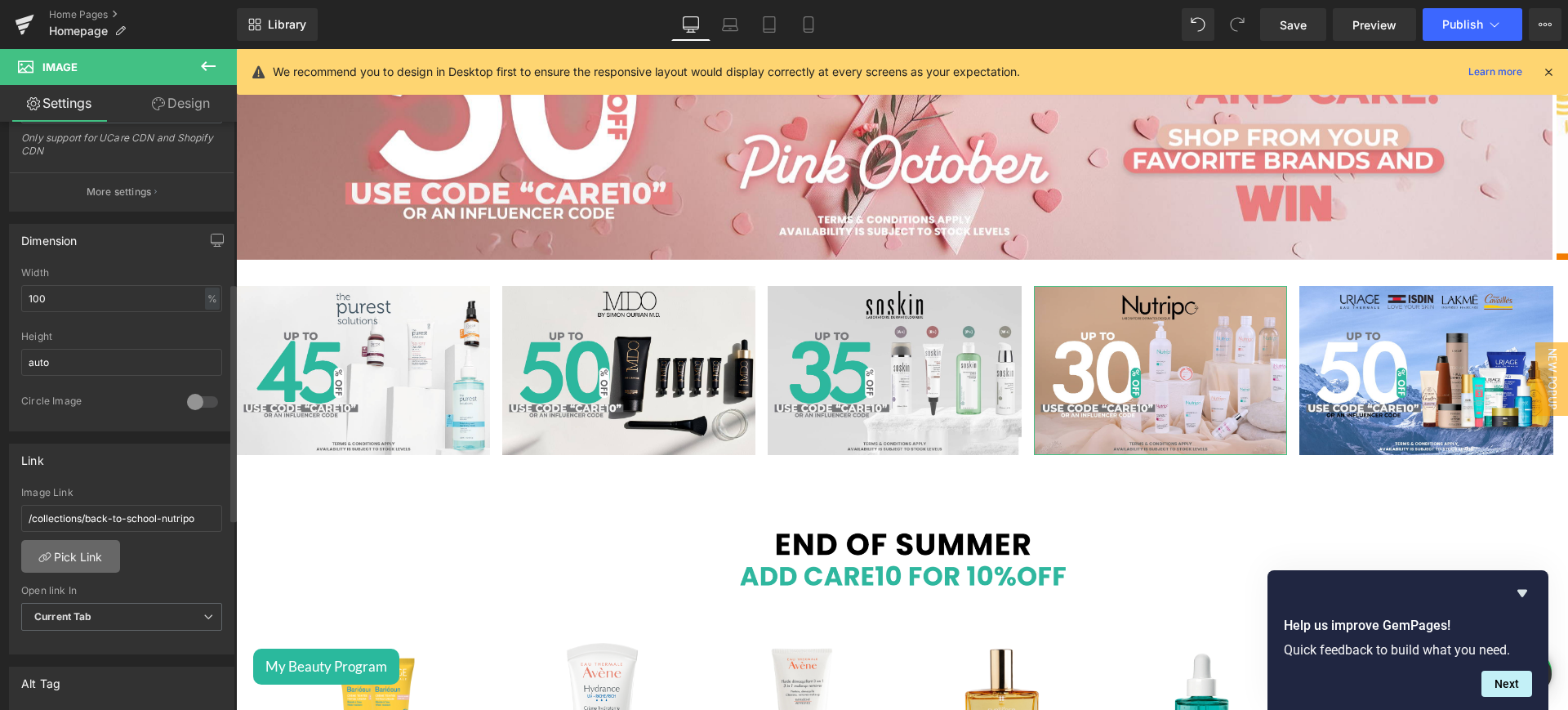
click at [90, 543] on link "Pick Link" at bounding box center [71, 556] width 99 height 33
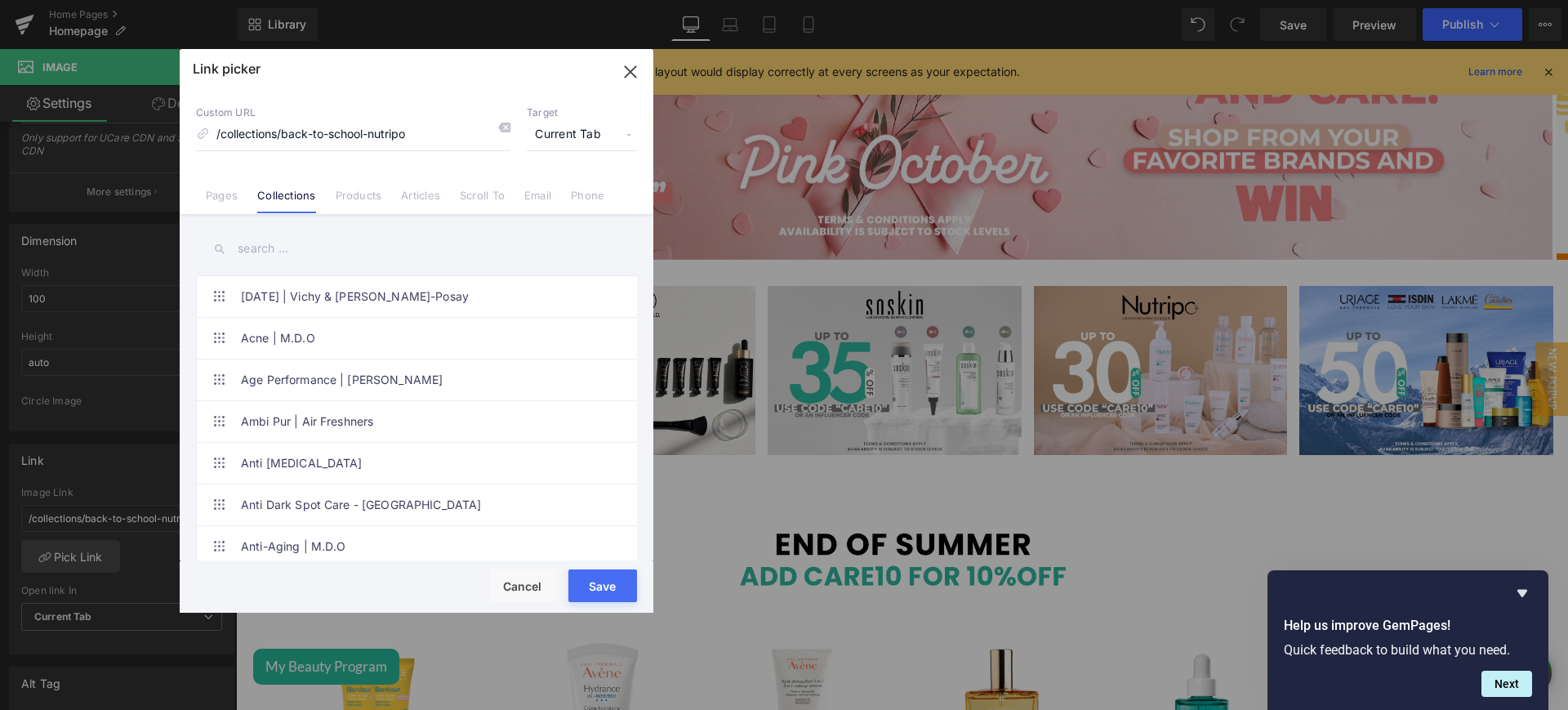
click at [299, 249] on input "text" at bounding box center [416, 249] width 441 height 37
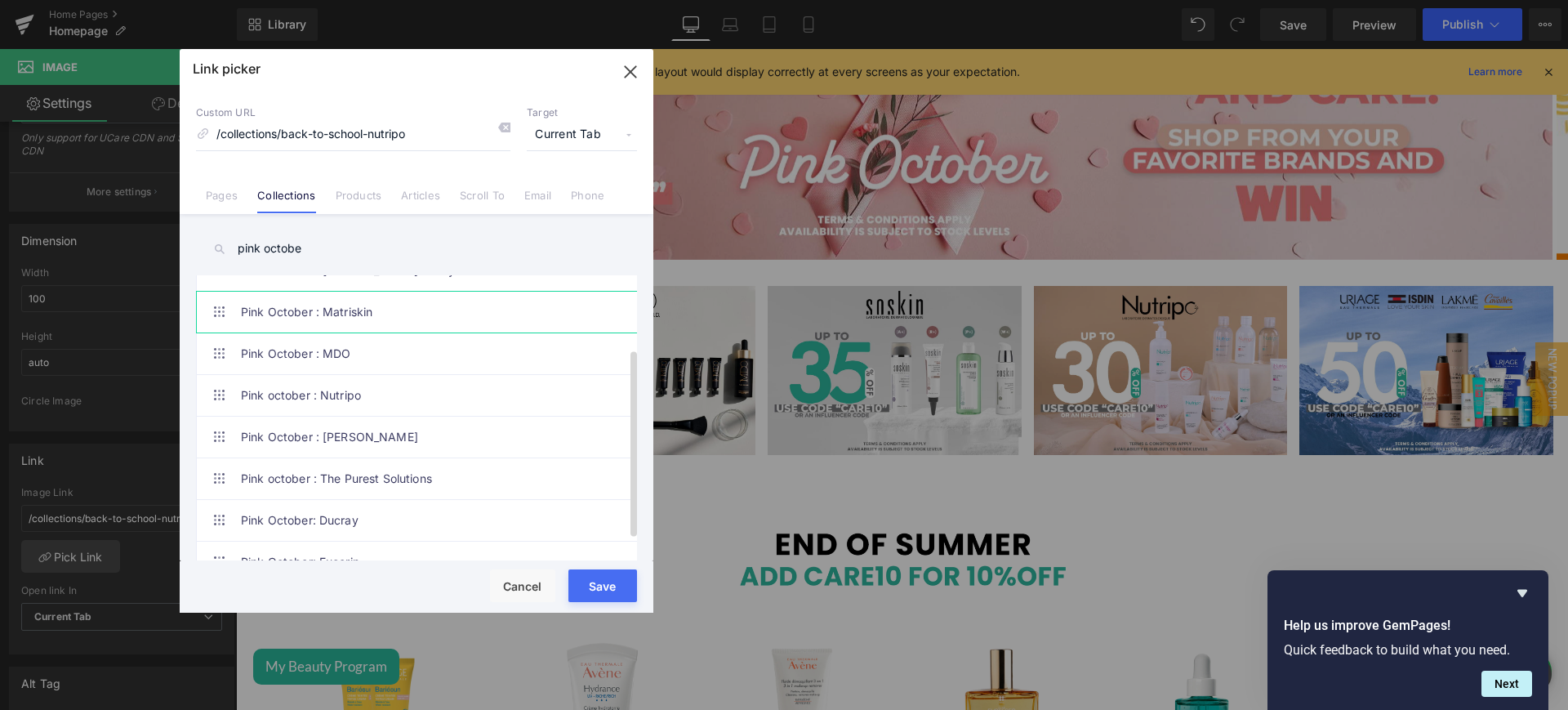
scroll to position [123, 0]
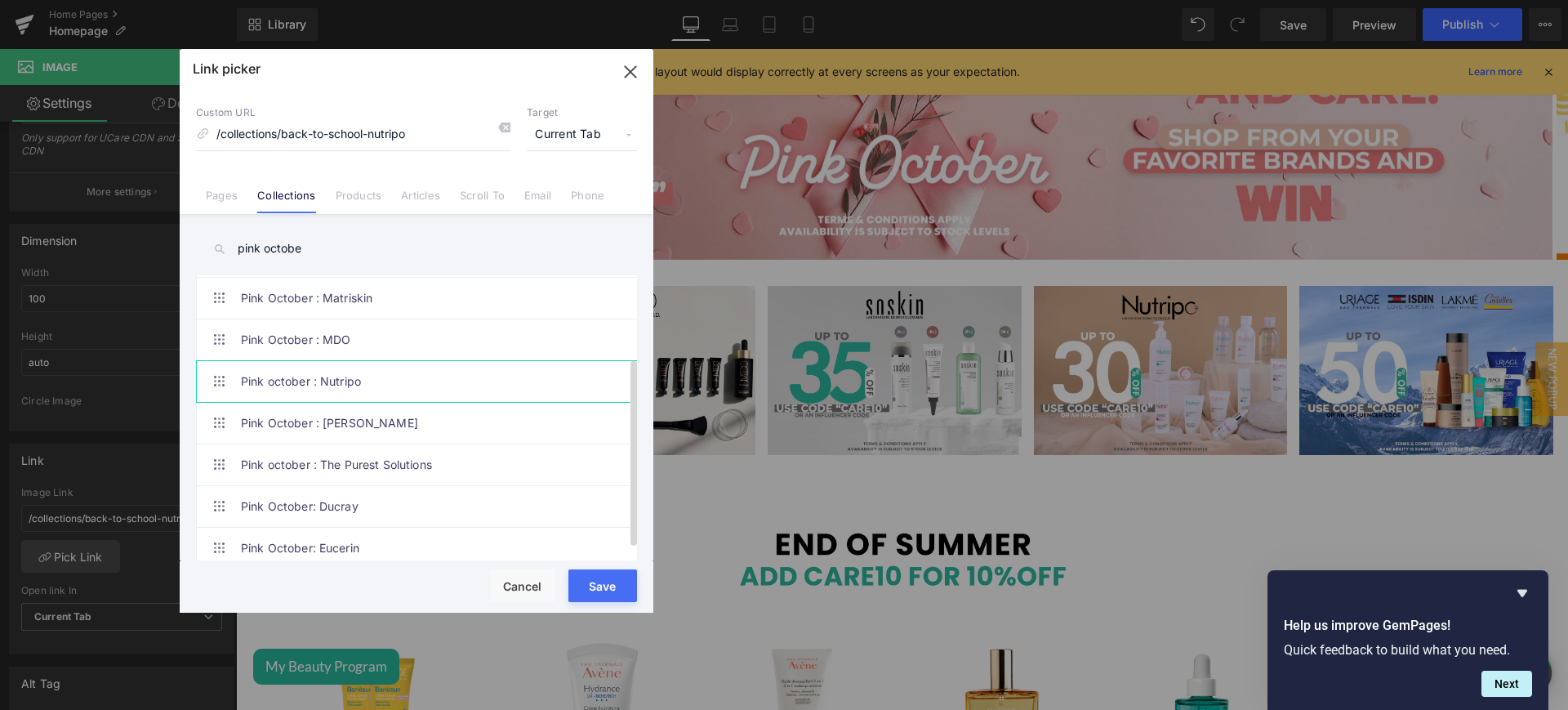
type input "pink octobe"
click at [365, 383] on link "Pink october : Nutripo" at bounding box center [421, 380] width 360 height 40
drag, startPoint x: 612, startPoint y: 573, endPoint x: 991, endPoint y: 325, distance: 452.9
click at [612, 573] on button "Save" at bounding box center [603, 585] width 69 height 33
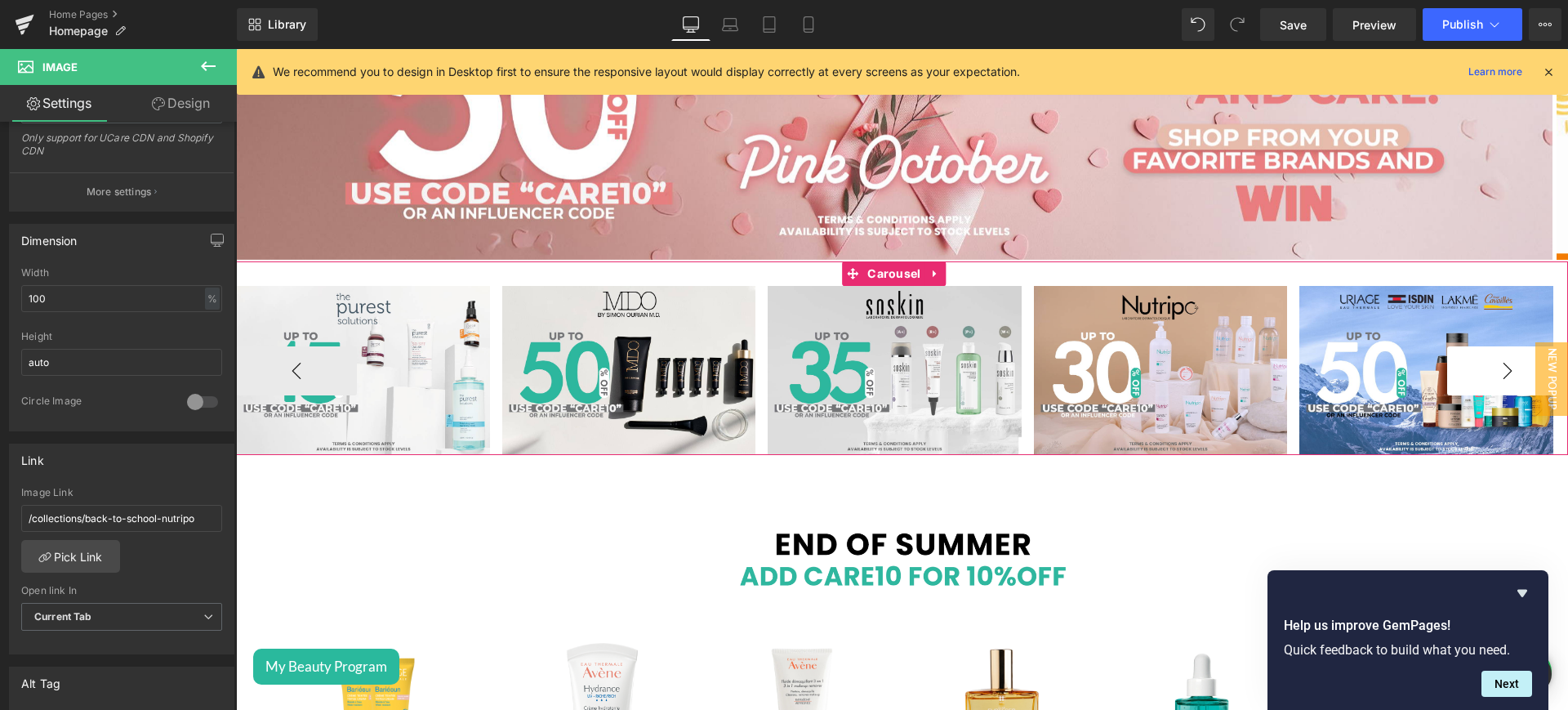
click at [1481, 376] on button "›" at bounding box center [1508, 371] width 121 height 49
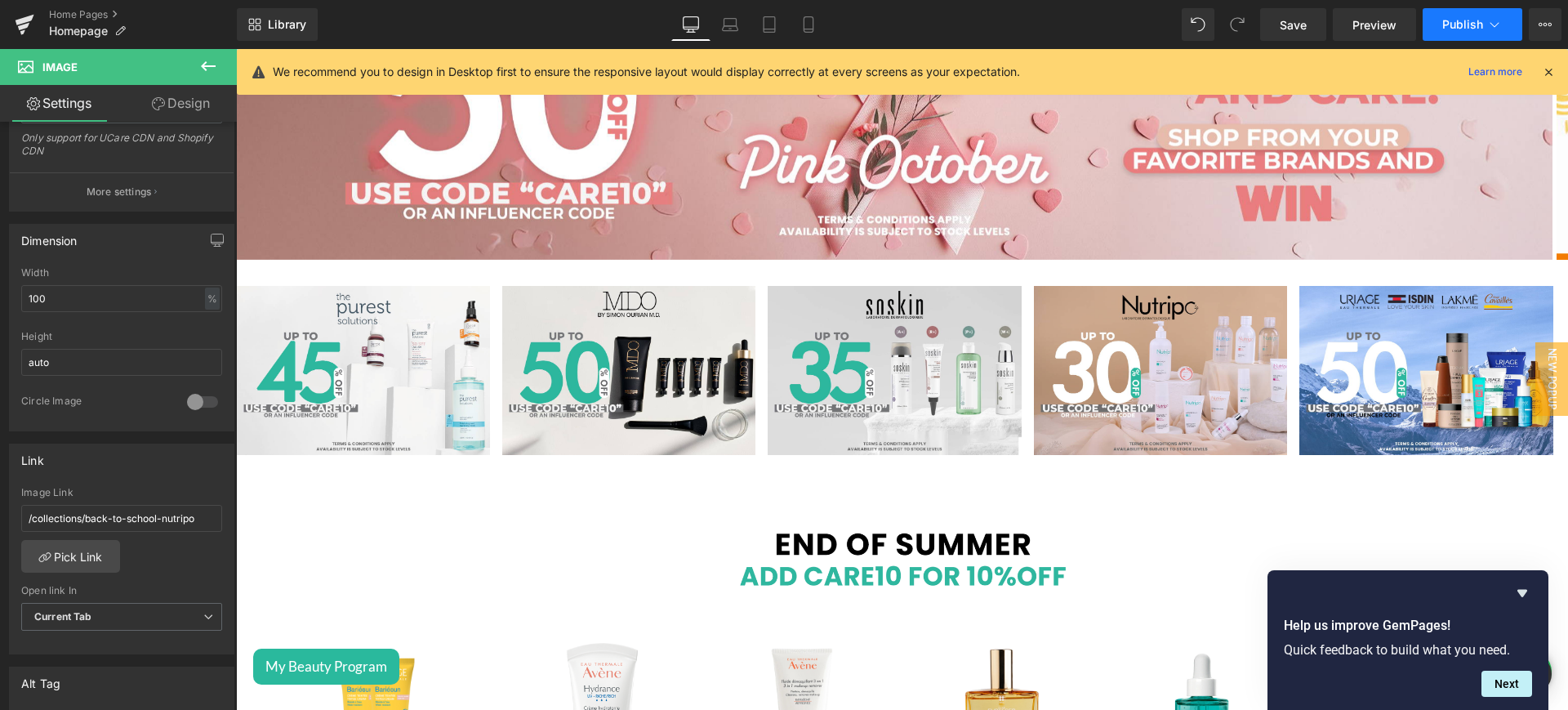
click at [1452, 24] on span "Publish" at bounding box center [1462, 24] width 40 height 13
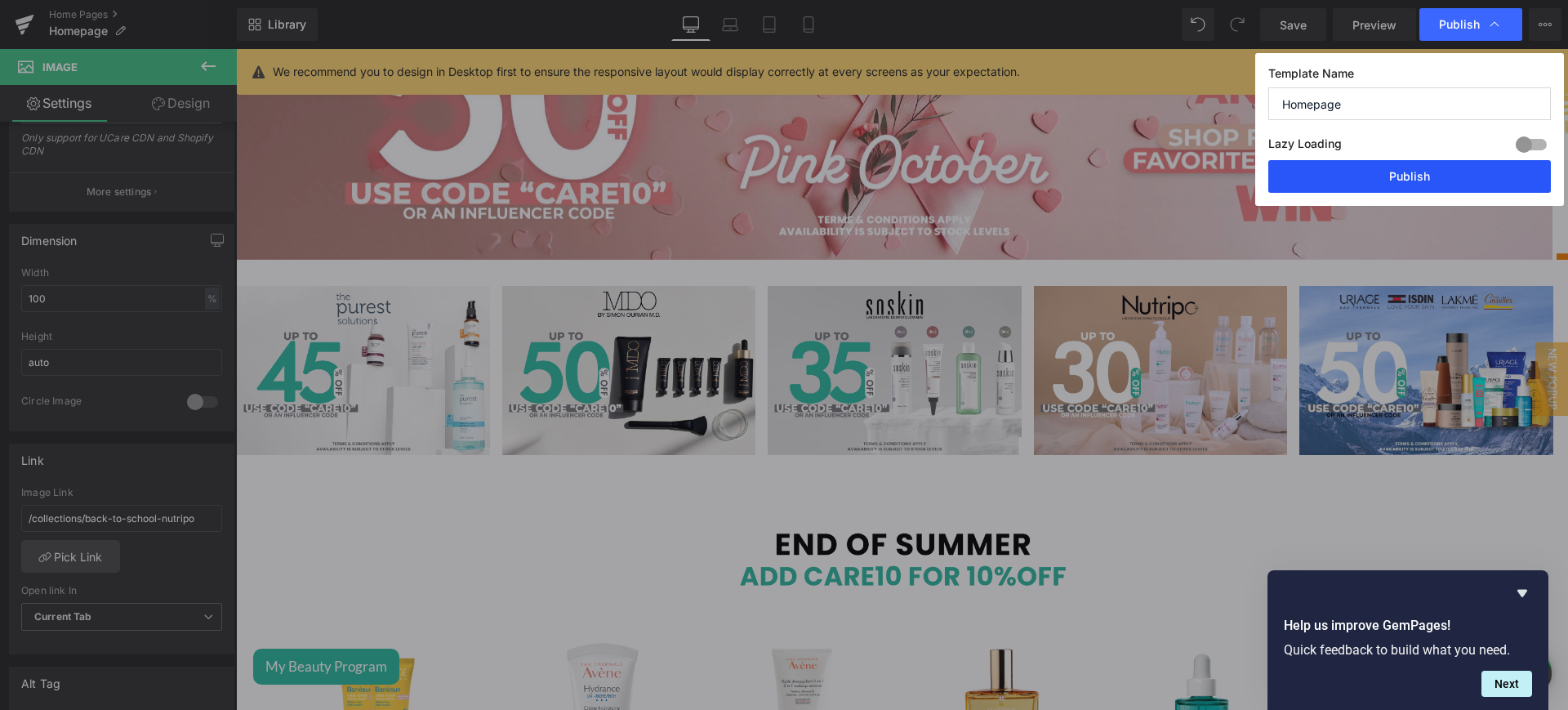
click at [1397, 173] on button "Publish" at bounding box center [1410, 176] width 283 height 33
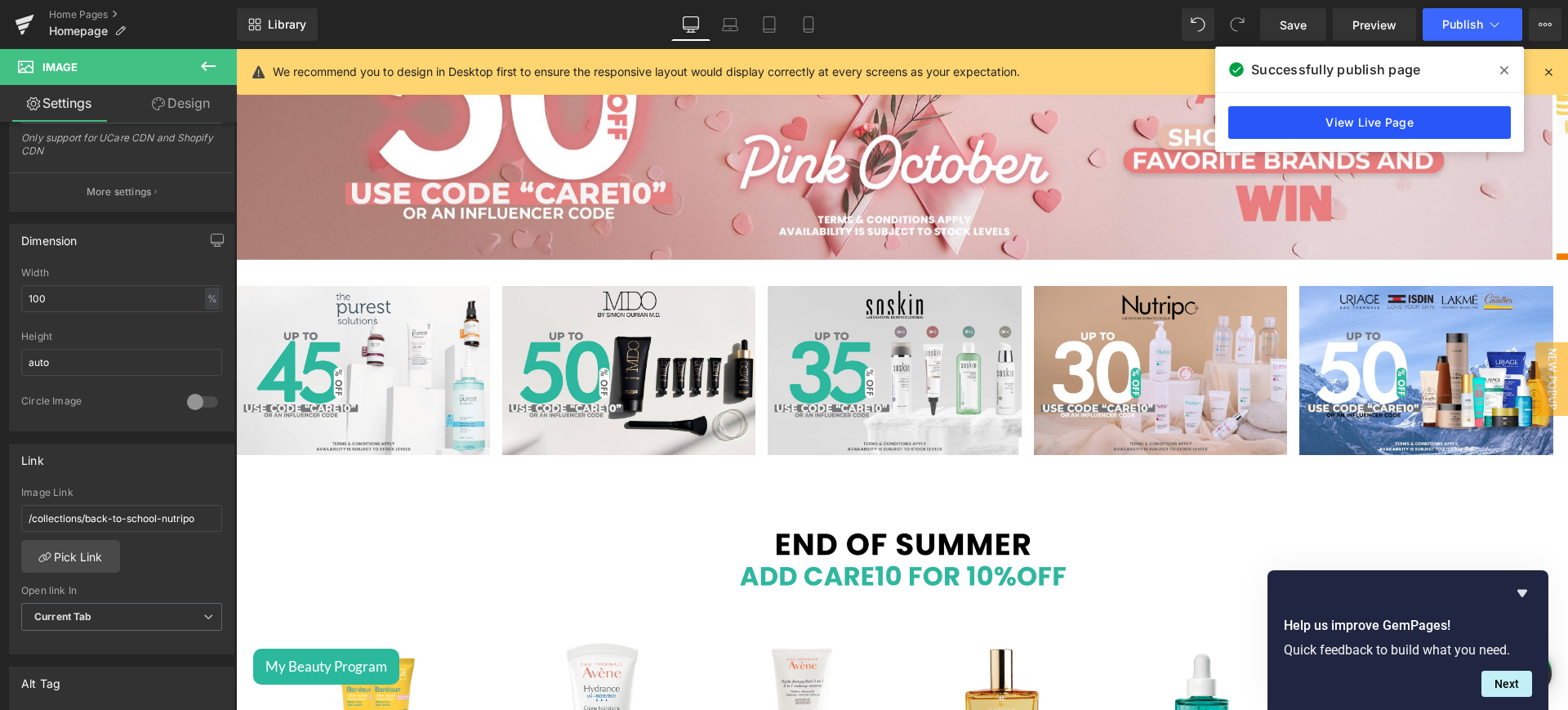
click at [1365, 113] on link "View Live Page" at bounding box center [1369, 122] width 283 height 33
